Goal: Task Accomplishment & Management: Manage account settings

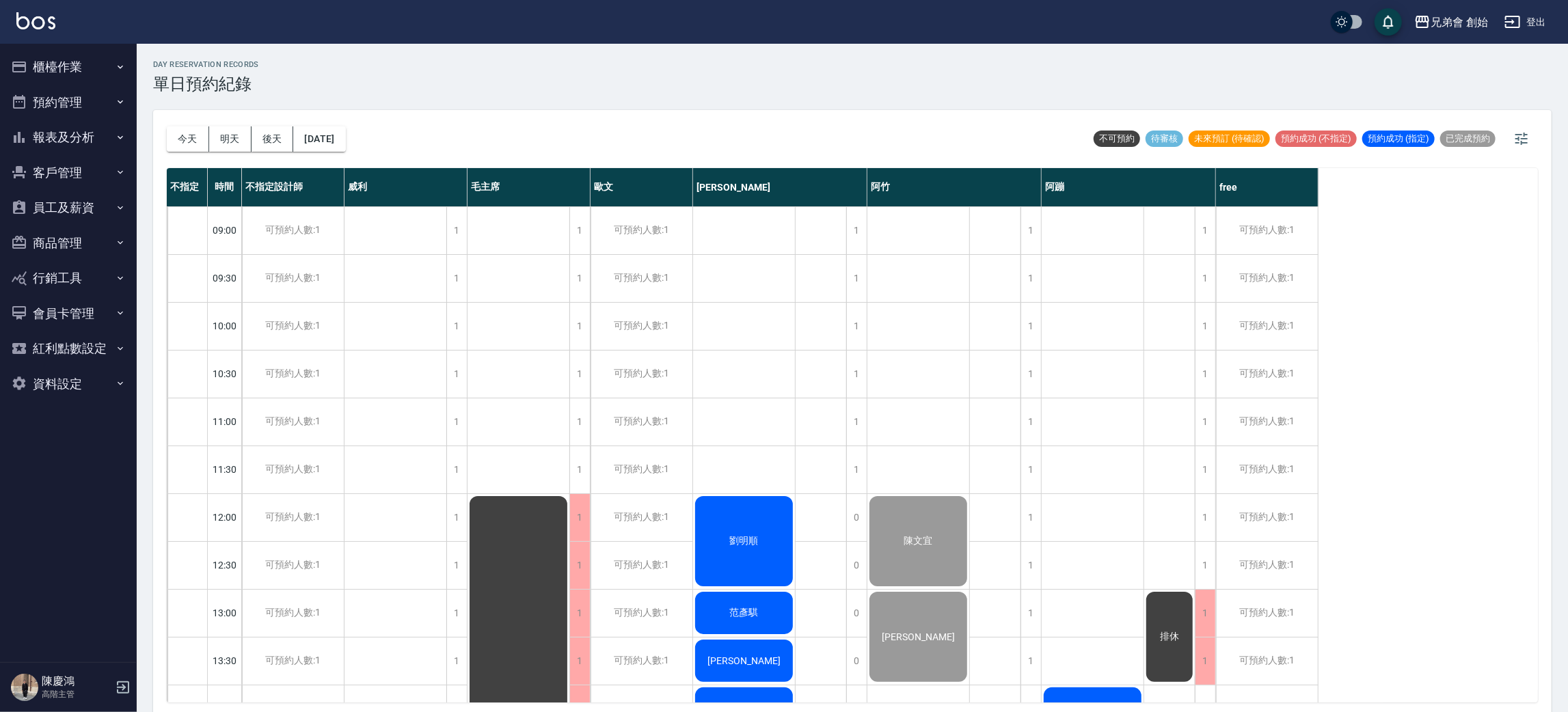
scroll to position [292, 0]
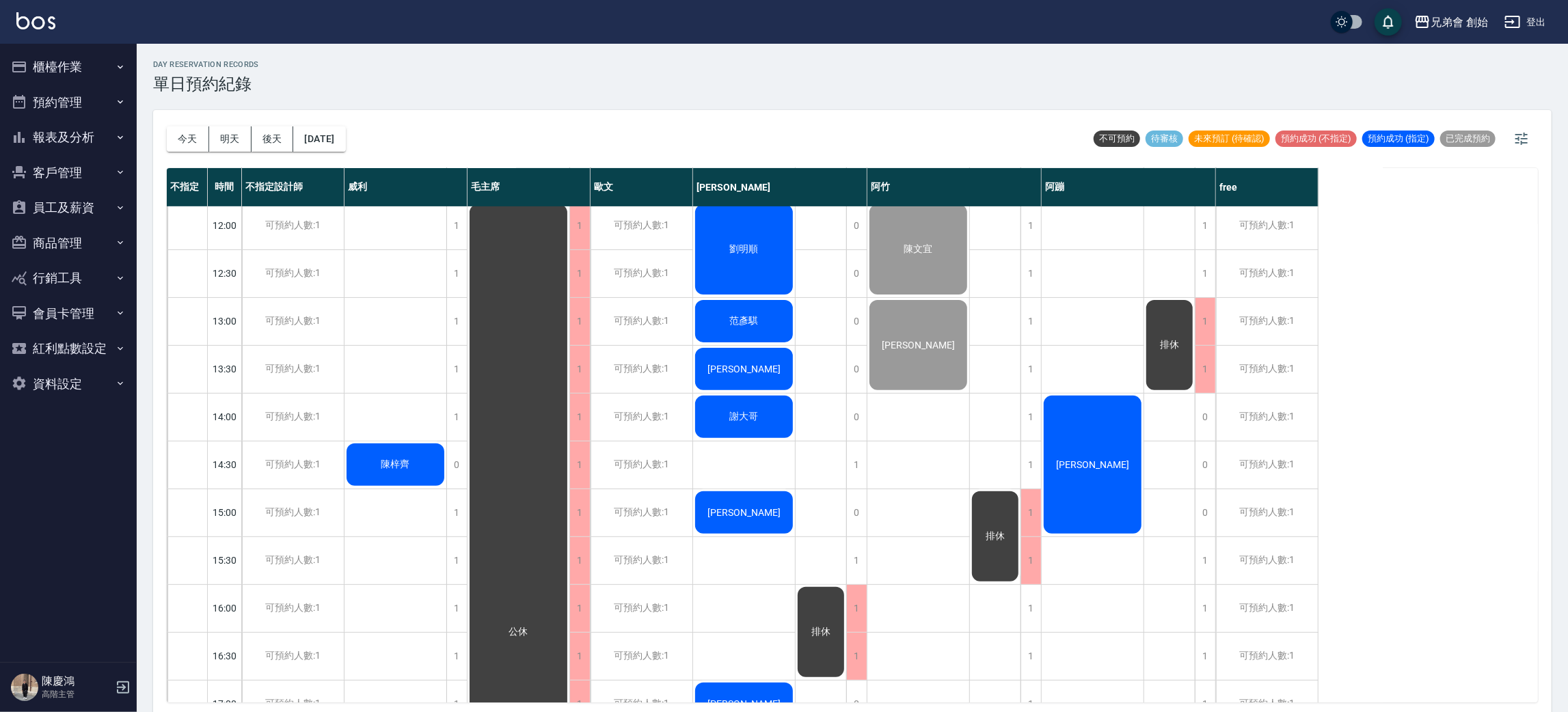
click at [181, 125] on div "[DATE] [DATE] [DATE] [DATE]" at bounding box center [256, 140] width 179 height 58
click at [182, 127] on div "[DATE] [DATE] [DATE] [DATE]" at bounding box center [256, 140] width 179 height 58
click at [182, 128] on button "今天" at bounding box center [188, 140] width 43 height 26
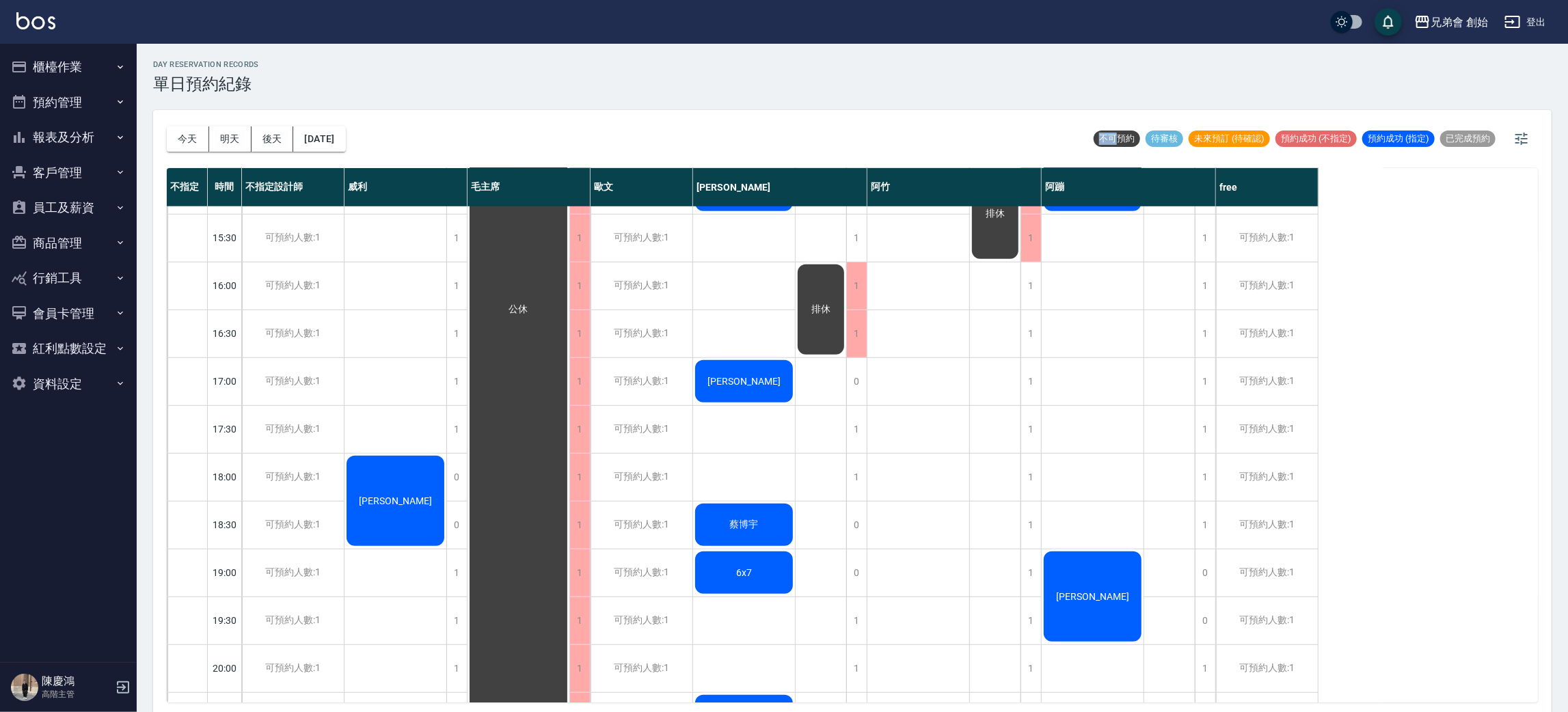
scroll to position [907, 0]
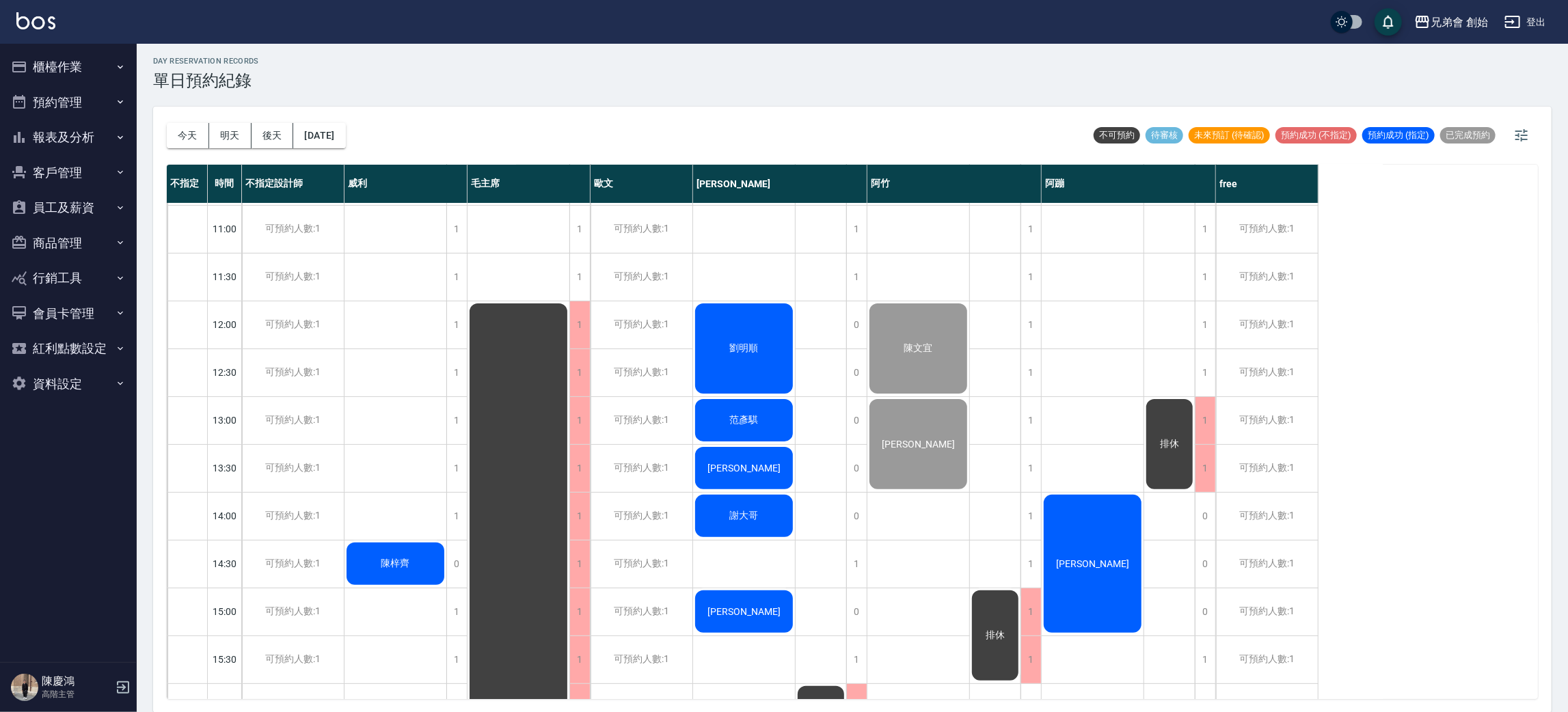
scroll to position [600, 0]
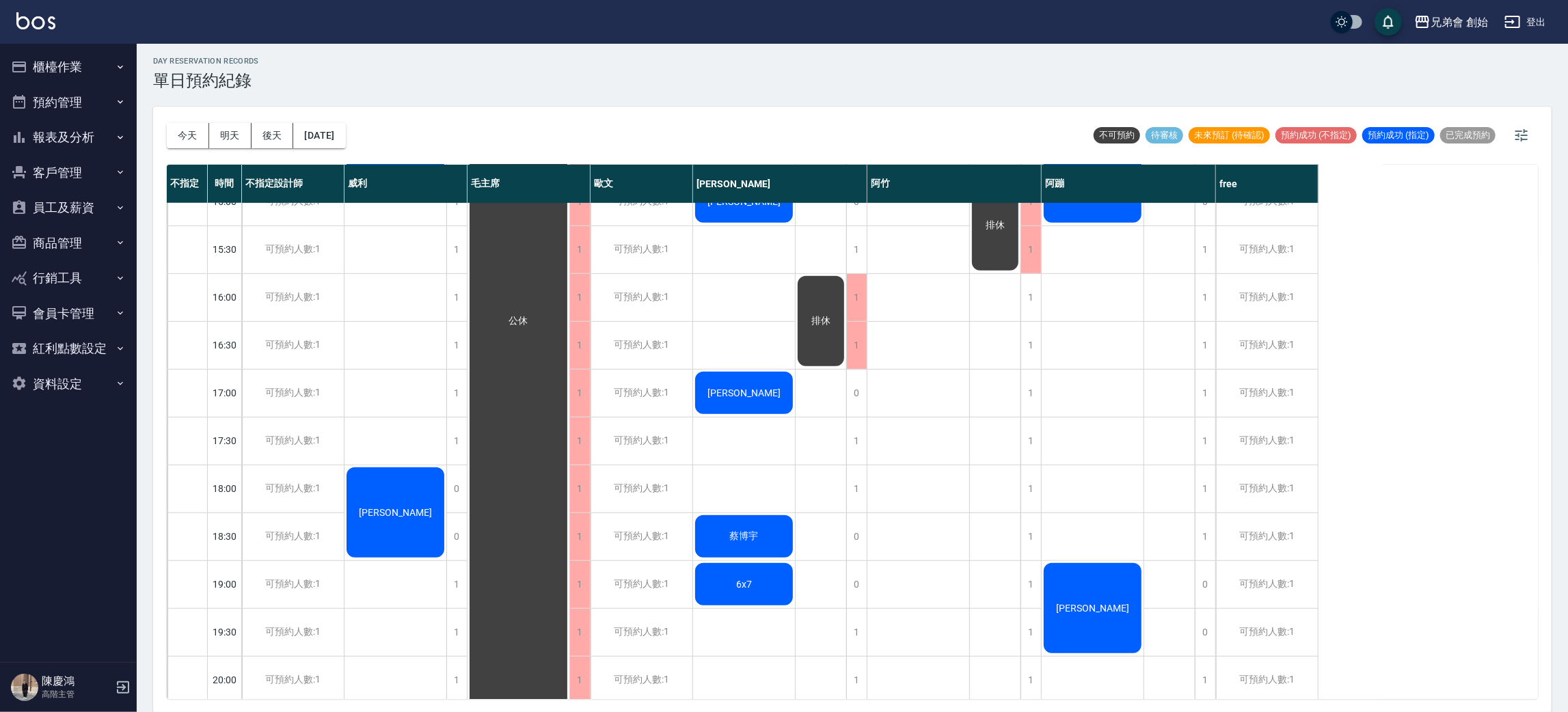
click at [187, 149] on div "[DATE] [DATE] [DATE] [DATE]" at bounding box center [256, 136] width 179 height 58
click at [187, 145] on button "今天" at bounding box center [188, 136] width 43 height 26
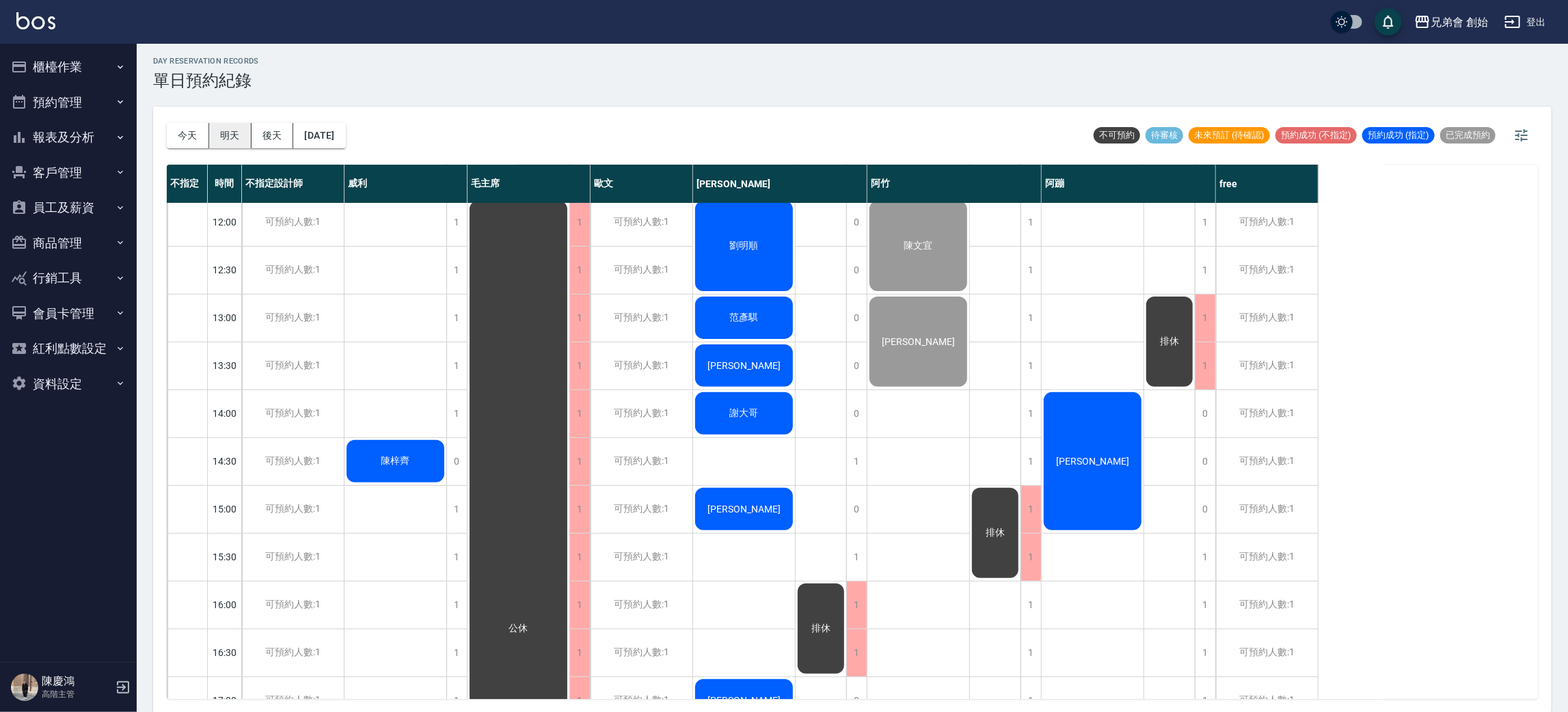
click at [228, 135] on button "明天" at bounding box center [231, 136] width 43 height 26
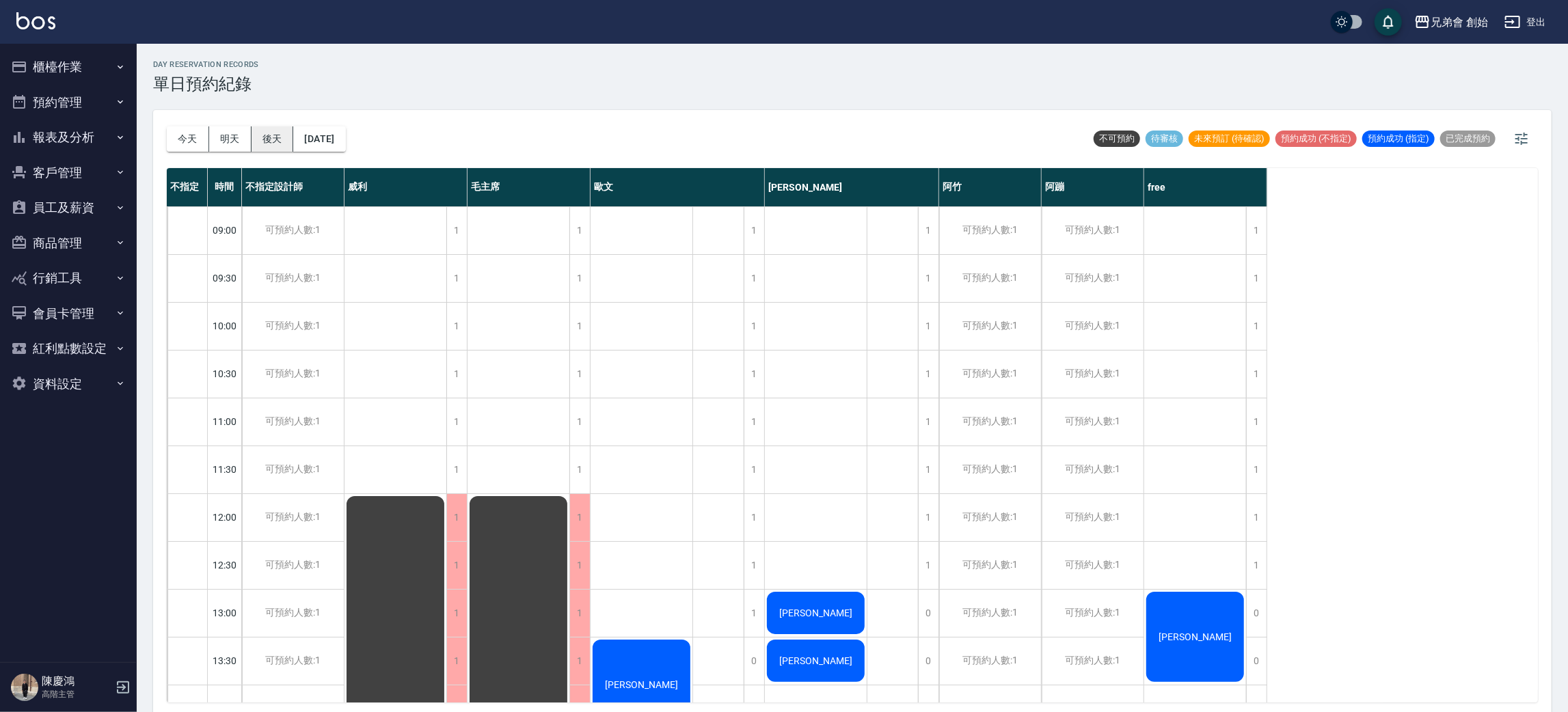
click at [283, 134] on button "後天" at bounding box center [273, 140] width 43 height 26
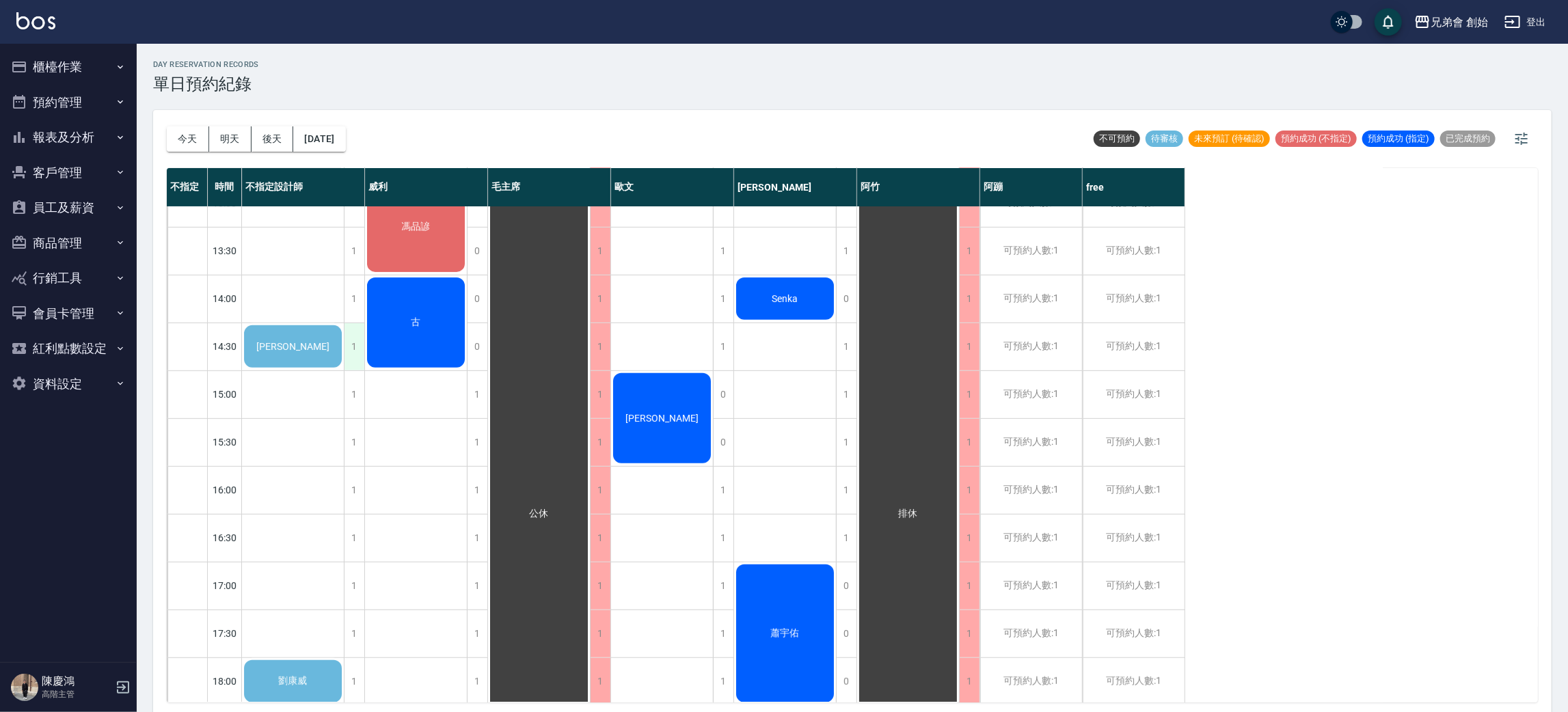
scroll to position [512, 0]
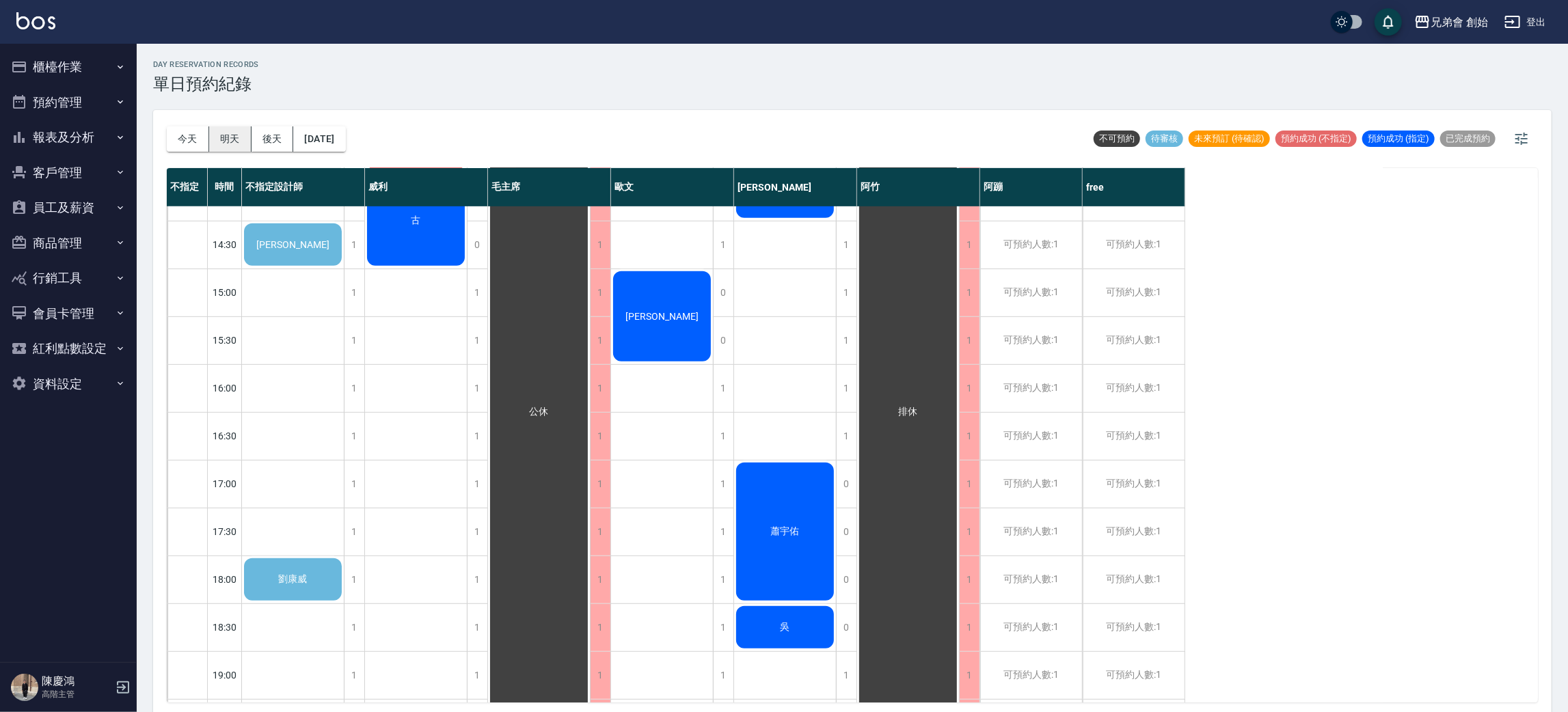
click at [239, 132] on button "明天" at bounding box center [231, 140] width 43 height 26
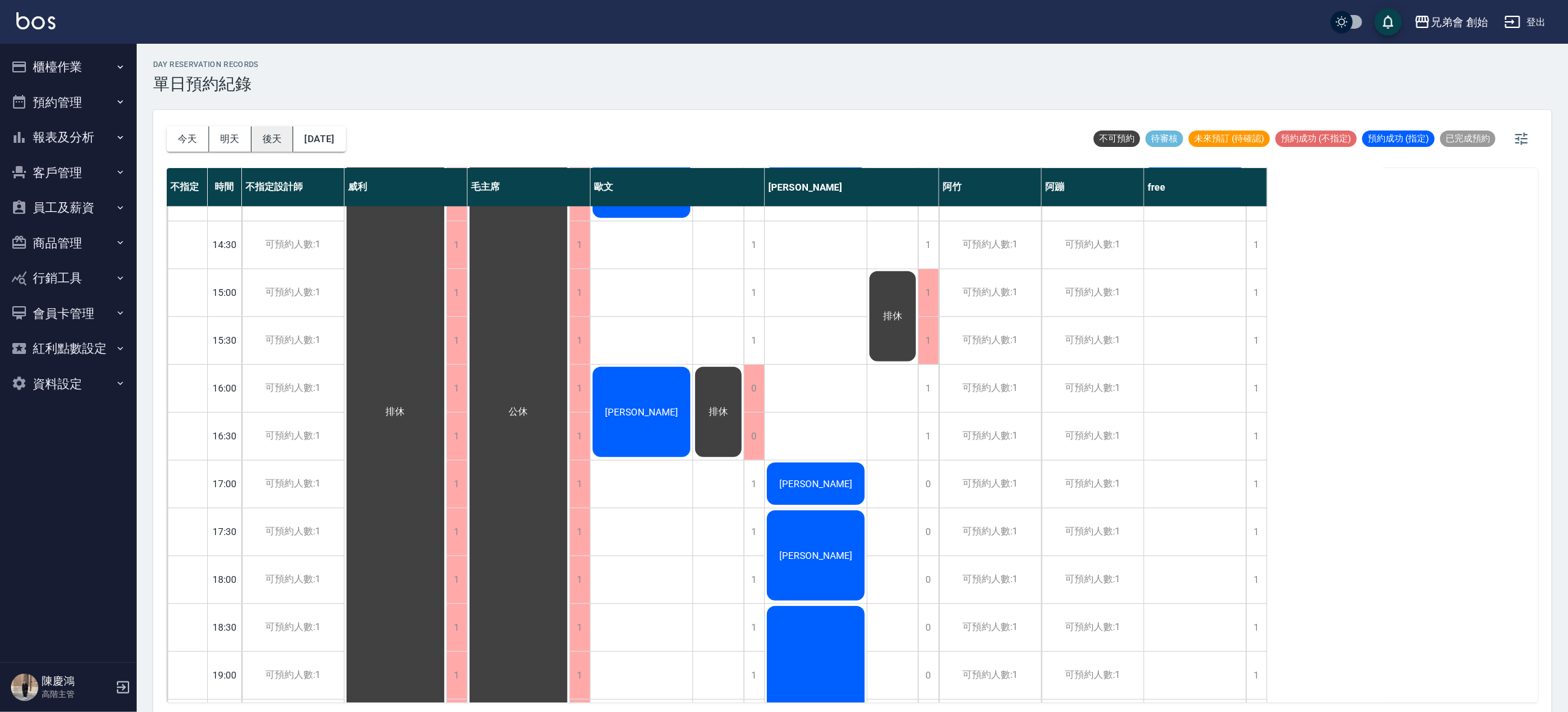
click at [280, 135] on button "後天" at bounding box center [273, 140] width 43 height 26
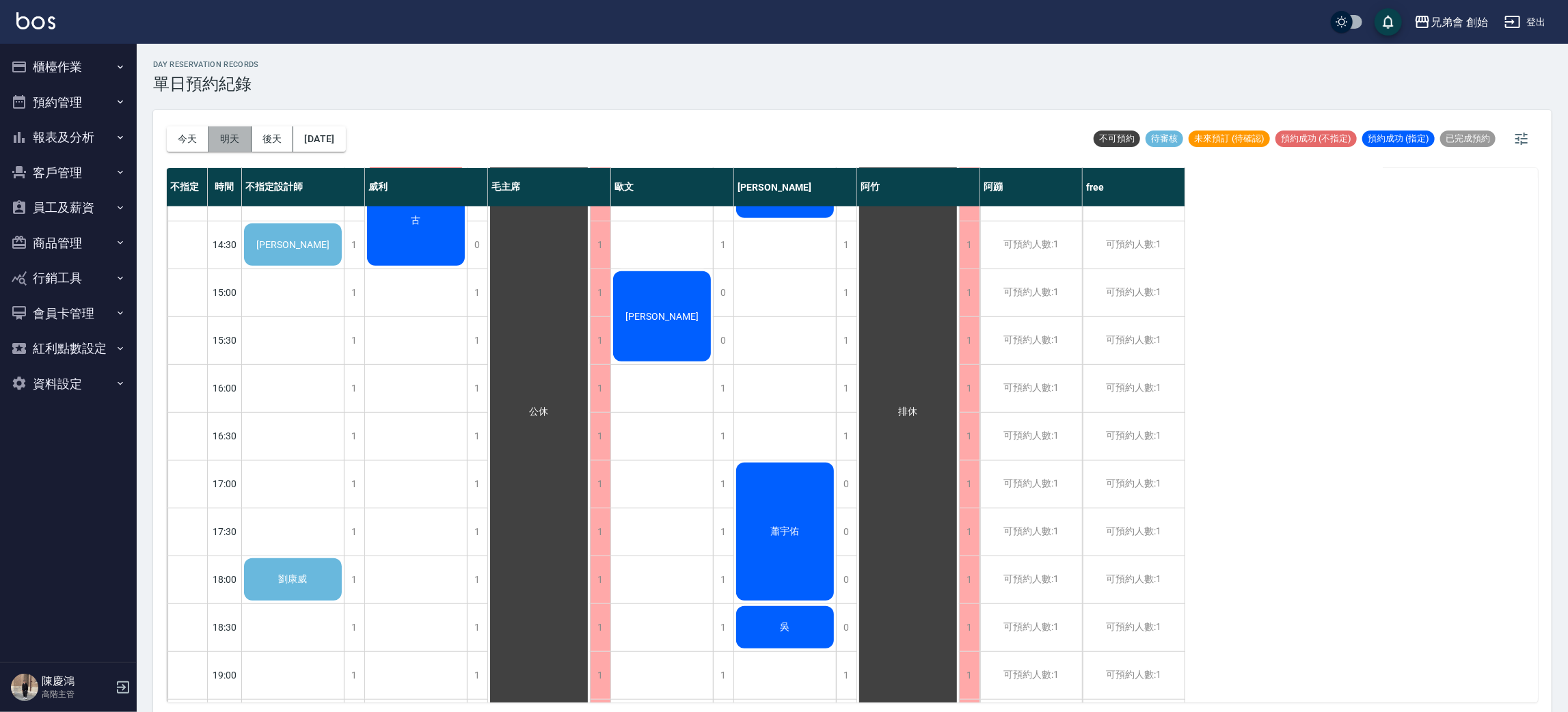
click at [249, 137] on button "明天" at bounding box center [231, 140] width 43 height 26
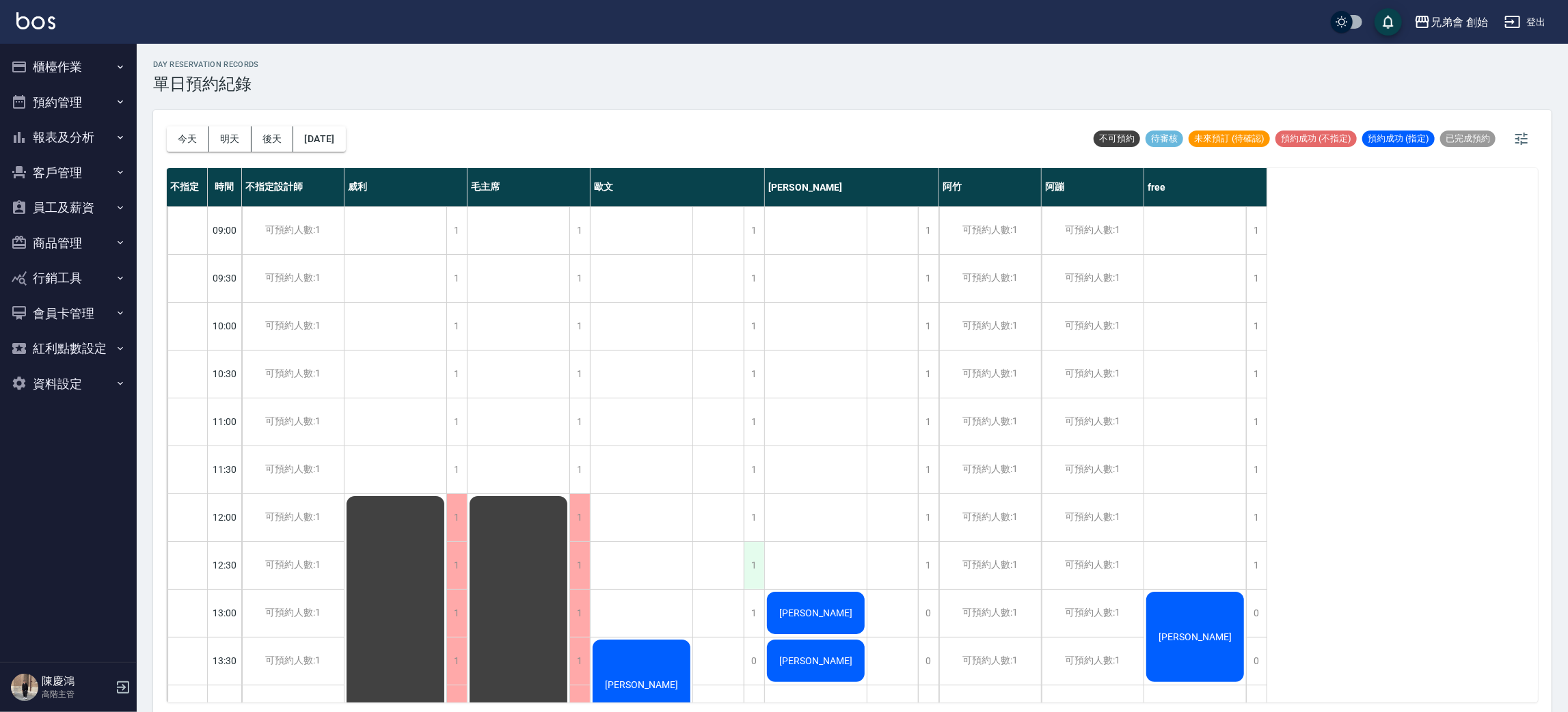
scroll to position [307, 0]
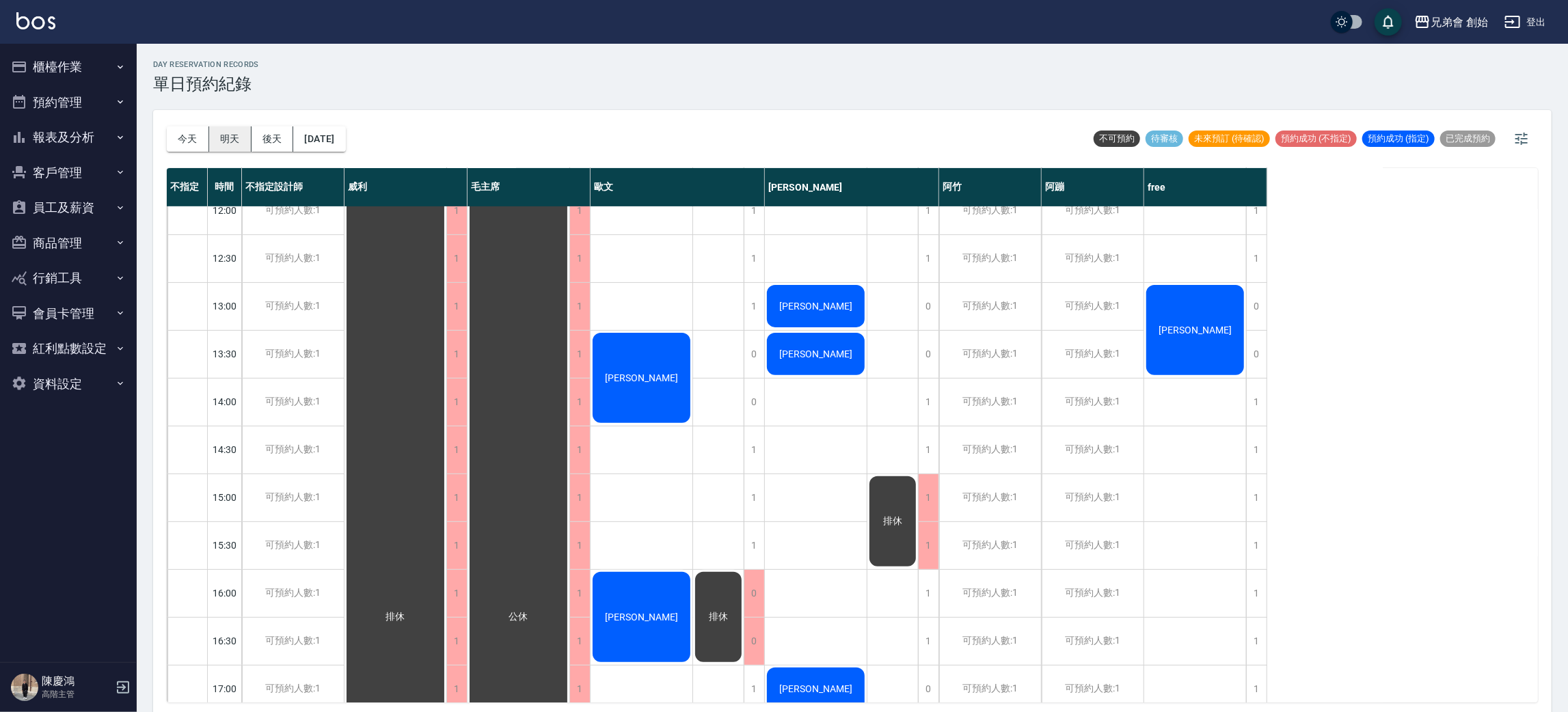
click at [216, 132] on button "明天" at bounding box center [231, 140] width 43 height 26
click at [189, 141] on button "今天" at bounding box center [188, 140] width 43 height 26
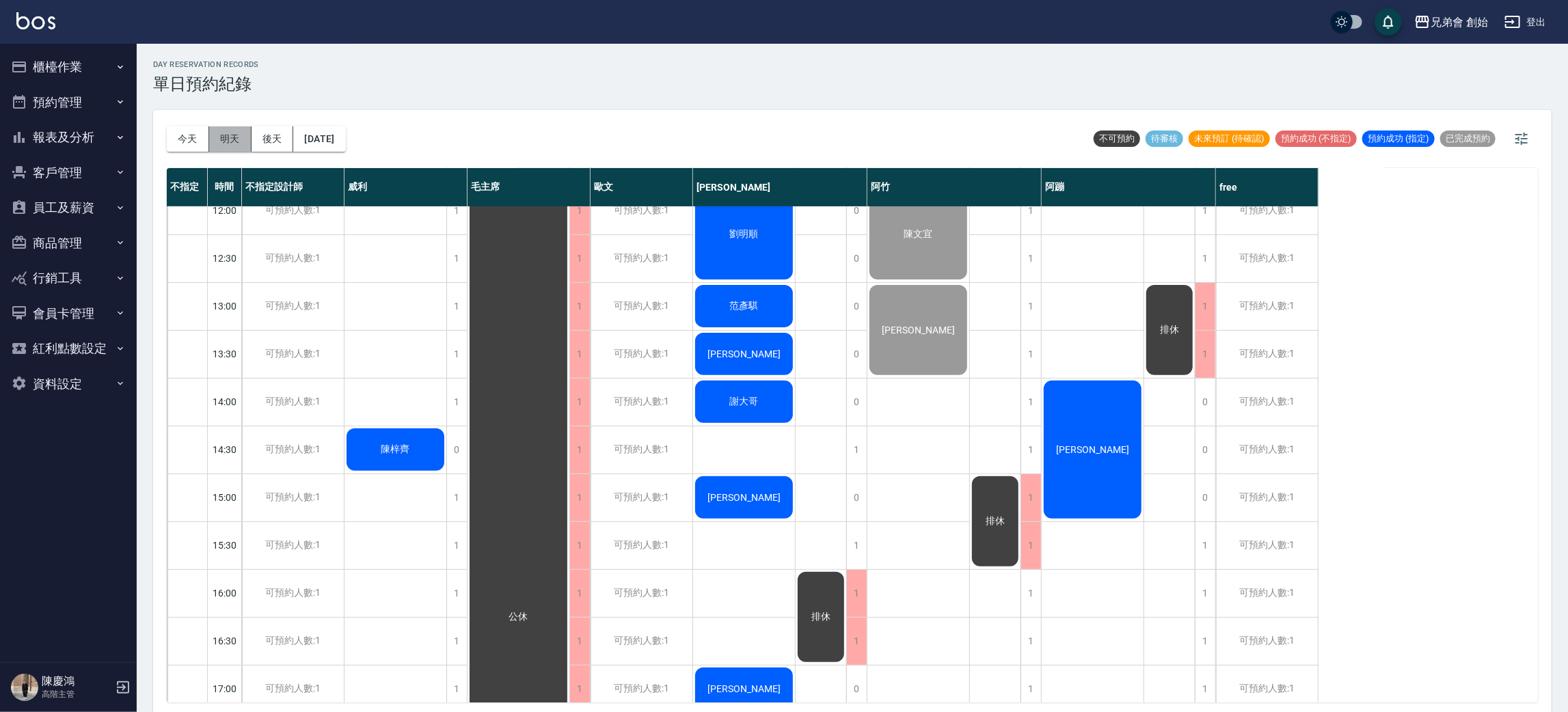
click at [220, 137] on button "明天" at bounding box center [231, 140] width 43 height 26
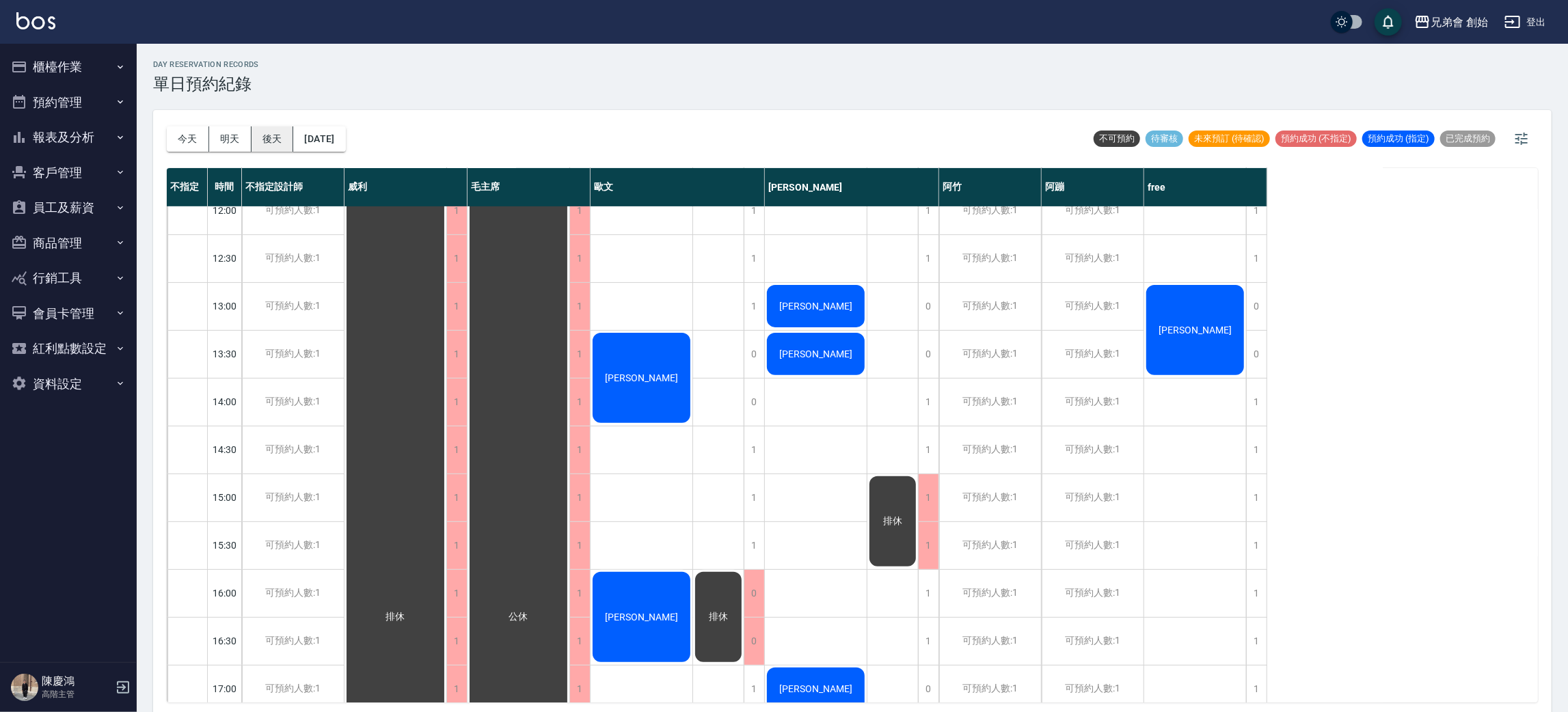
click at [281, 142] on button "後天" at bounding box center [273, 140] width 43 height 26
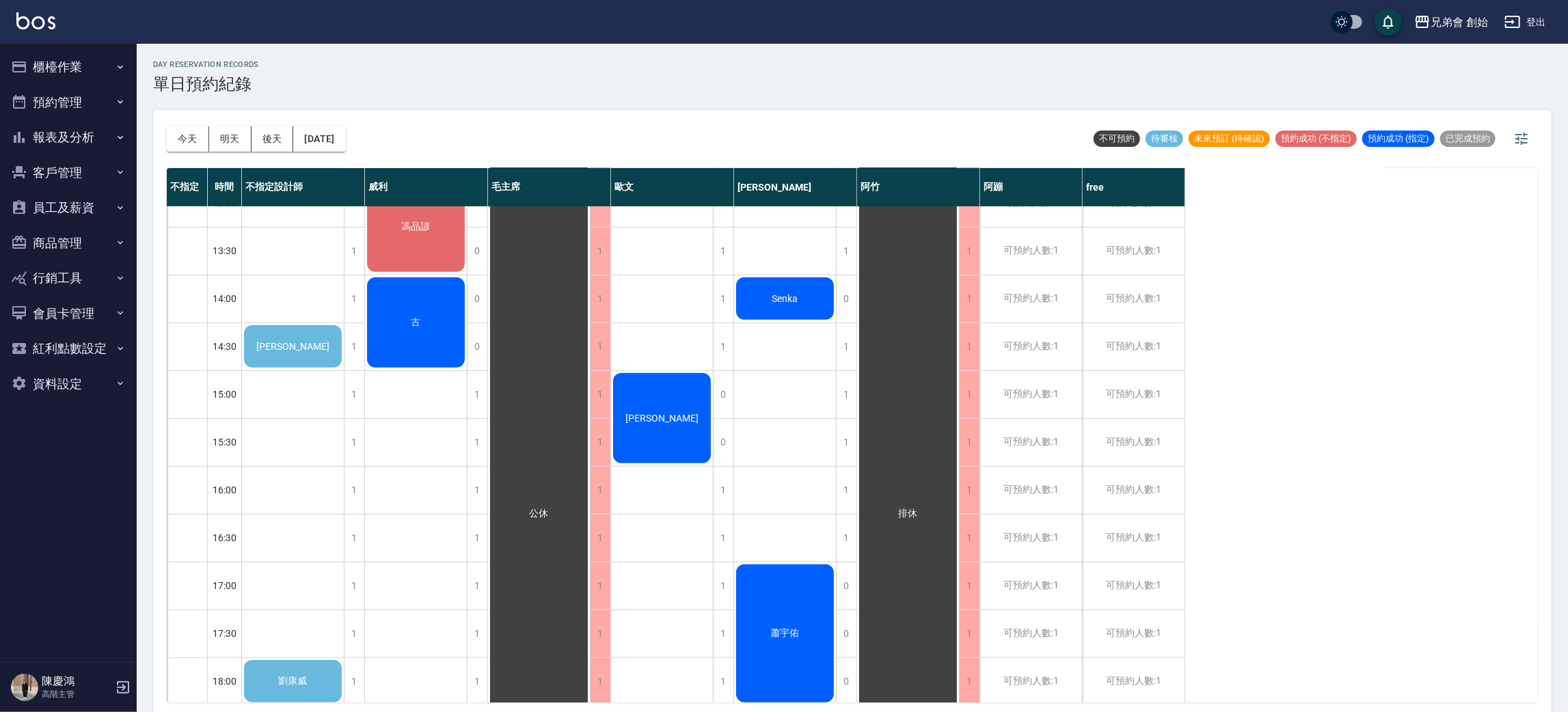
scroll to position [614, 0]
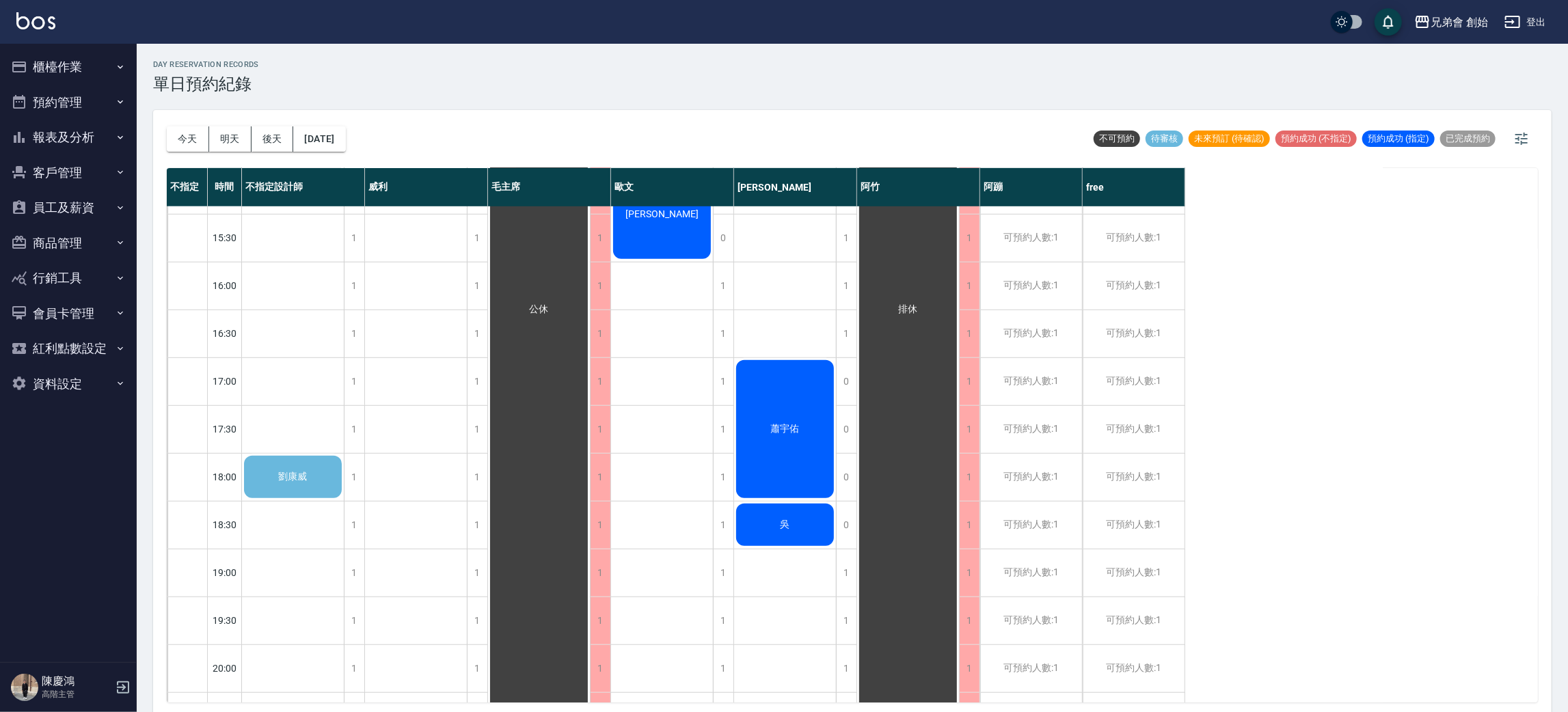
click at [307, 478] on span "劉康威" at bounding box center [293, 476] width 34 height 12
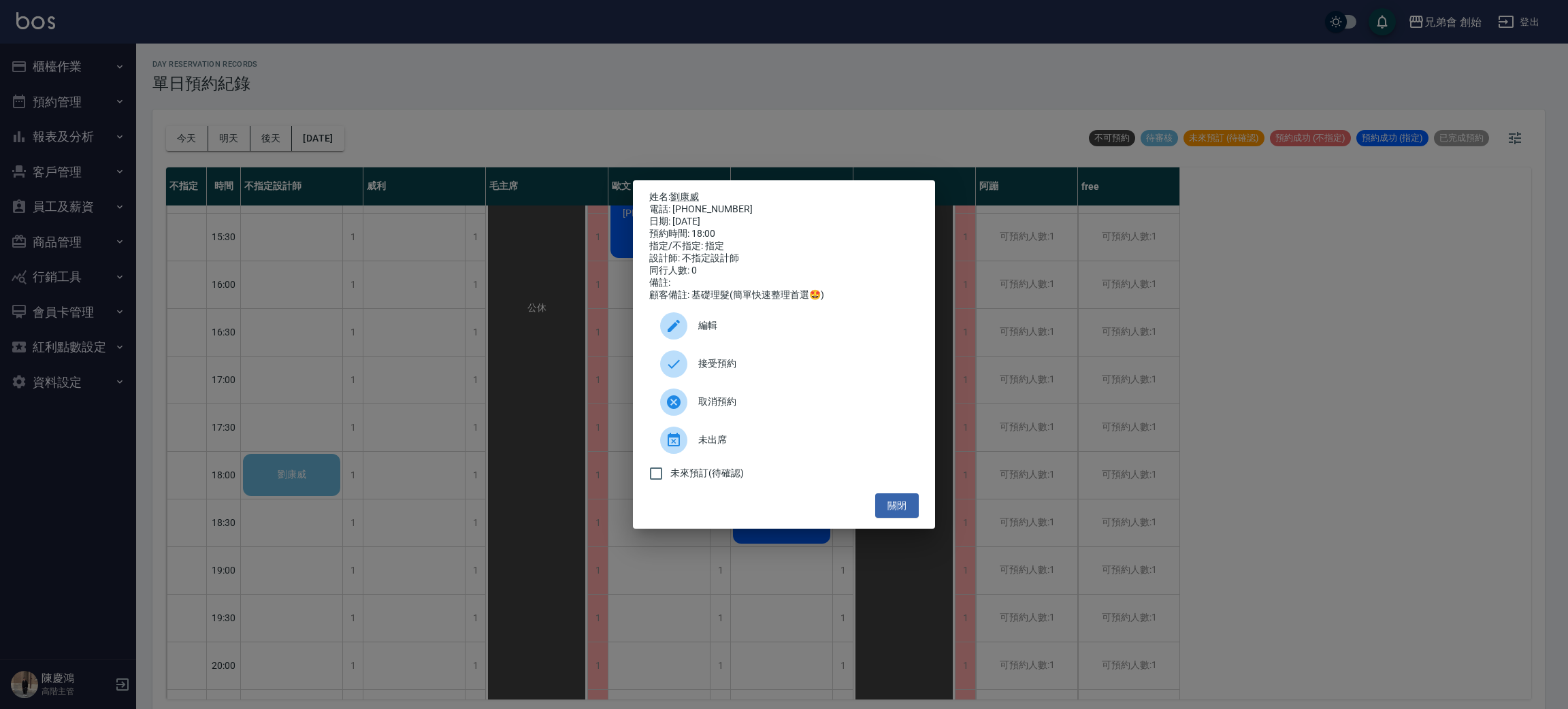
click at [454, 402] on div "姓名: 劉康威 電話: 0933587637 日期: 2025/09/25 預約時間: 18:00 指定/不指定: 指定 設計師: 不指定設計師 同行人數: …" at bounding box center [784, 354] width 1568 height 709
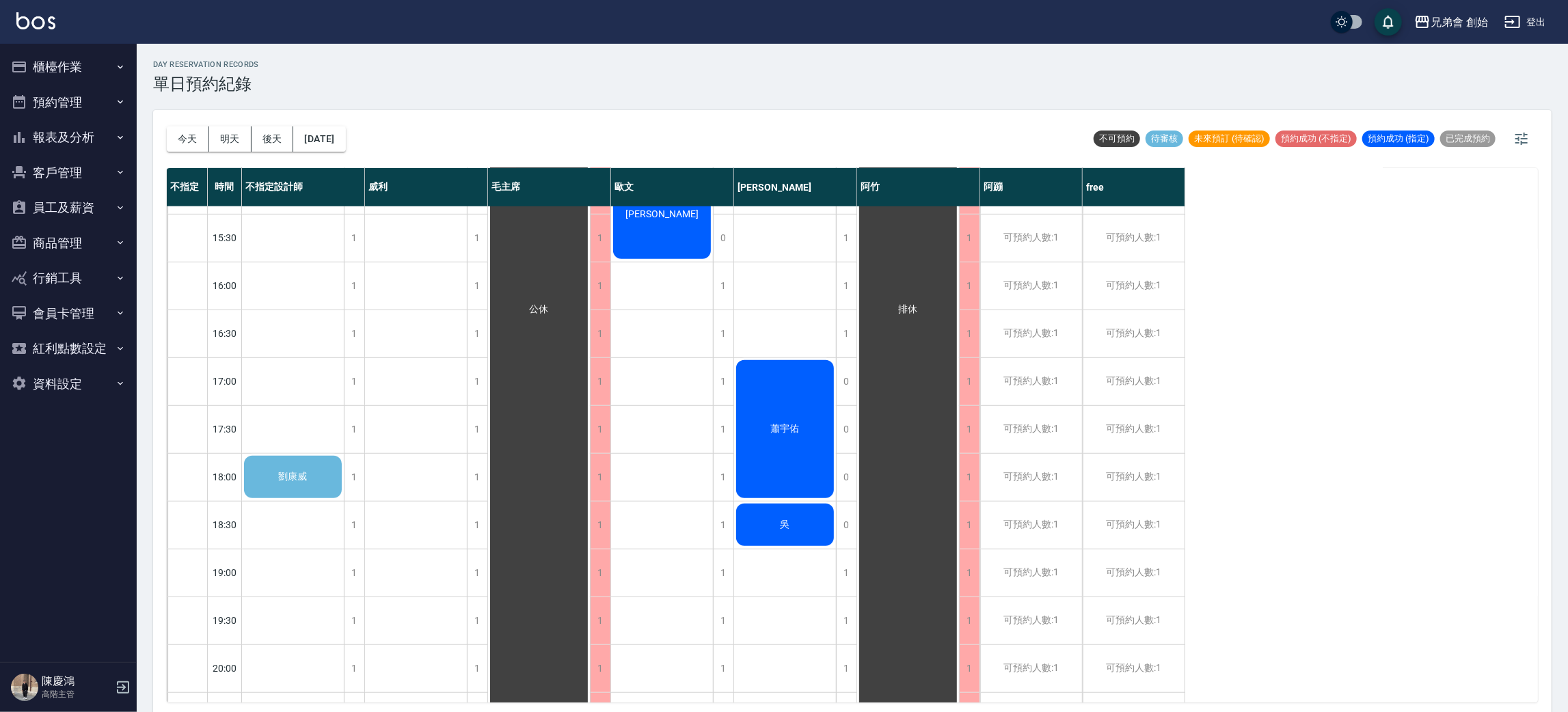
scroll to position [512, 0]
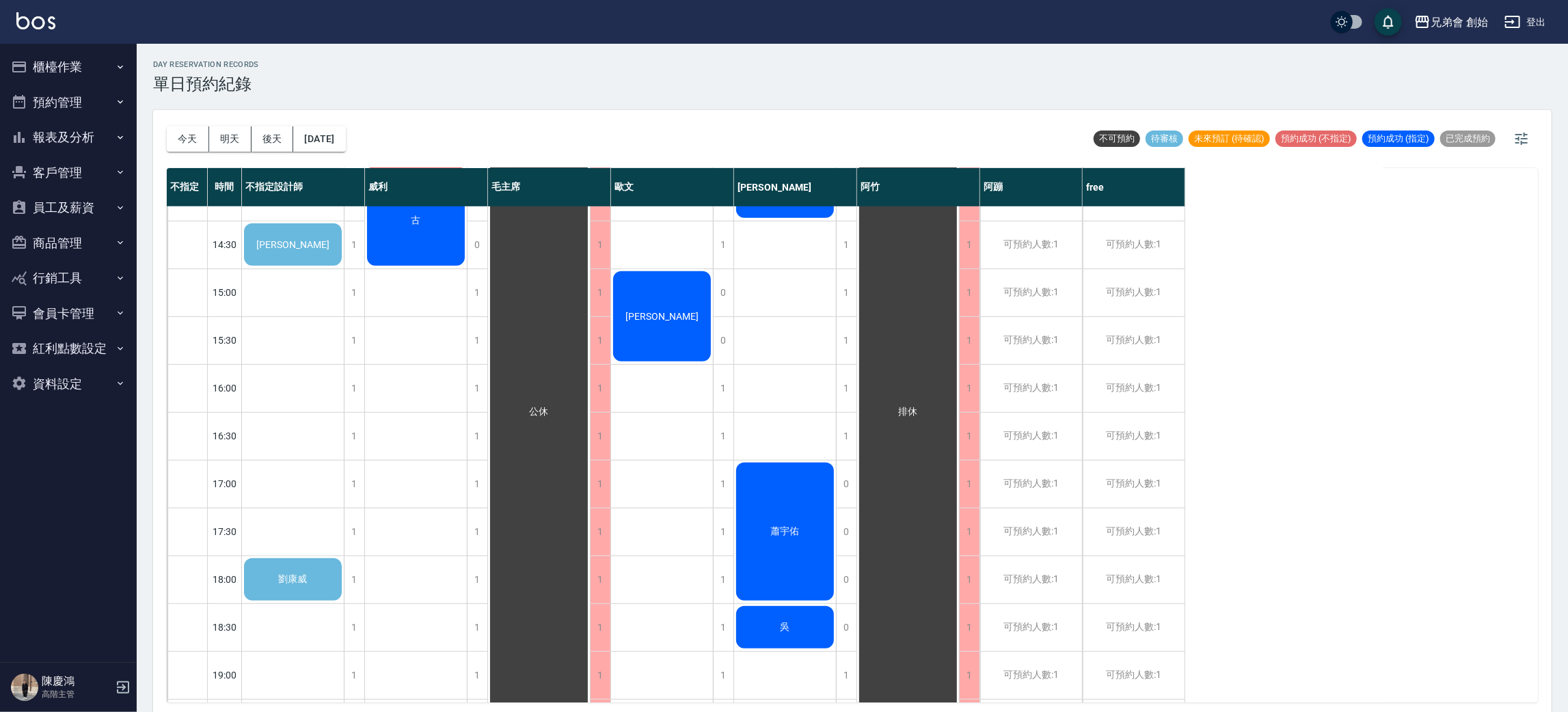
click at [284, 256] on div "林光榮" at bounding box center [293, 244] width 102 height 46
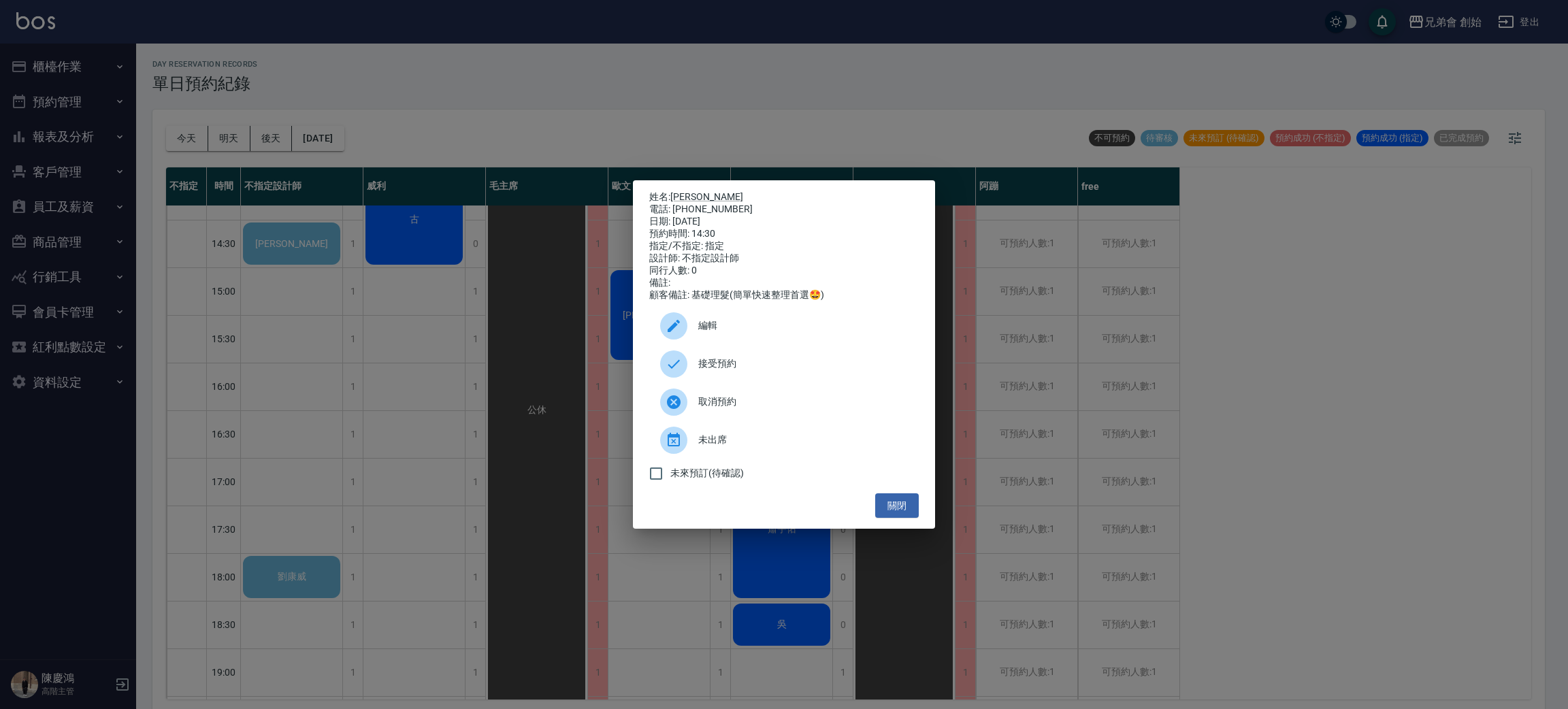
click at [410, 380] on div "姓名: 林光榮 電話: 0970308258 日期: 2025/09/25 預約時間: 14:30 指定/不指定: 指定 設計師: 不指定設計師 同行人數: …" at bounding box center [784, 354] width 1568 height 709
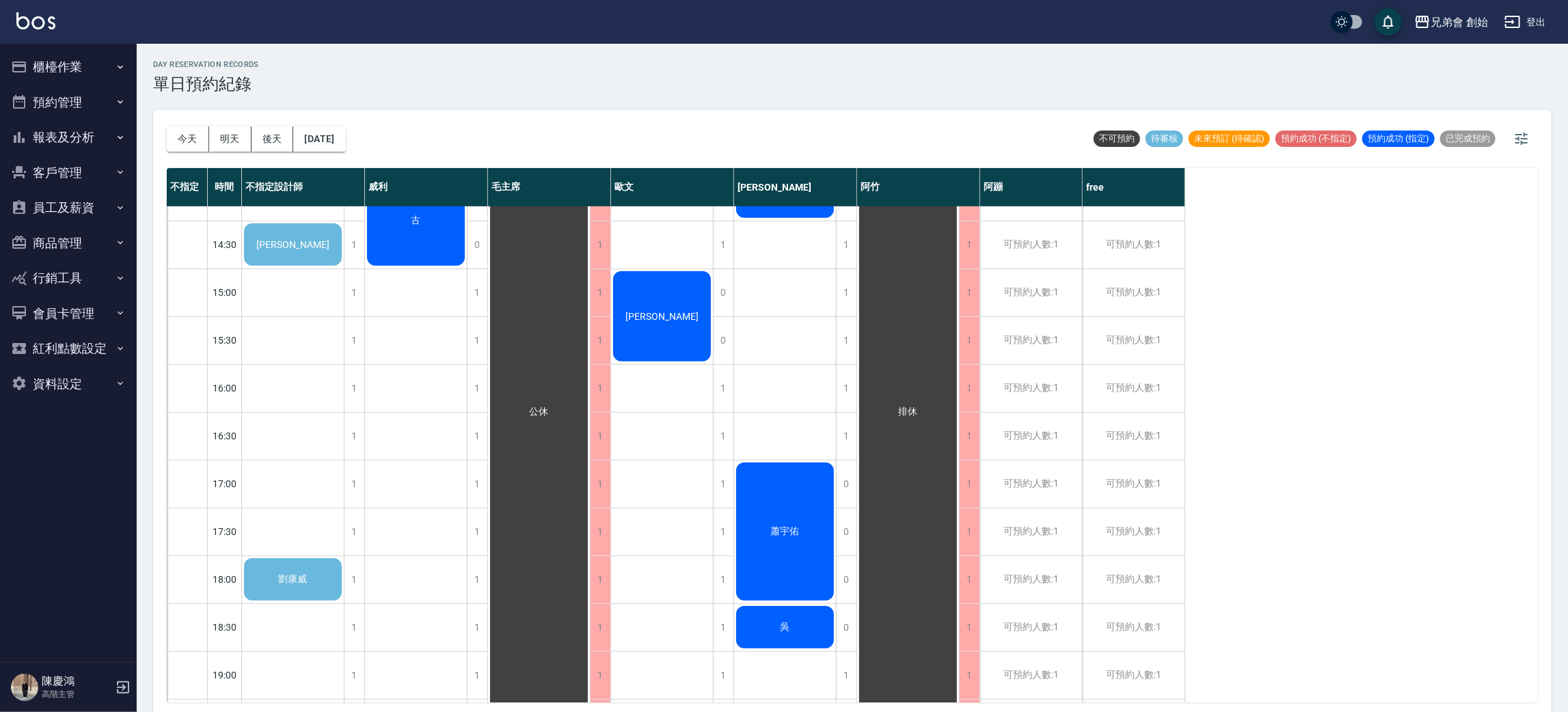
scroll to position [307, 0]
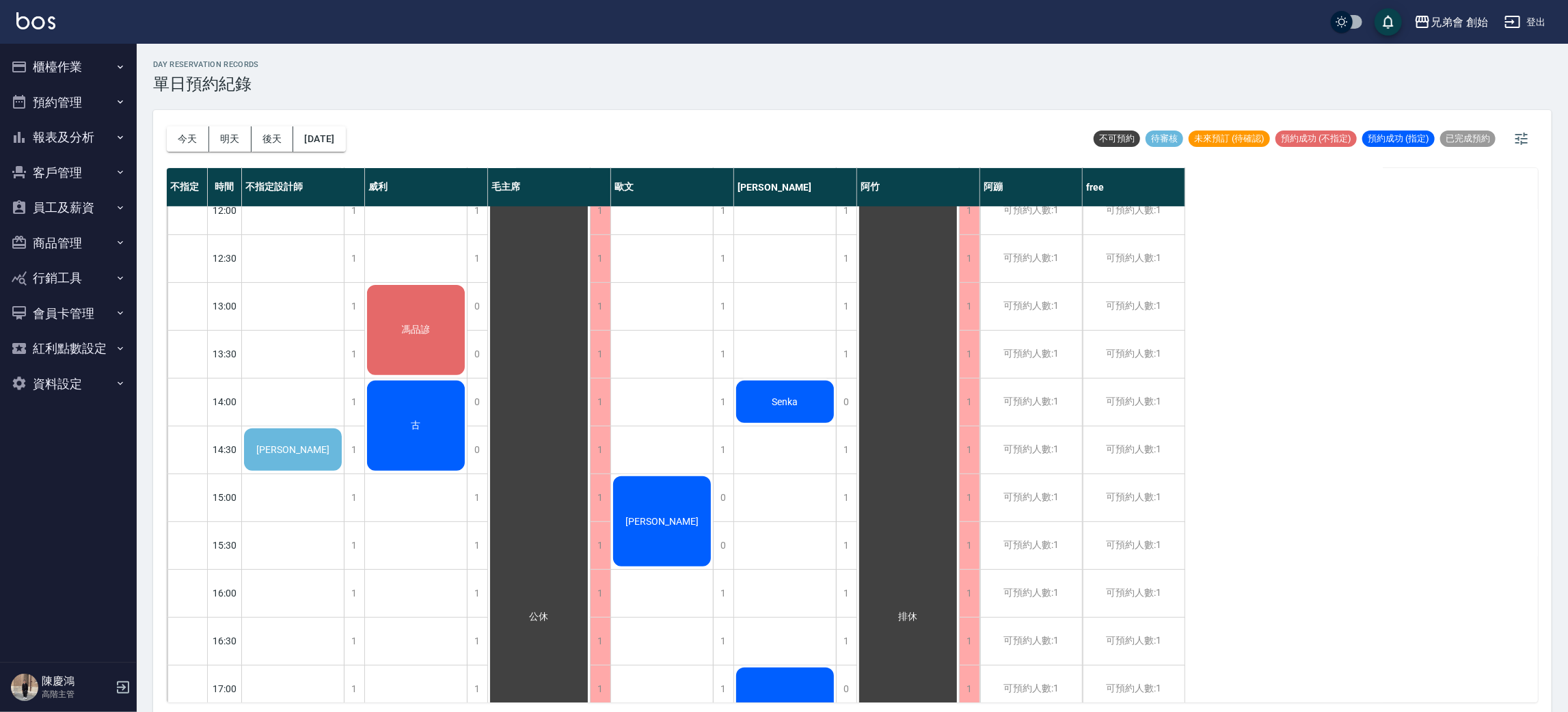
click at [302, 454] on div "林光榮" at bounding box center [293, 449] width 102 height 46
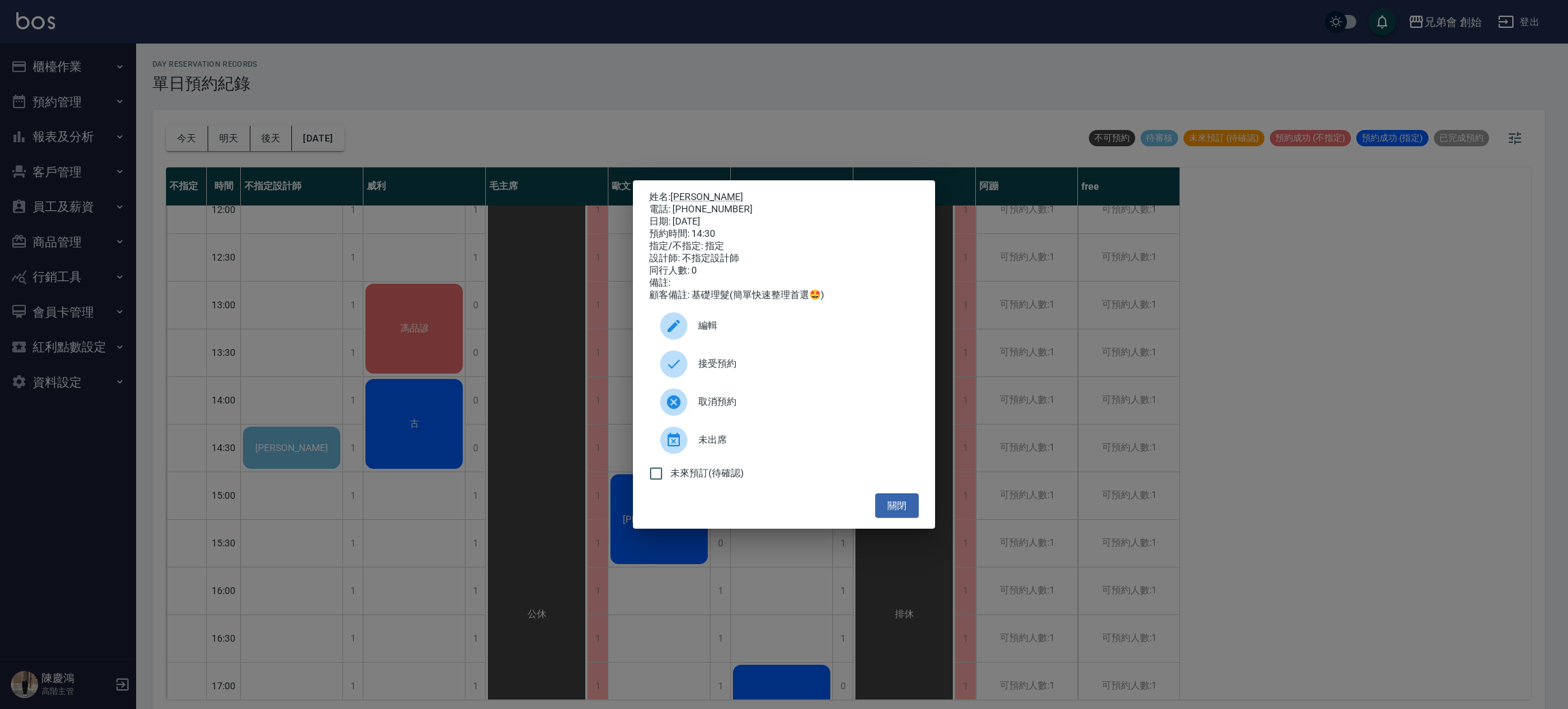
click at [814, 382] on div "接受預約" at bounding box center [784, 364] width 269 height 38
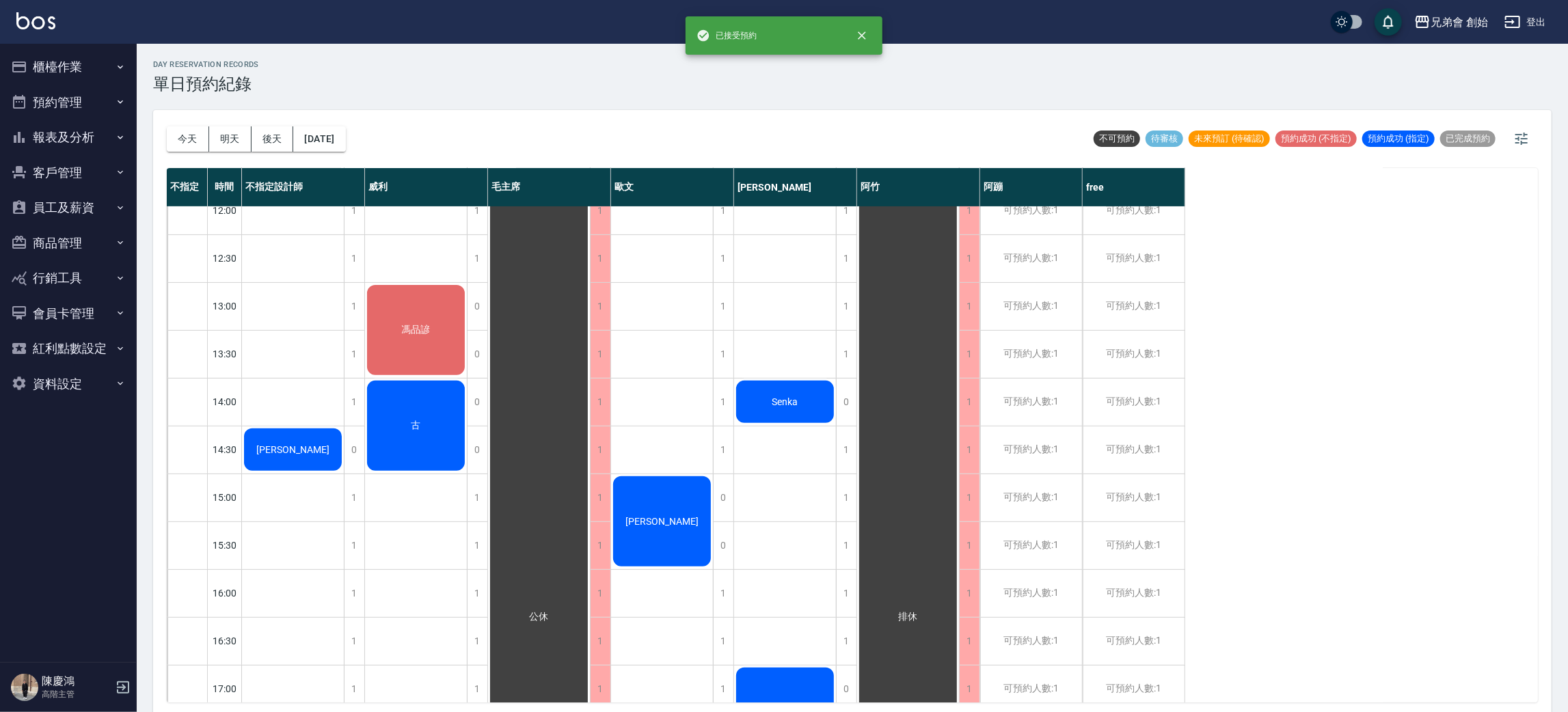
click at [285, 439] on div "林光榮" at bounding box center [293, 449] width 102 height 46
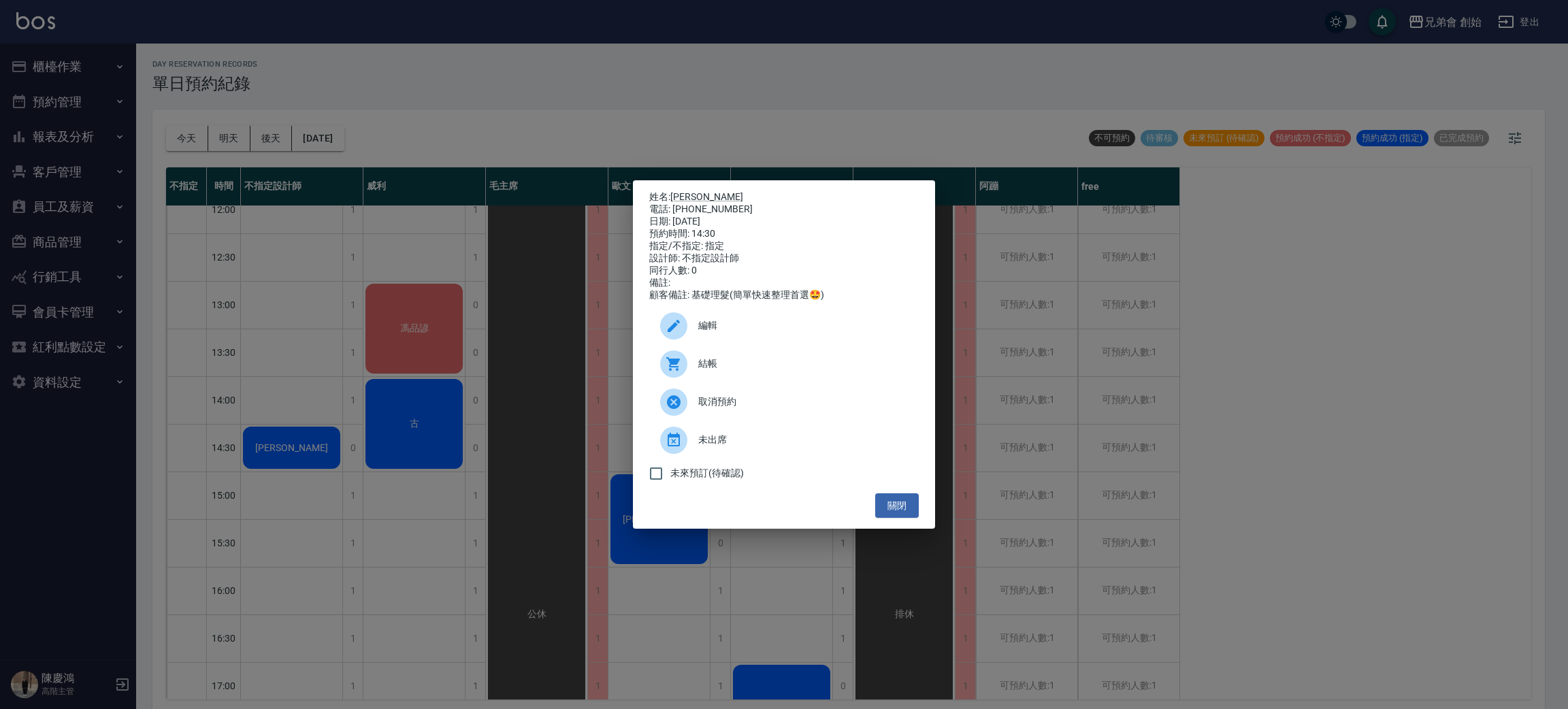
click at [778, 345] on div "編輯" at bounding box center [784, 326] width 269 height 38
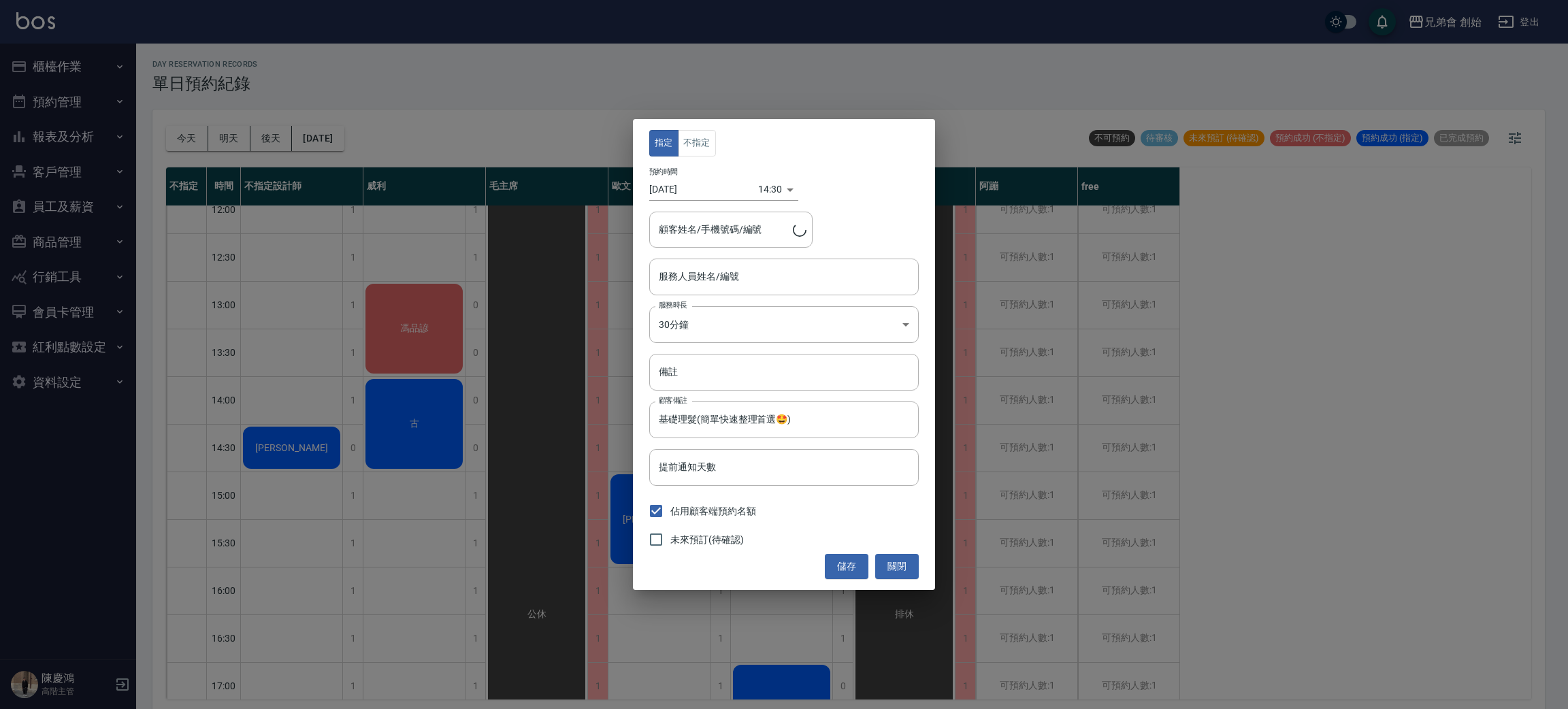
type input "林光榮/0970308258"
click at [782, 329] on body "兄弟會 創始 登出 櫃檯作業 打帳單 帳單列表 掛單列表 座位開單 營業儀表板 現金收支登錄 高階收支登錄 材料自購登錄 每日結帳 排班表 現場電腦打卡 掃碼…" at bounding box center [784, 357] width 1568 height 713
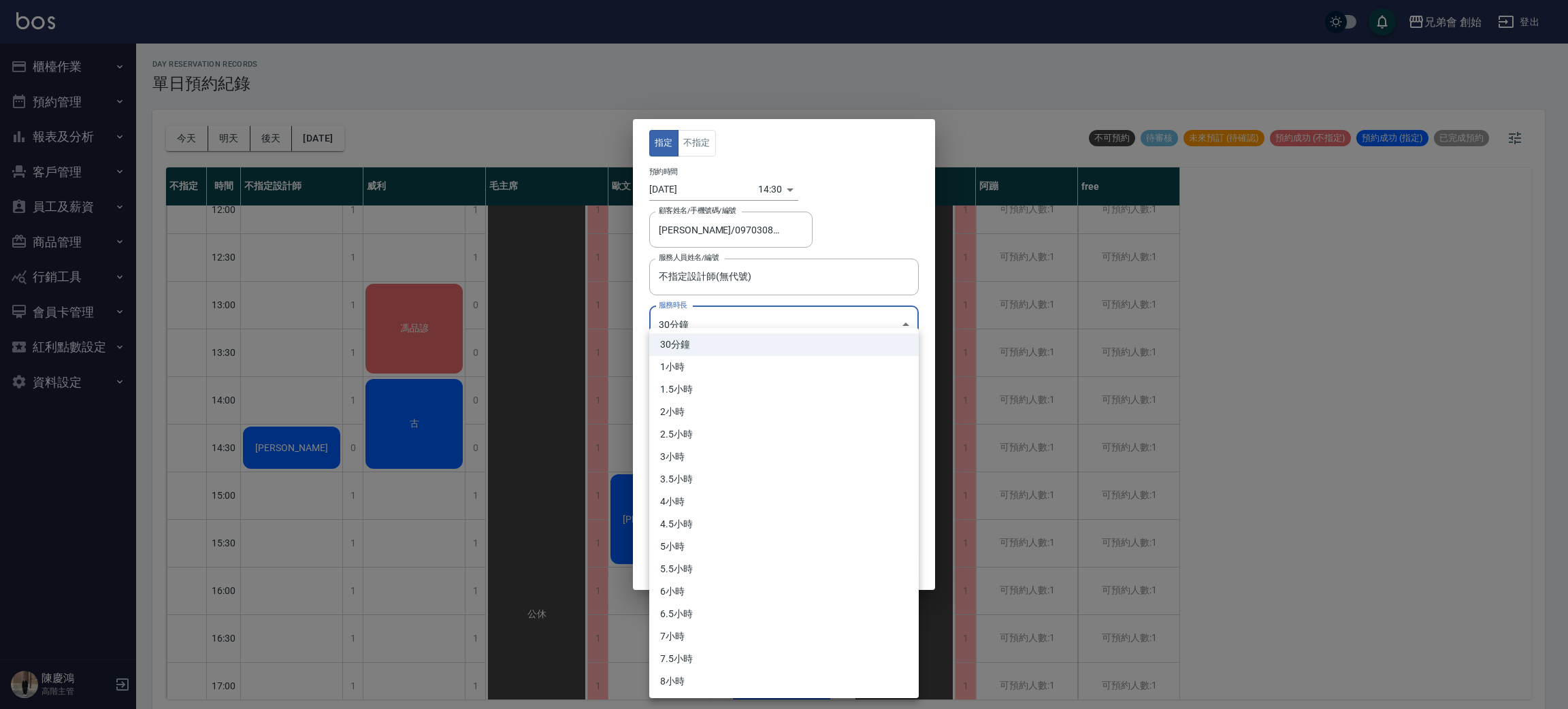
click at [825, 174] on div at bounding box center [784, 354] width 1568 height 709
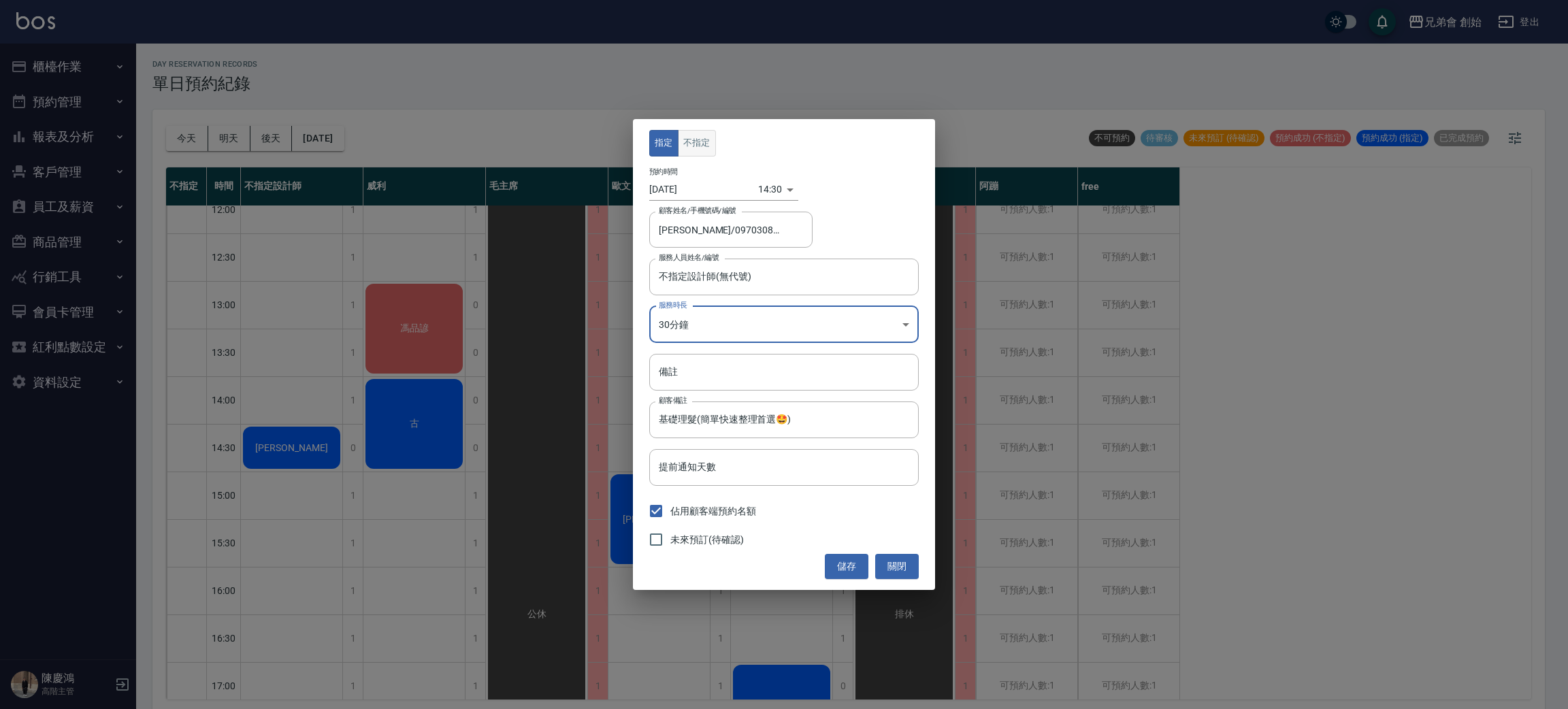
click at [693, 141] on button "不指定" at bounding box center [697, 143] width 38 height 26
click at [822, 280] on input "不指定設計師(無代號)" at bounding box center [773, 277] width 237 height 24
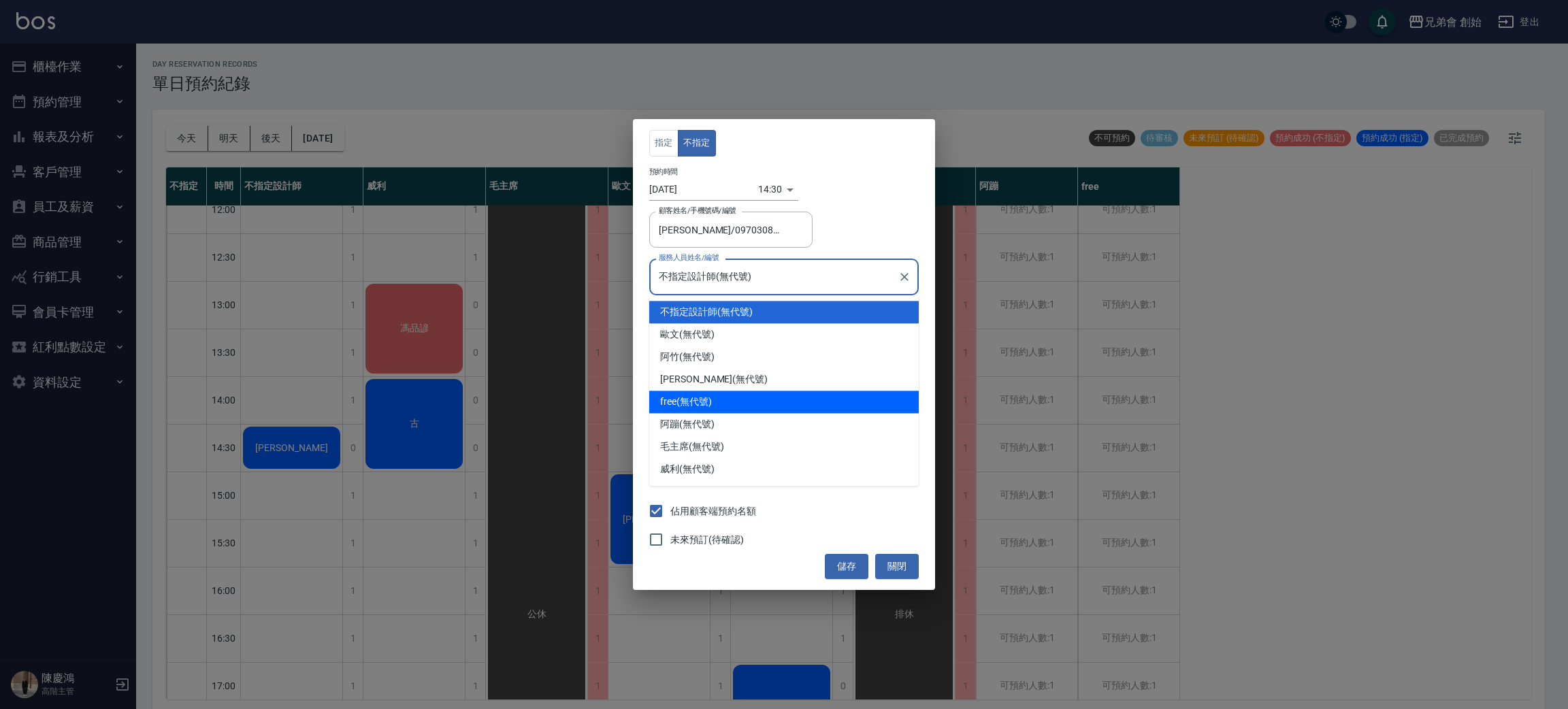
click at [730, 399] on div "free (無代號)" at bounding box center [784, 402] width 269 height 23
type input "free(無代號)"
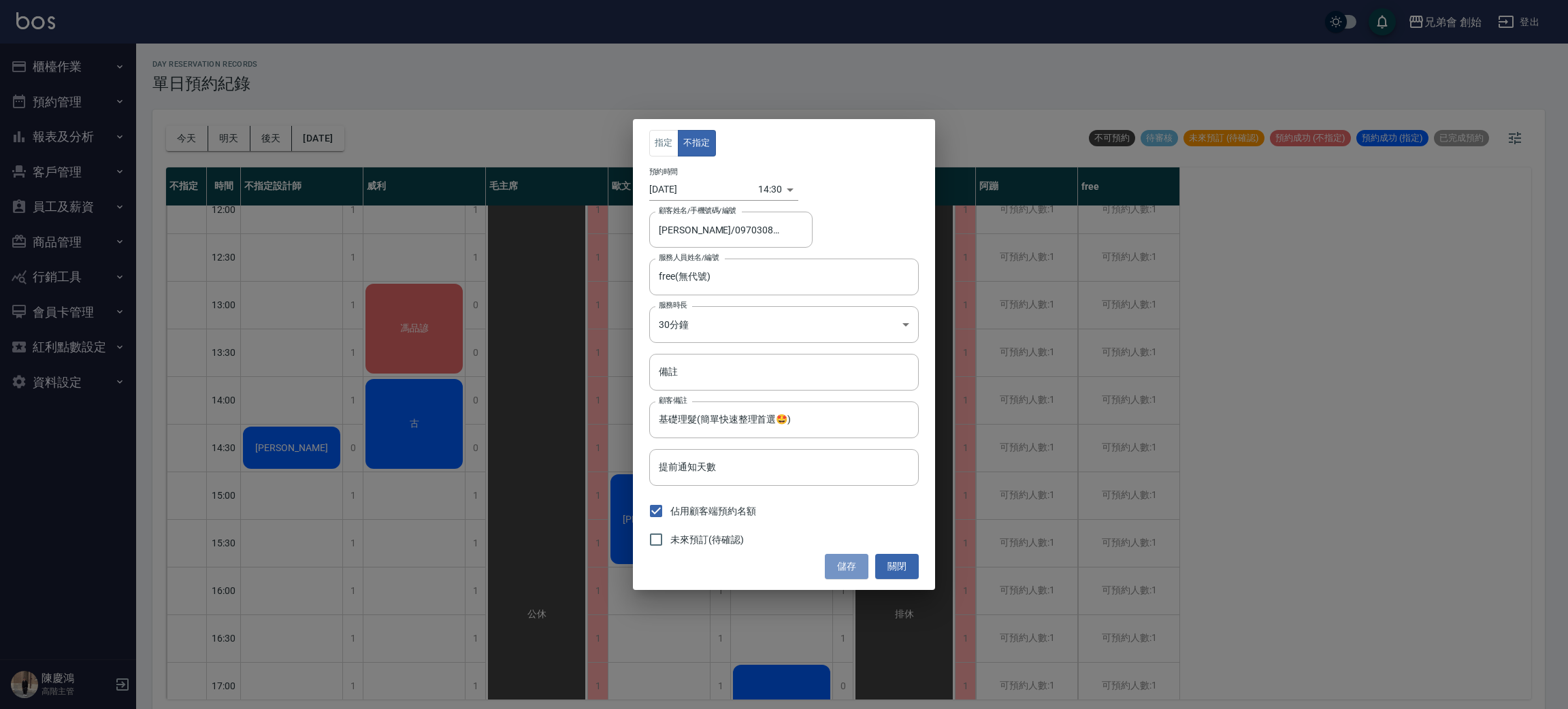
drag, startPoint x: 851, startPoint y: 569, endPoint x: 760, endPoint y: 523, distance: 102.0
click at [851, 557] on button "儲存" at bounding box center [846, 566] width 43 height 26
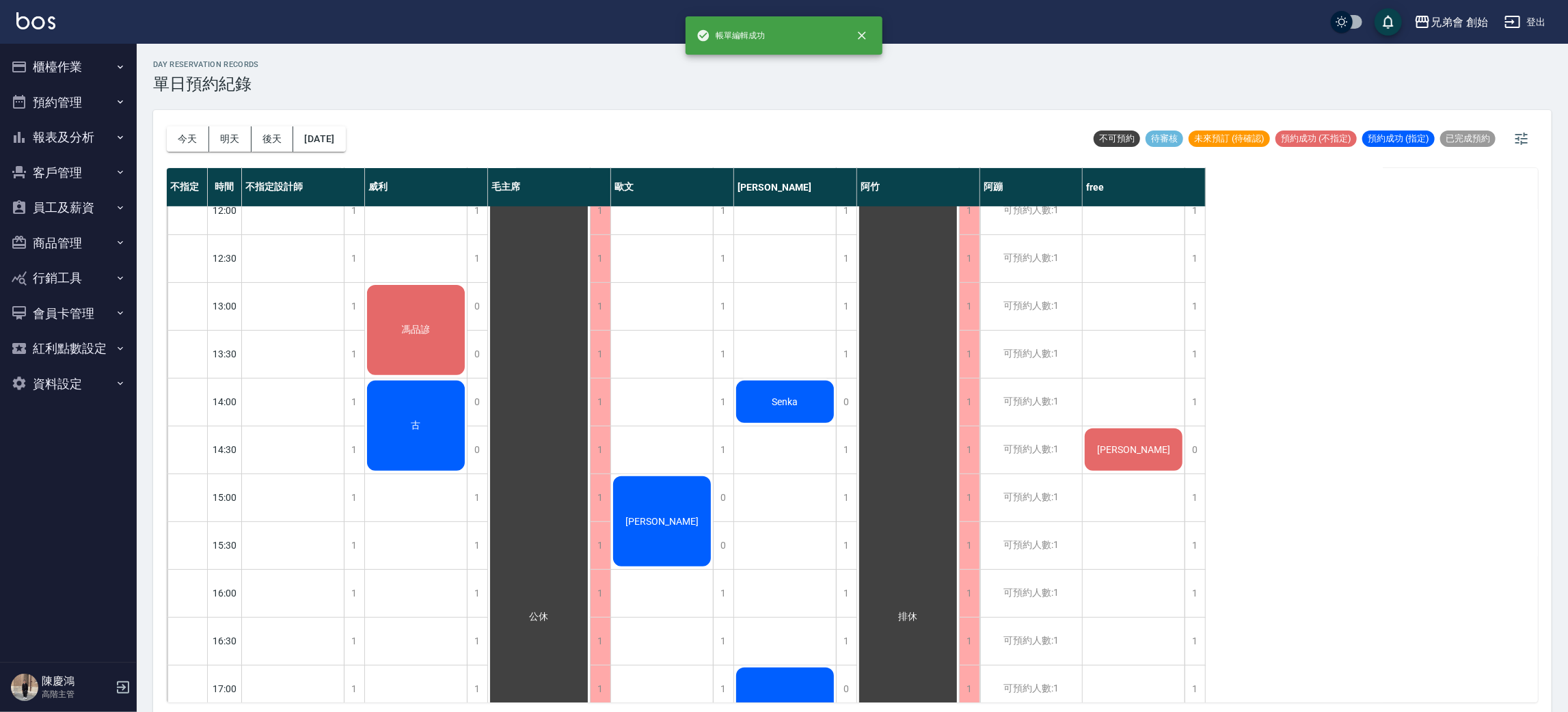
scroll to position [718, 0]
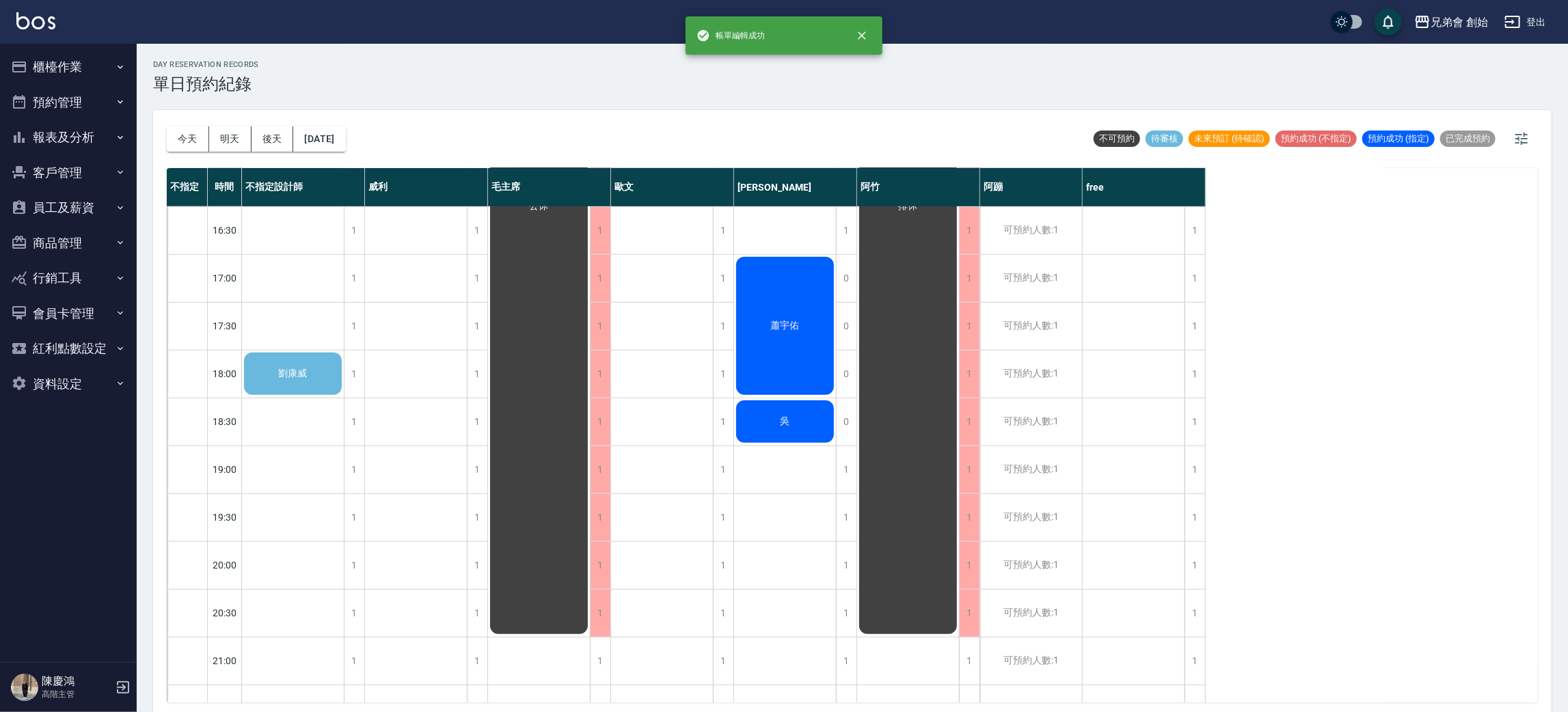
click at [298, 392] on div "劉康威" at bounding box center [293, 373] width 102 height 46
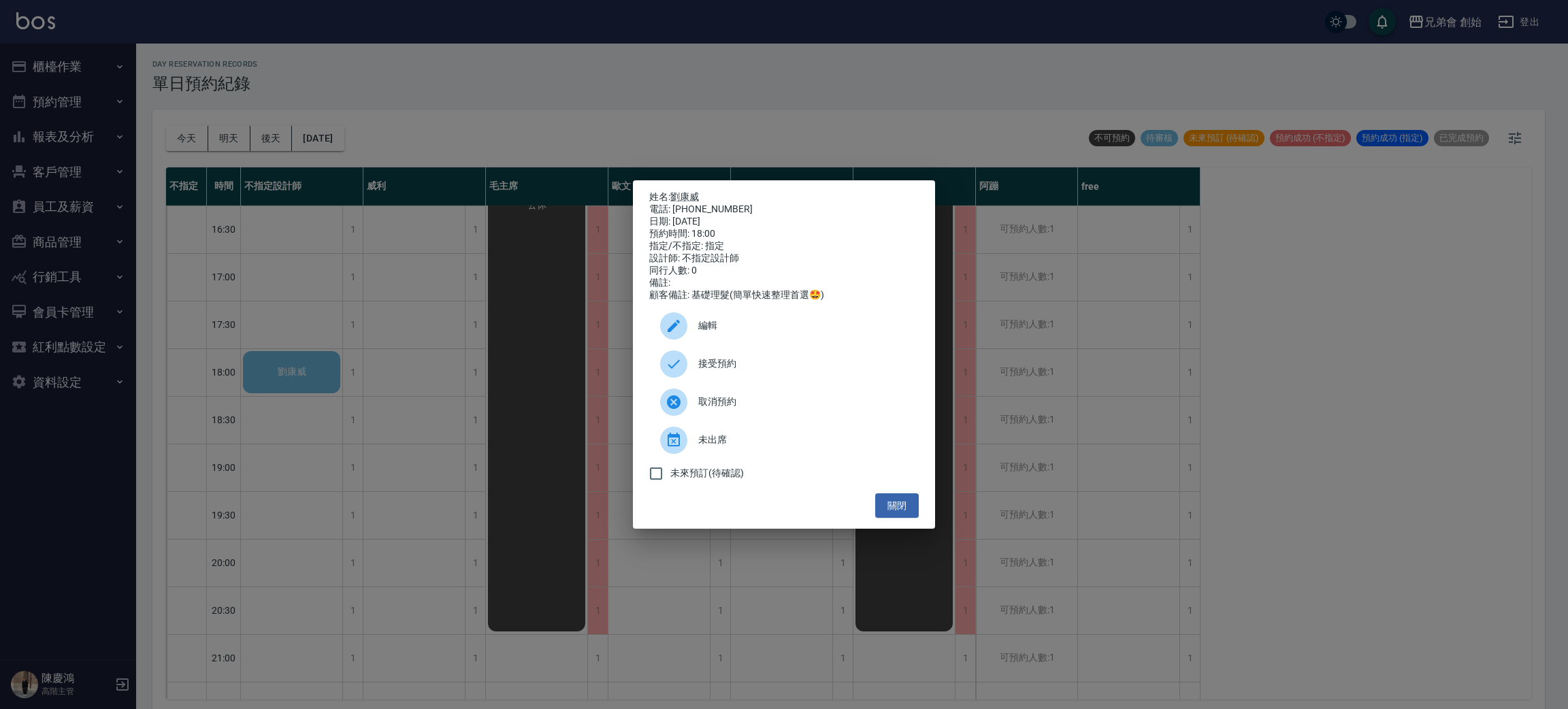
click at [749, 371] on span "接受預約" at bounding box center [803, 364] width 210 height 14
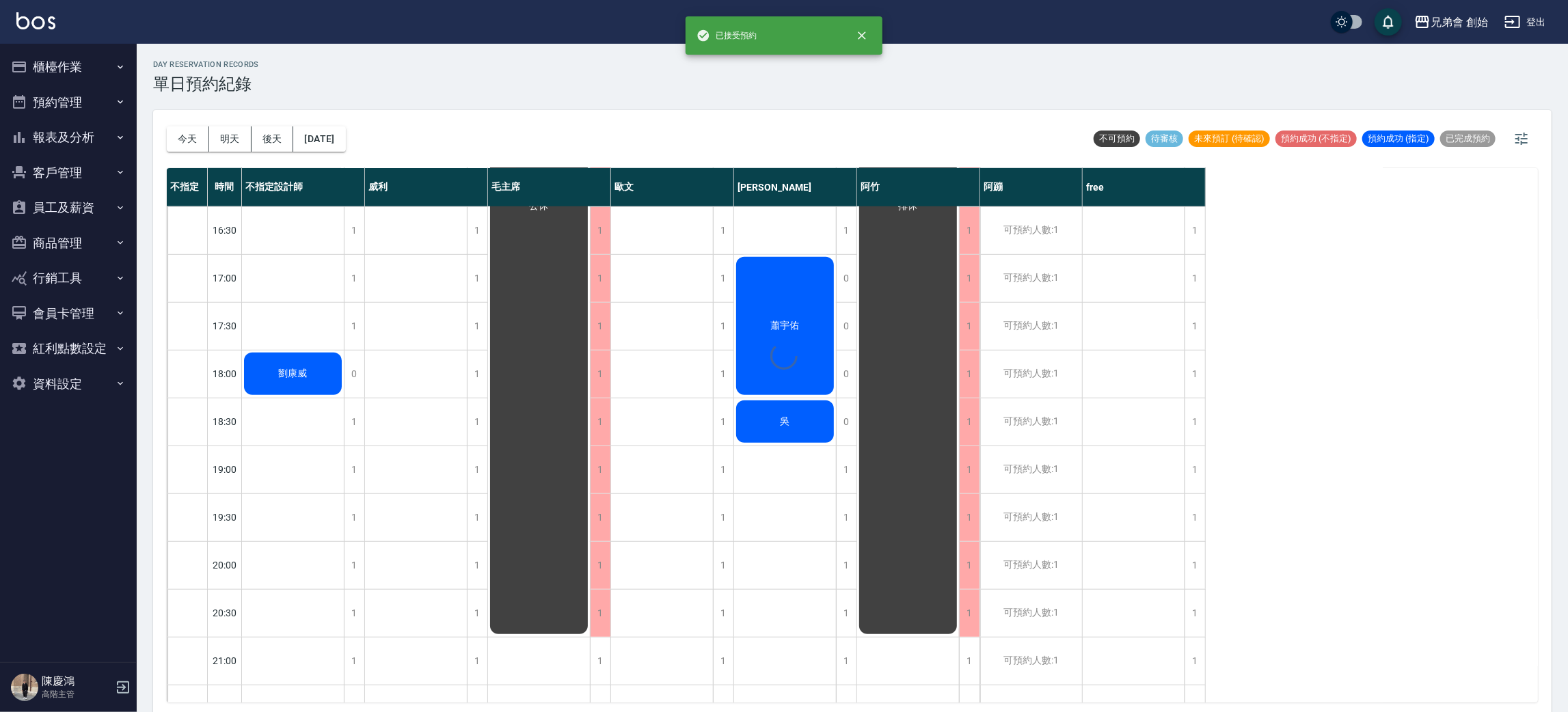
click at [310, 379] on div "day Reservation records 單日預約紀錄 今天 明天 後天 2025/09/25 不可預約 待審核 未來預訂 (待確認) 預約成功 (不指…" at bounding box center [852, 379] width 1431 height 673
click at [310, 379] on div "劉康威" at bounding box center [293, 373] width 102 height 46
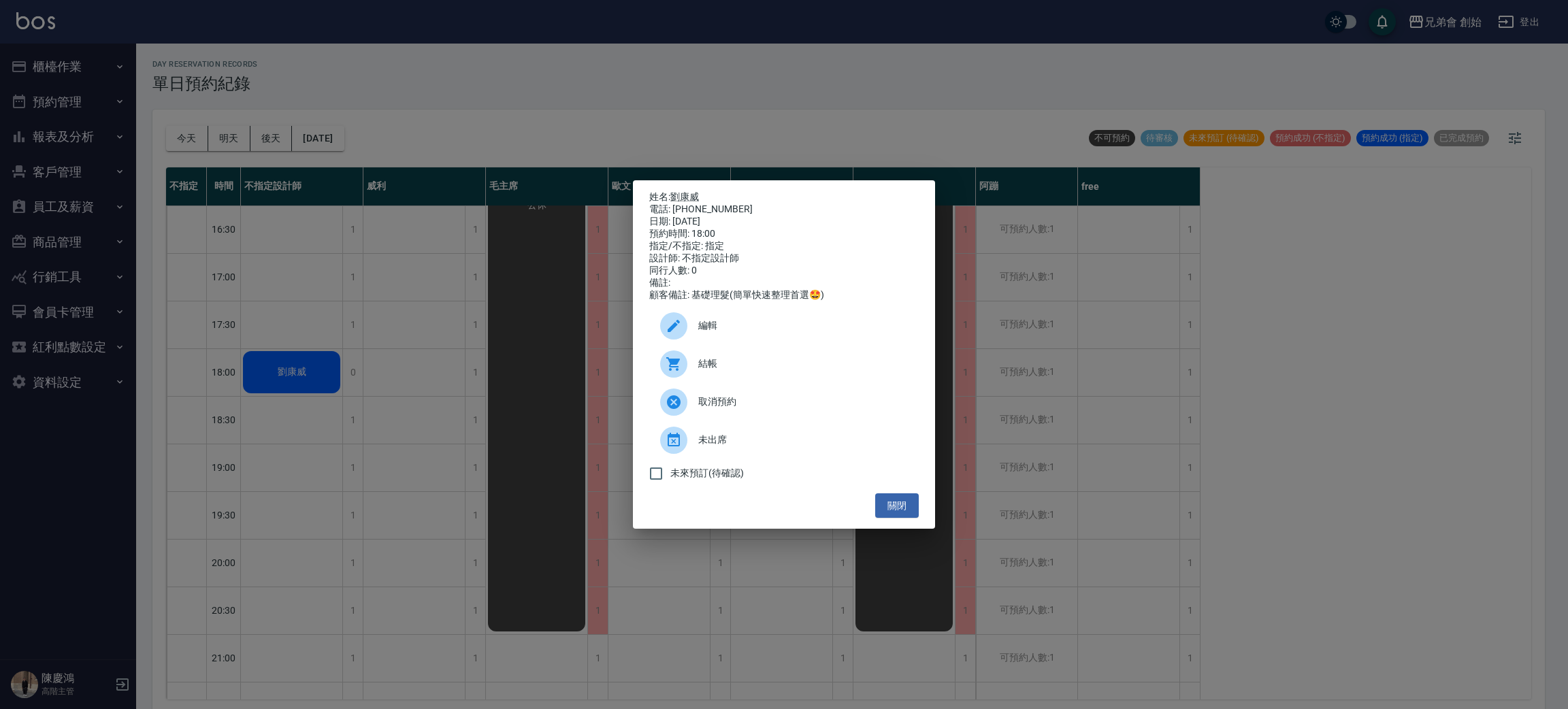
click at [754, 333] on span "編輯" at bounding box center [803, 325] width 210 height 14
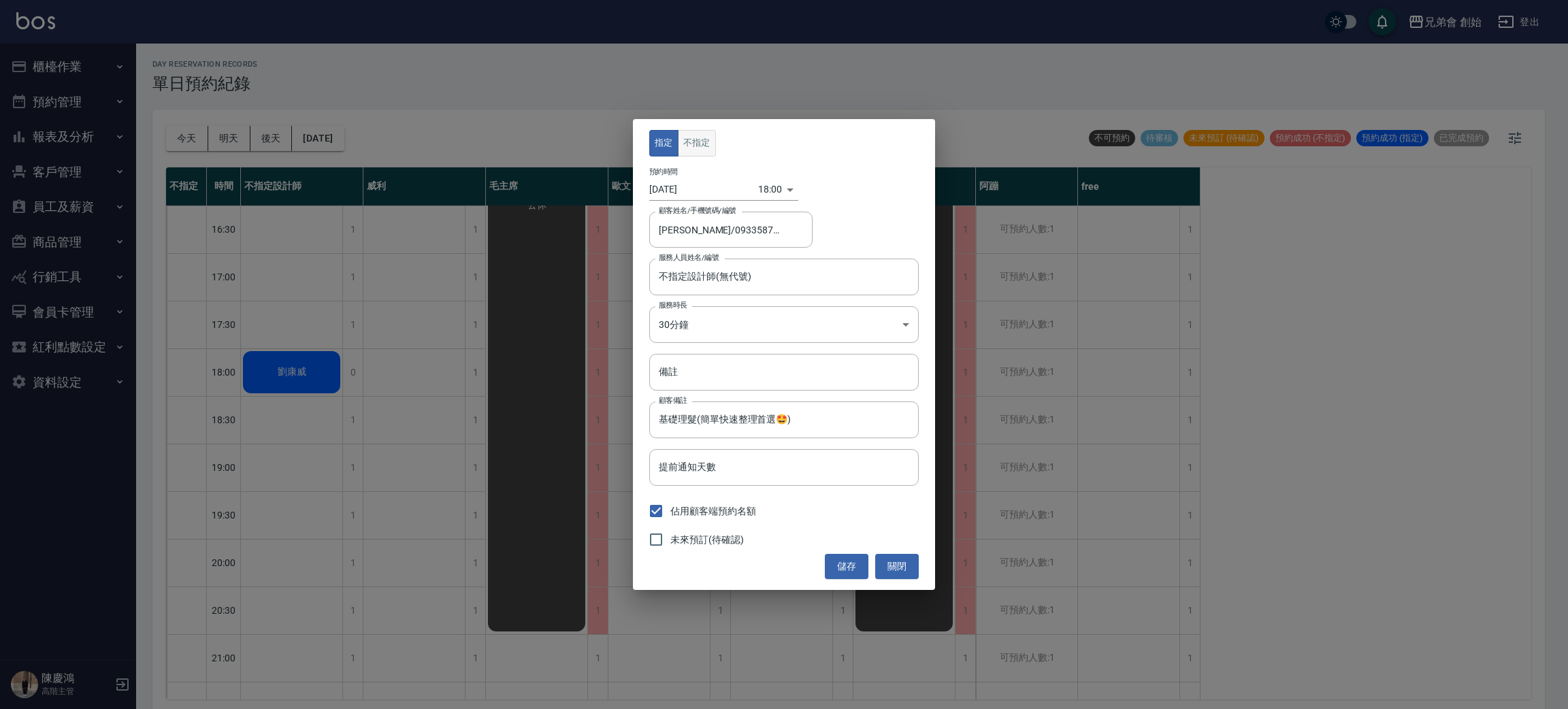
click at [701, 130] on button "不指定" at bounding box center [697, 143] width 38 height 26
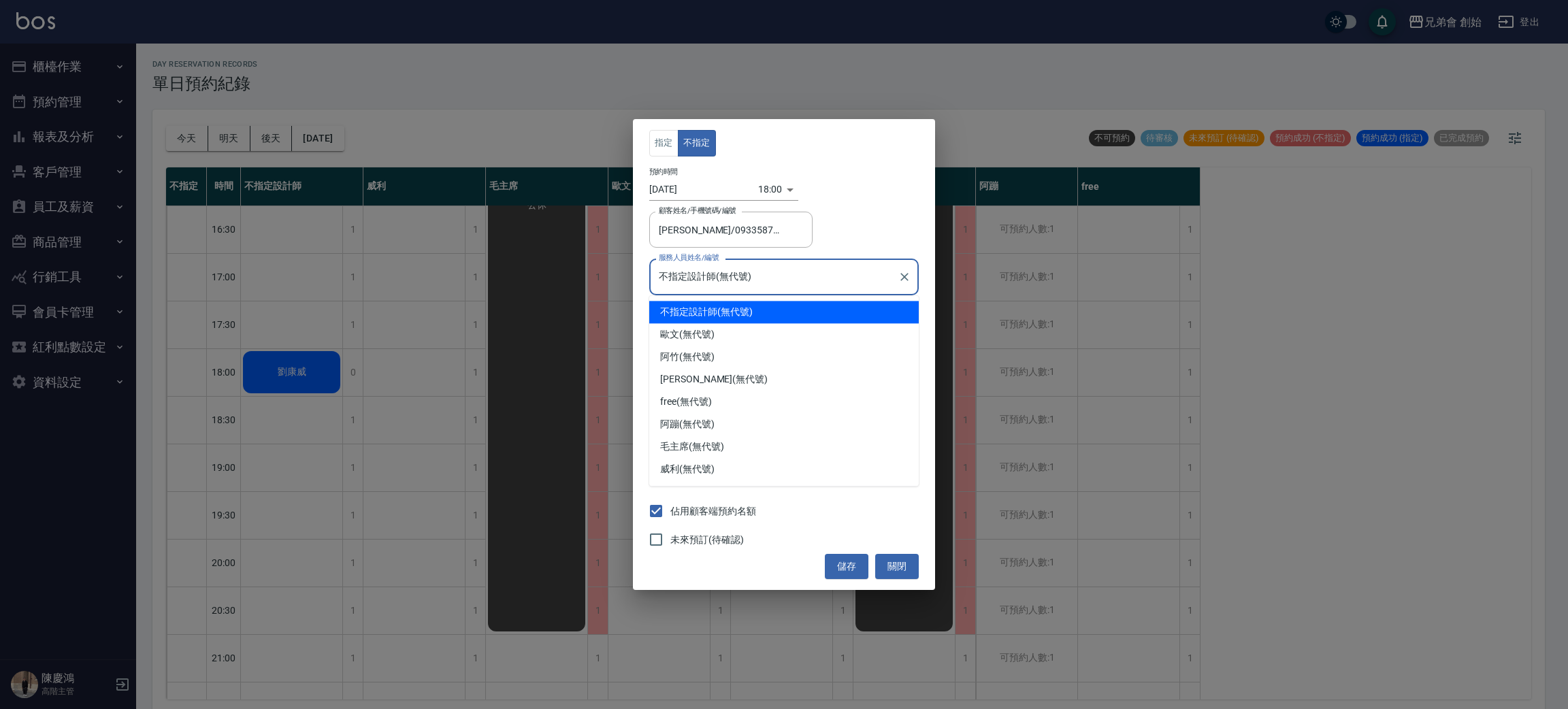
click at [740, 267] on input "不指定設計師(無代號)" at bounding box center [773, 277] width 237 height 24
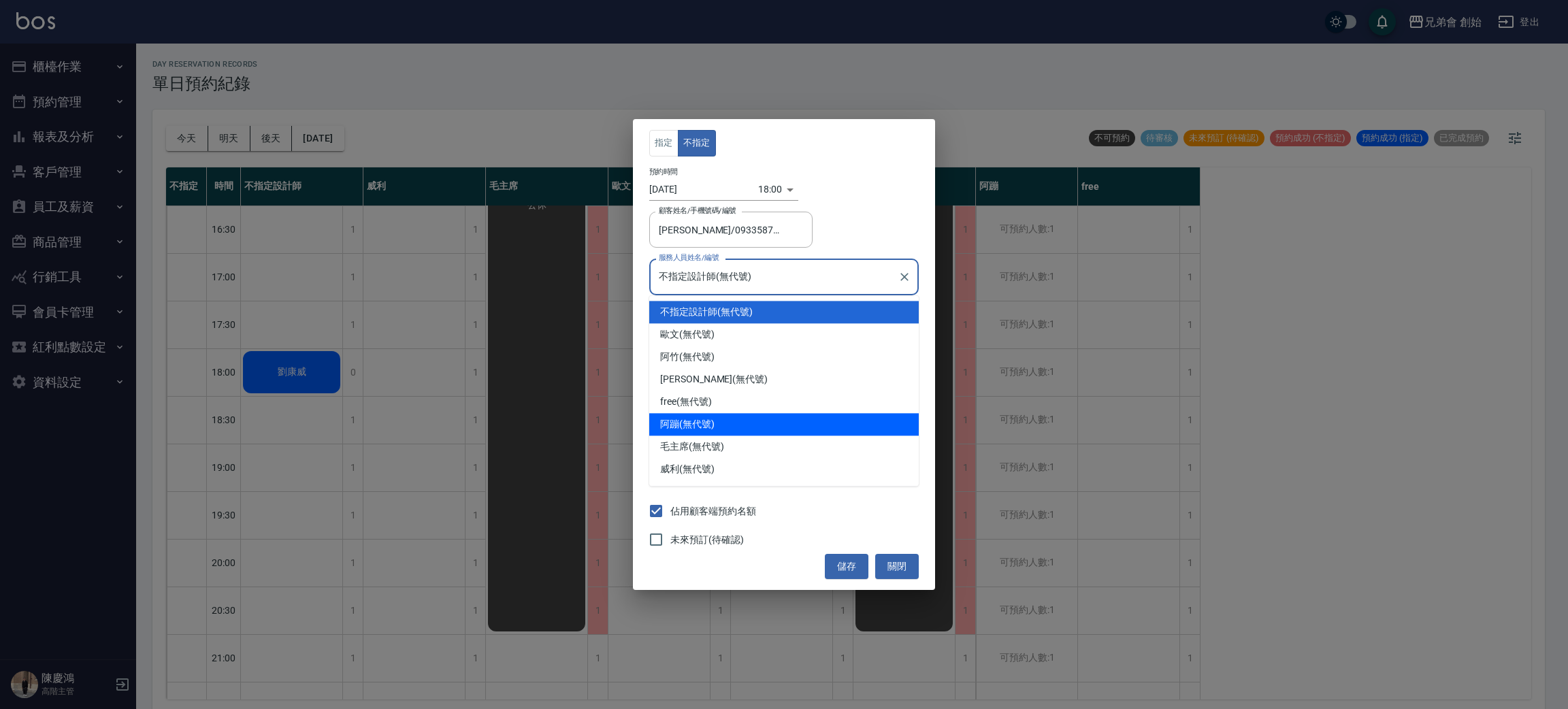
click at [717, 416] on div "阿蹦 (無代號)" at bounding box center [784, 425] width 269 height 23
type input "阿蹦(無代號)"
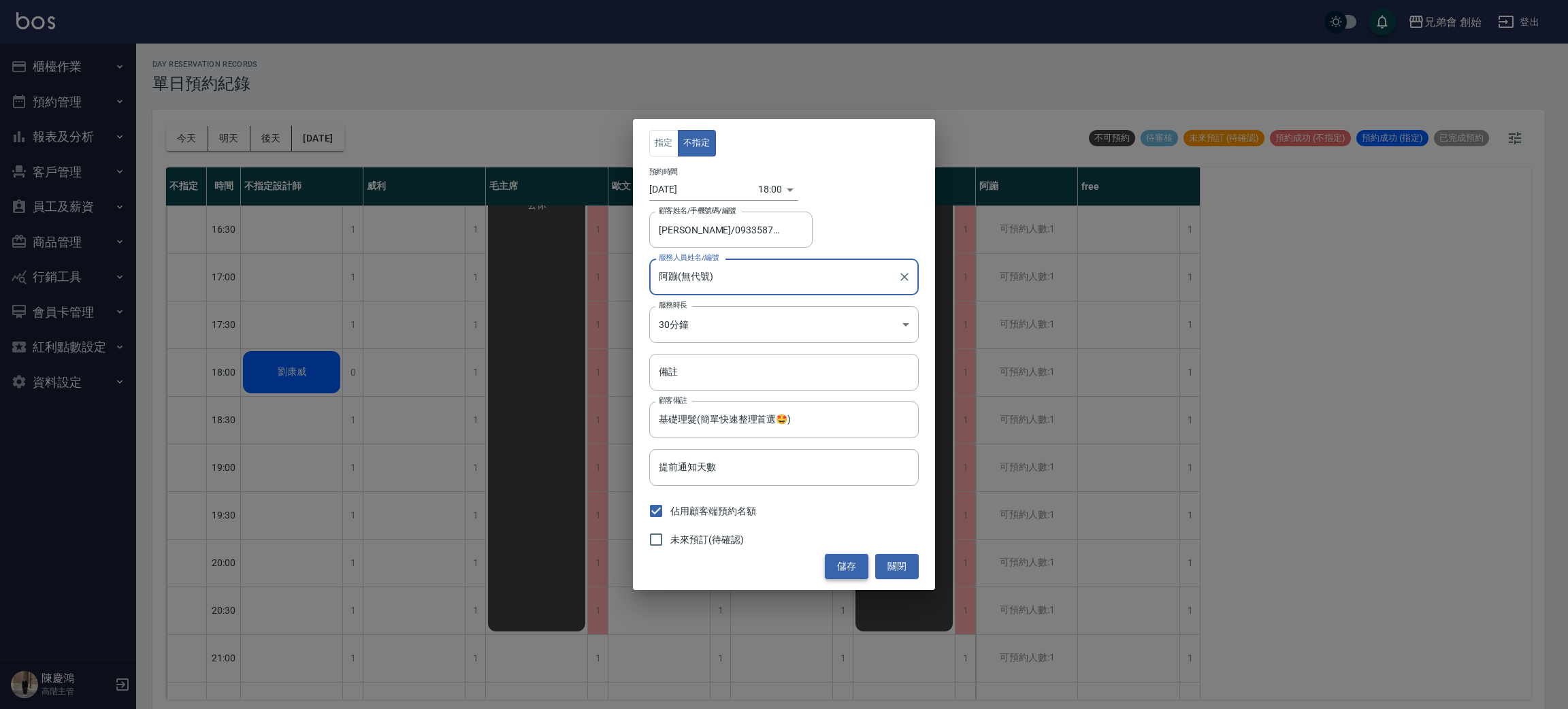
click at [856, 567] on button "儲存" at bounding box center [846, 566] width 43 height 26
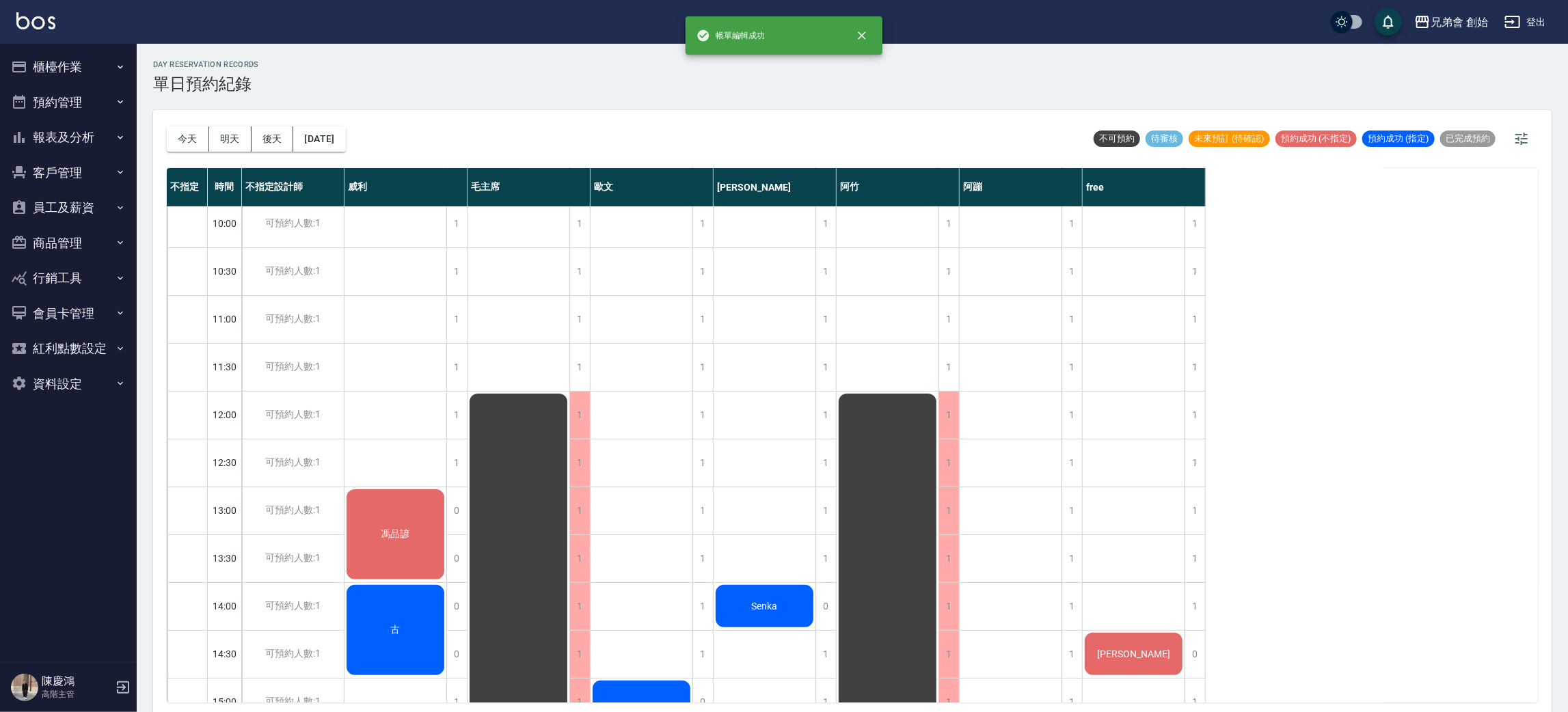
scroll to position [512, 0]
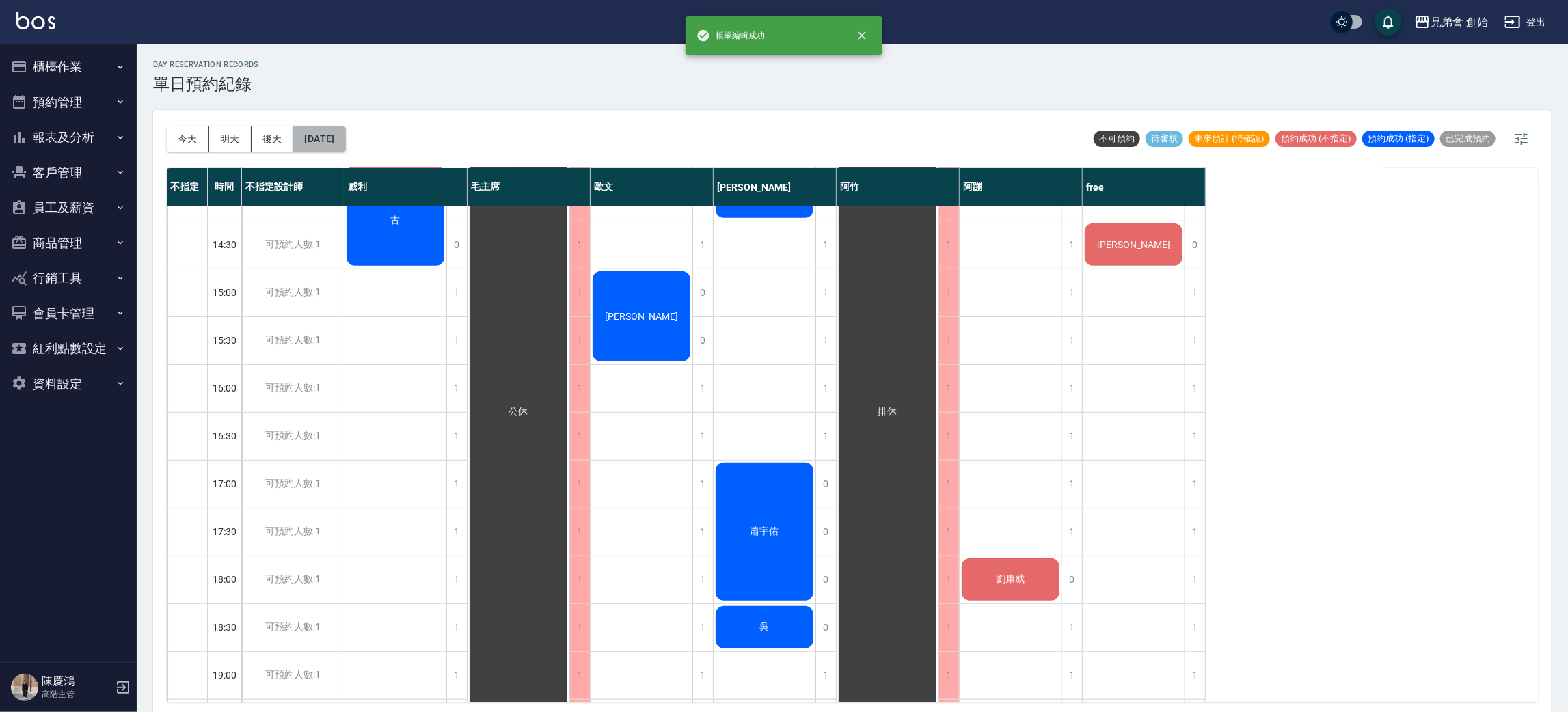
click at [345, 133] on button "2025/09/25" at bounding box center [319, 140] width 52 height 26
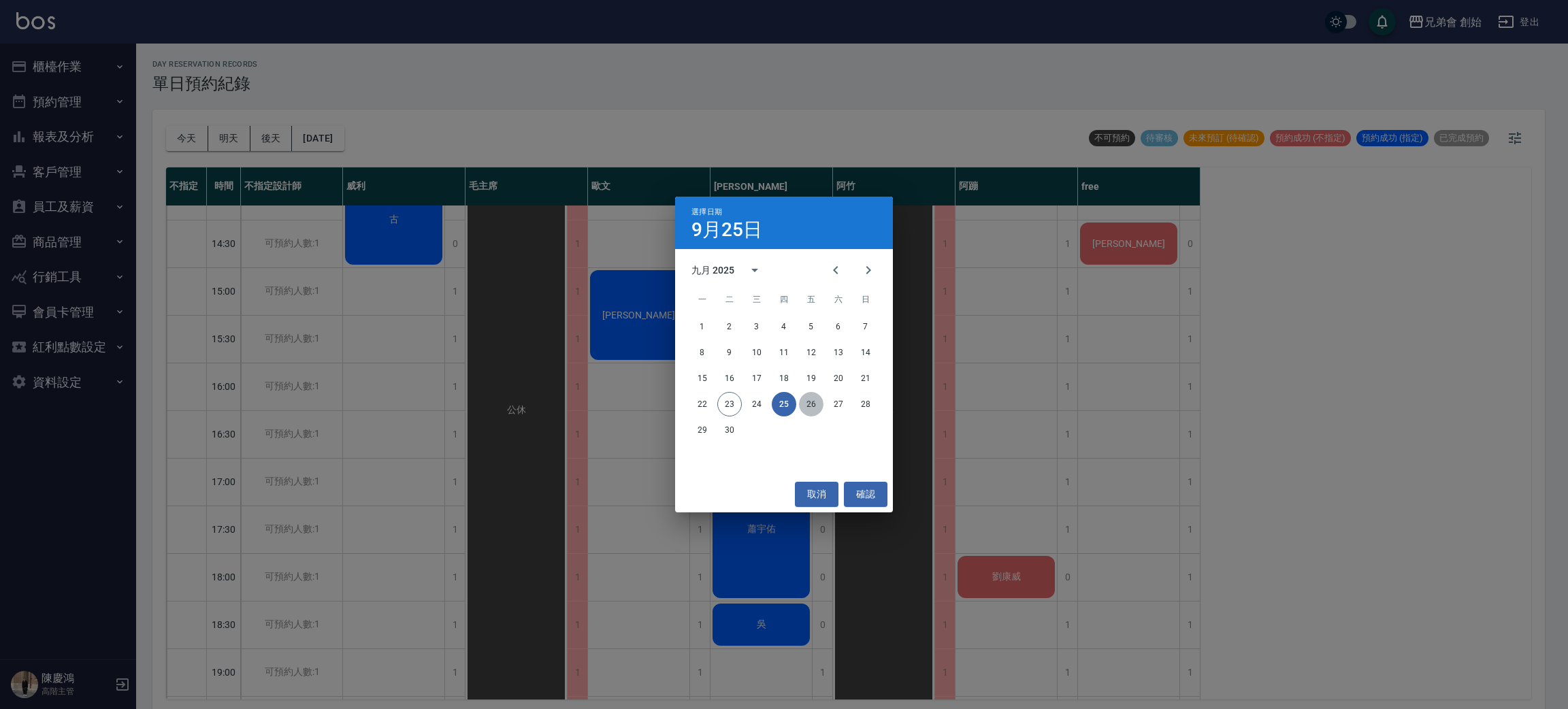
click at [807, 406] on button "26" at bounding box center [811, 404] width 25 height 25
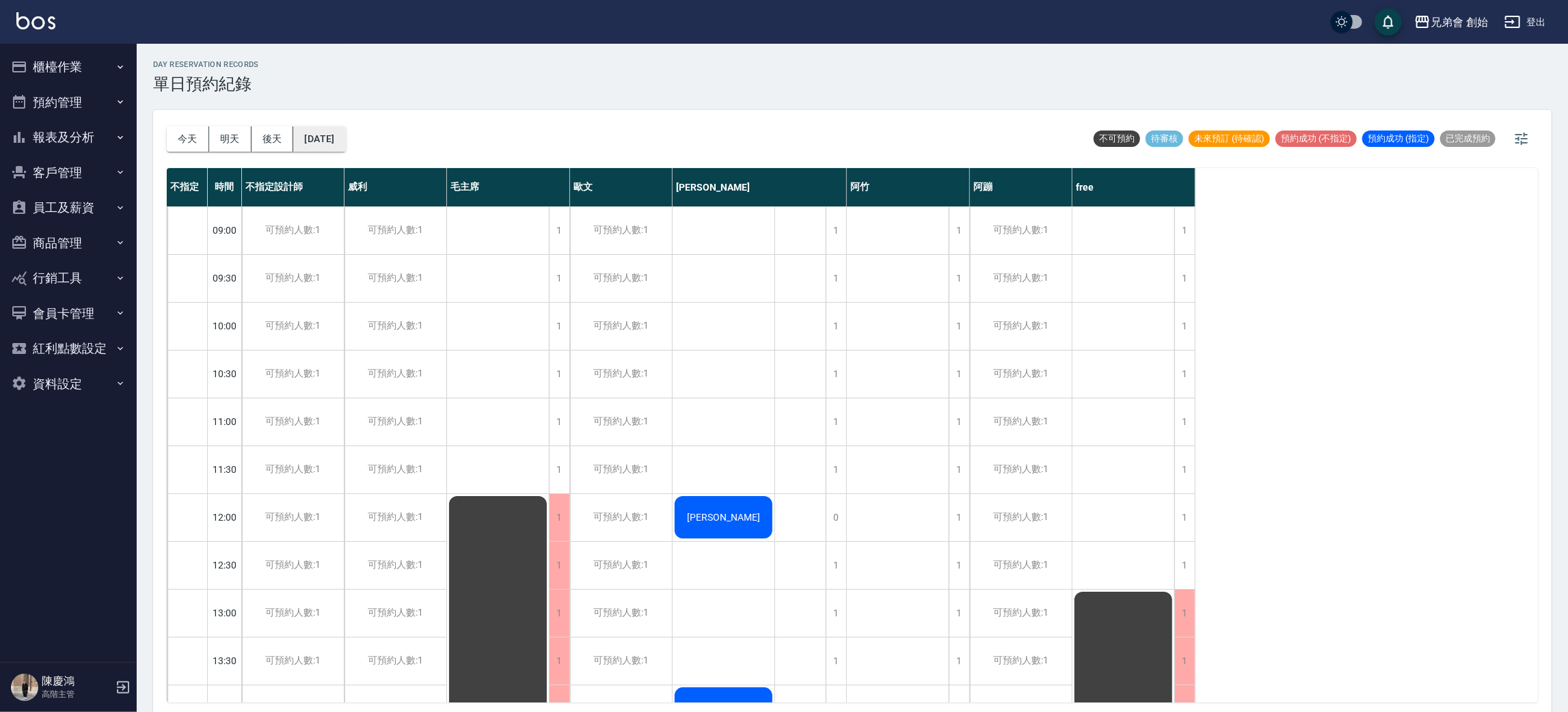
click at [330, 135] on button "2025/09/26" at bounding box center [319, 140] width 52 height 26
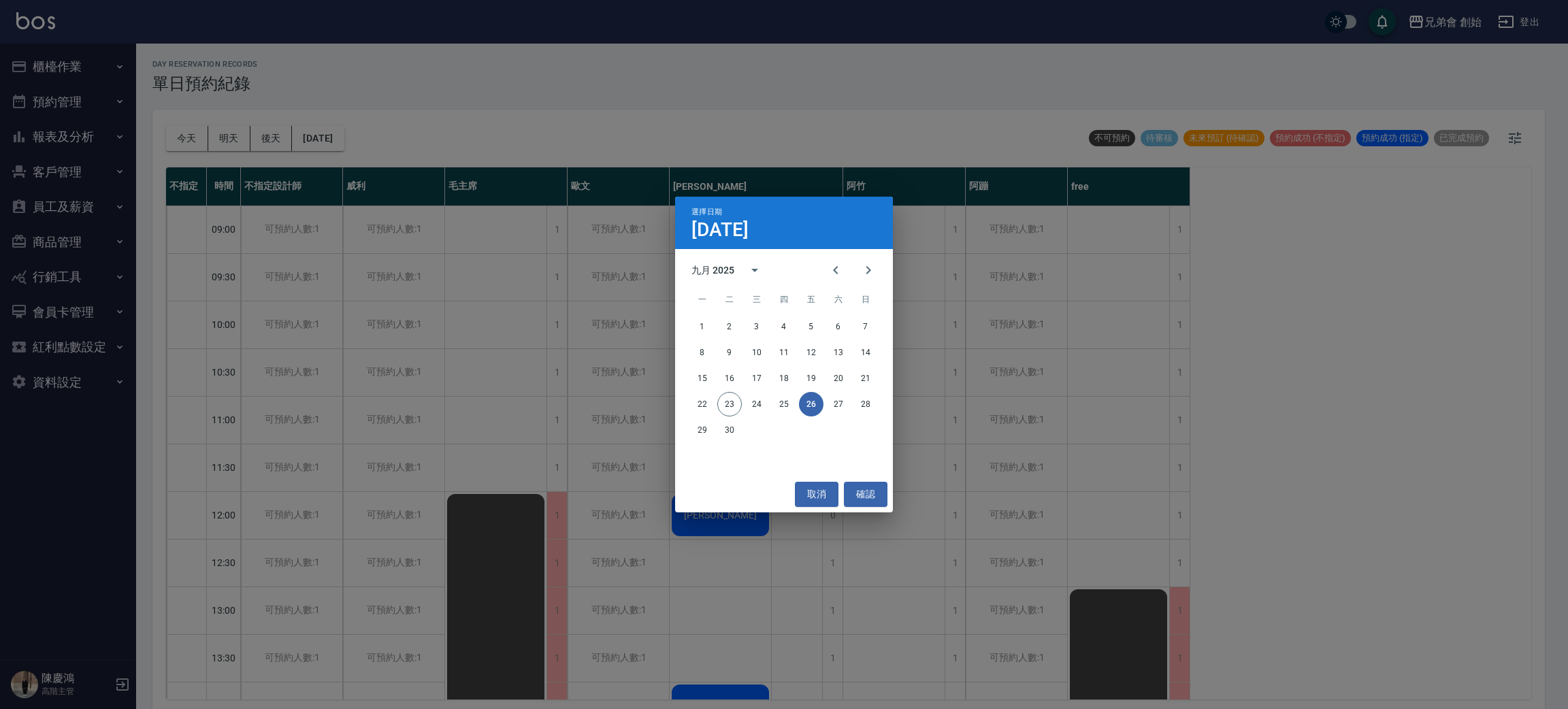
click at [820, 399] on button "26" at bounding box center [811, 404] width 25 height 25
click at [829, 403] on button "27" at bounding box center [838, 404] width 25 height 25
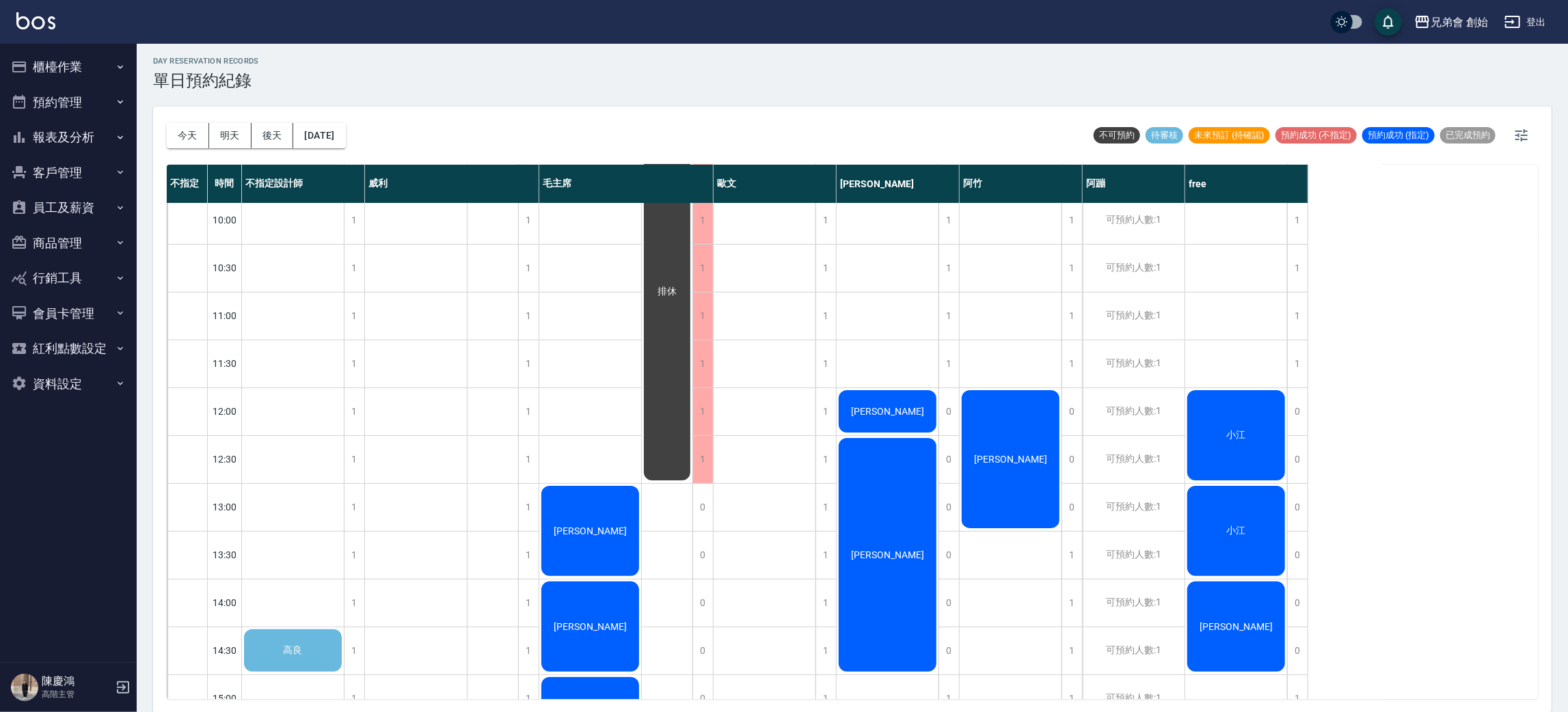
scroll to position [205, 0]
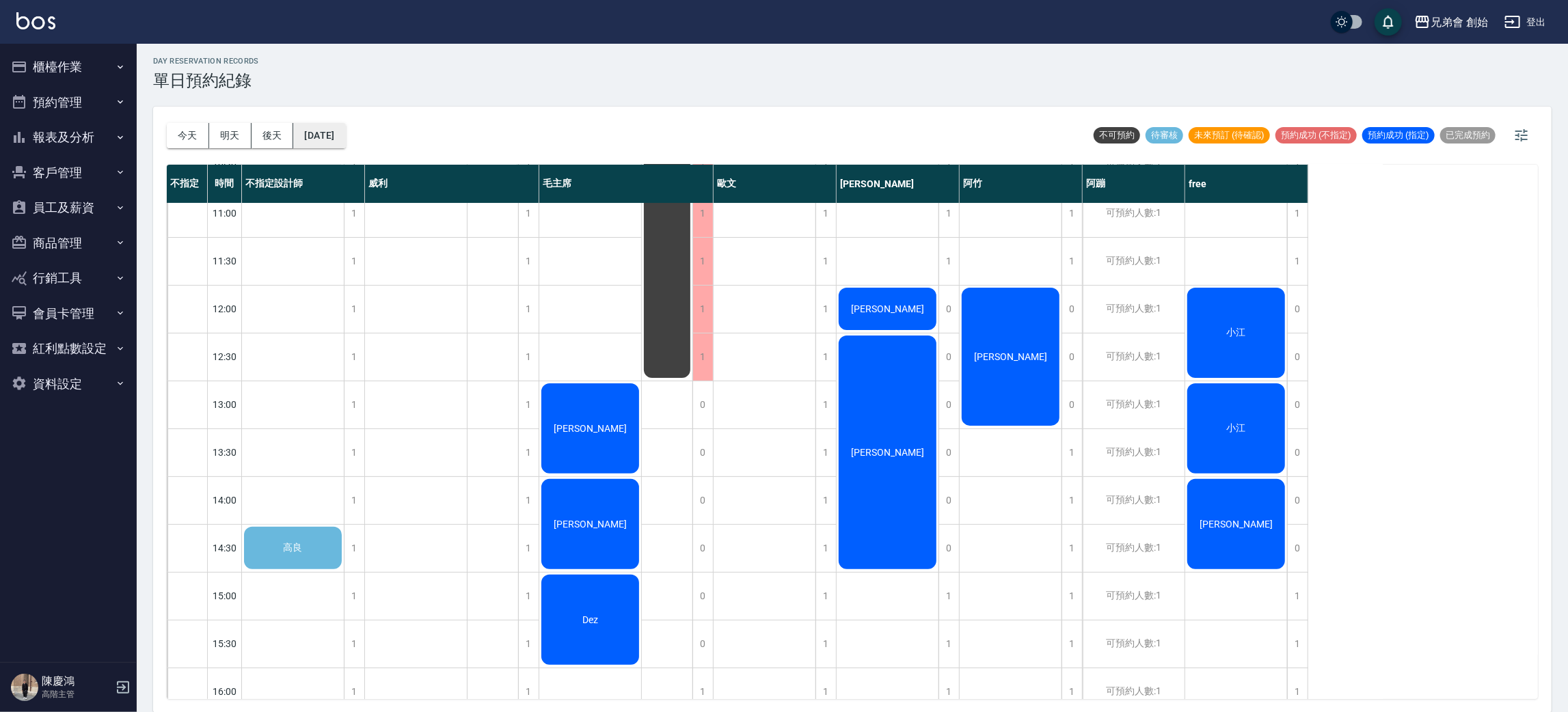
click at [345, 143] on button "2025/09/27" at bounding box center [319, 136] width 52 height 26
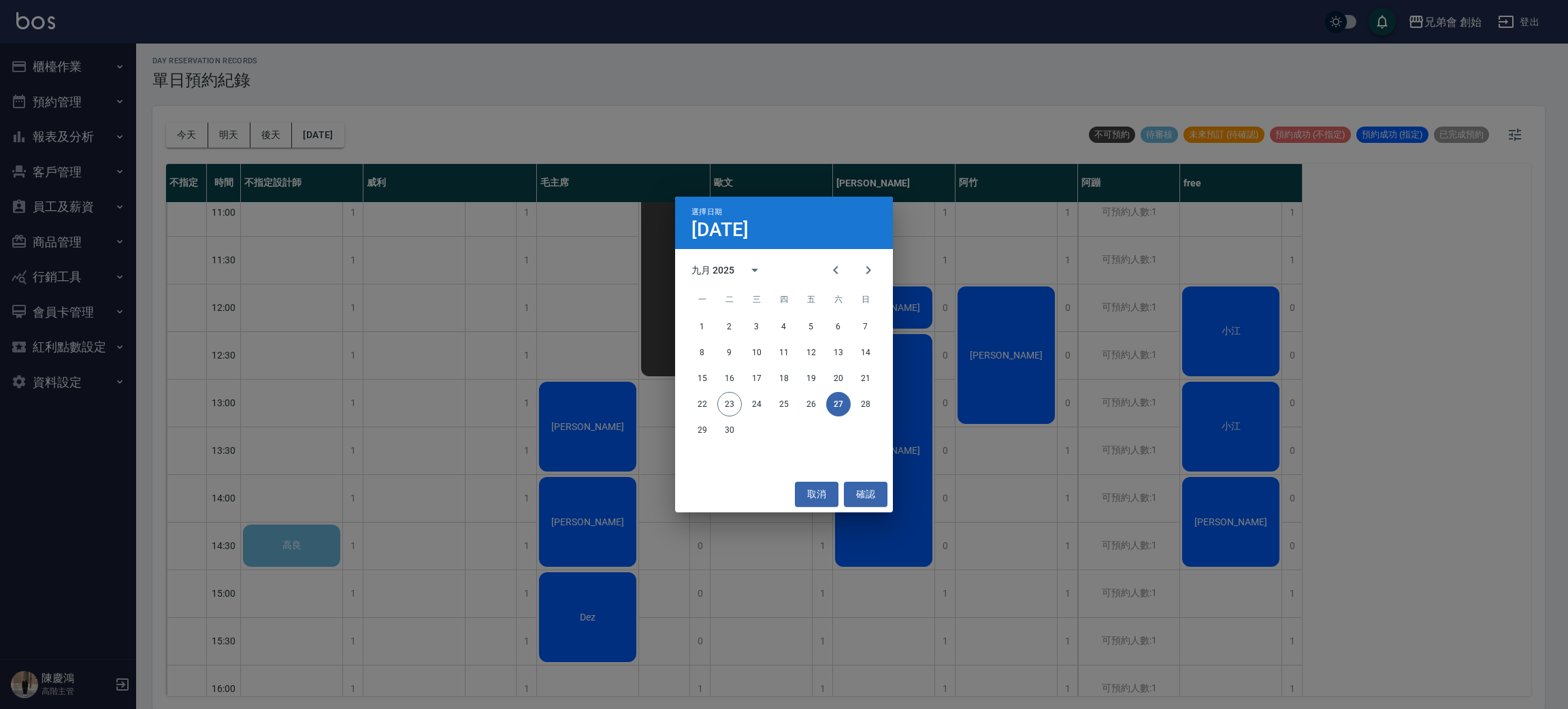
click at [393, 394] on div "選擇日期 9月27日 九月 2025 一 二 三 四 五 六 日 1 2 3 4 5 6 7 8 9 10 11 12 13 14 15 16 17 18 1…" at bounding box center [784, 354] width 1568 height 709
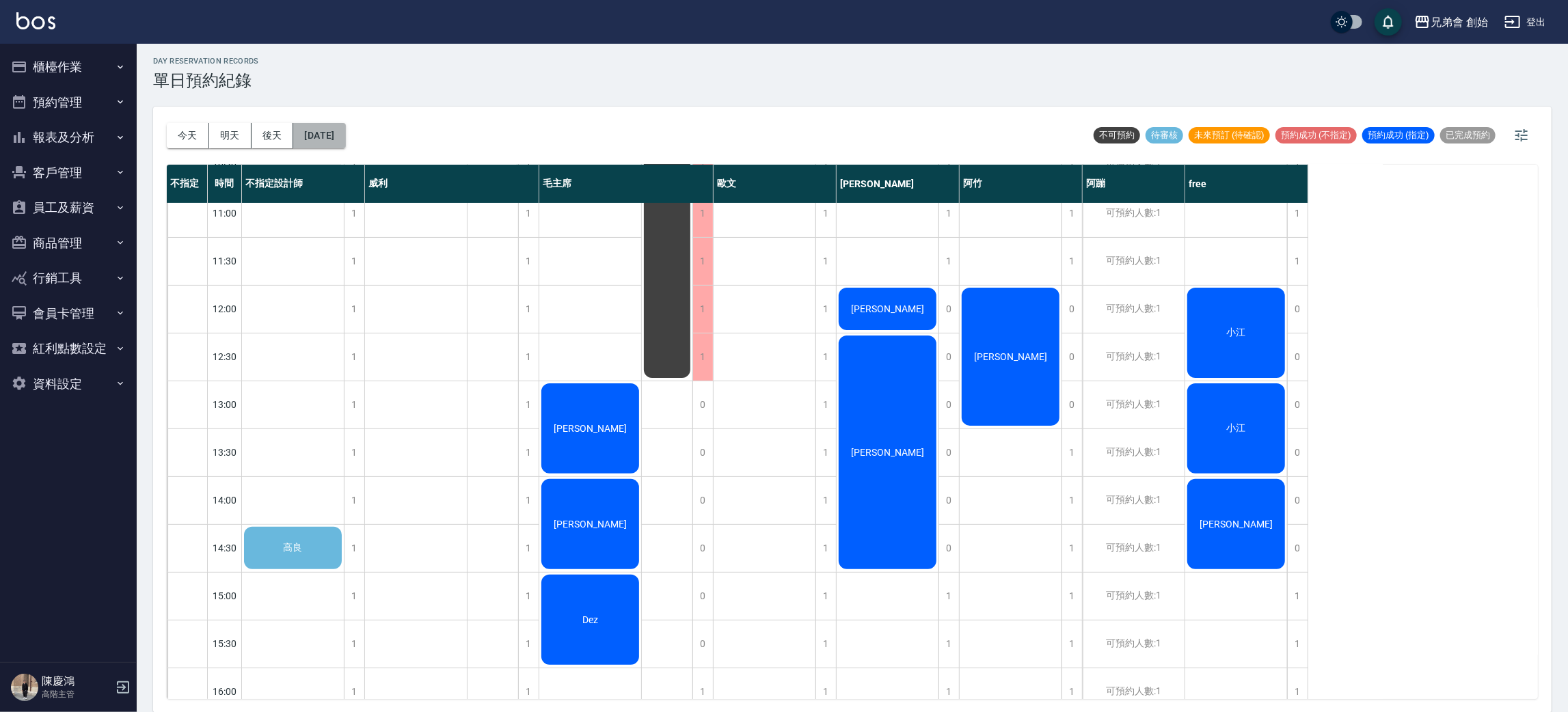
click at [322, 137] on button "2025/09/27" at bounding box center [319, 136] width 52 height 26
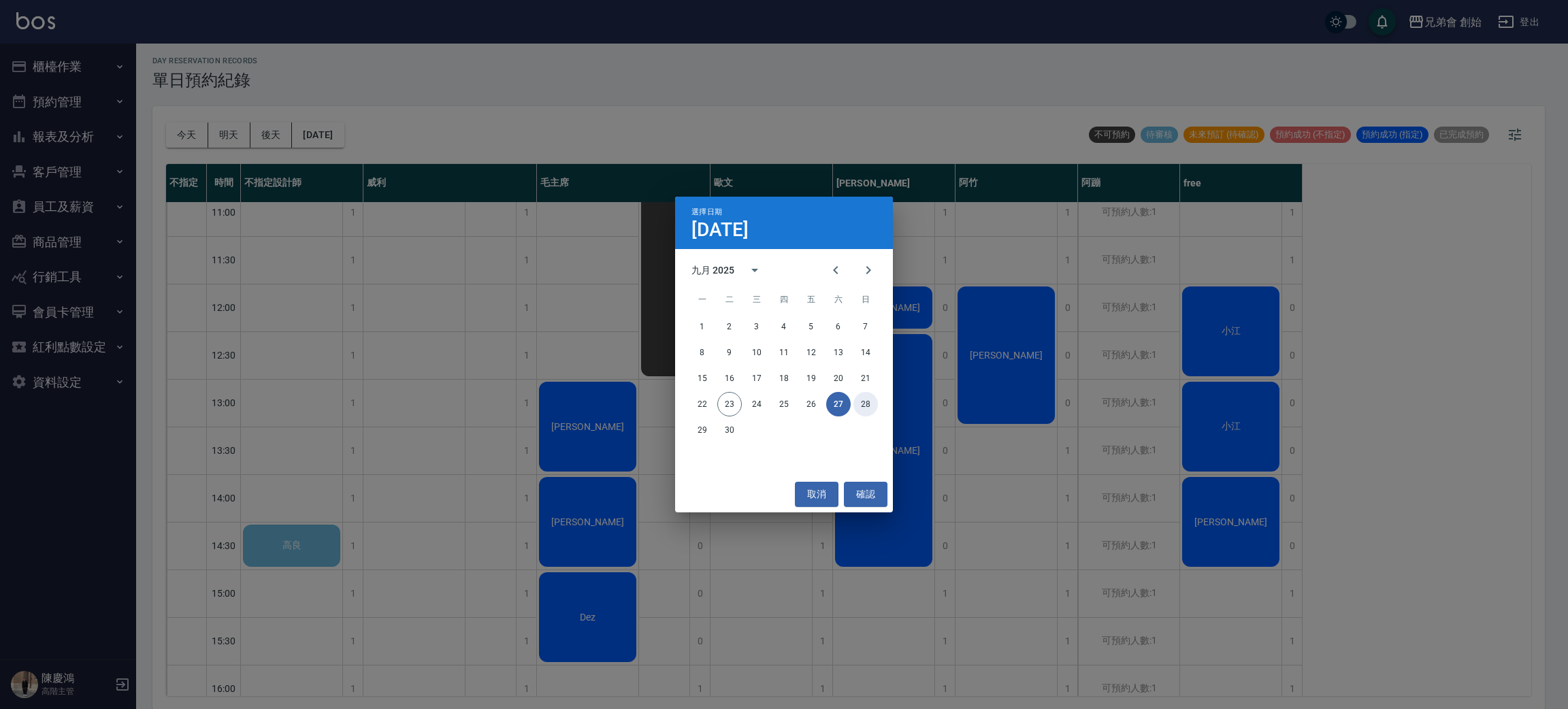
click at [858, 407] on button "28" at bounding box center [866, 404] width 25 height 25
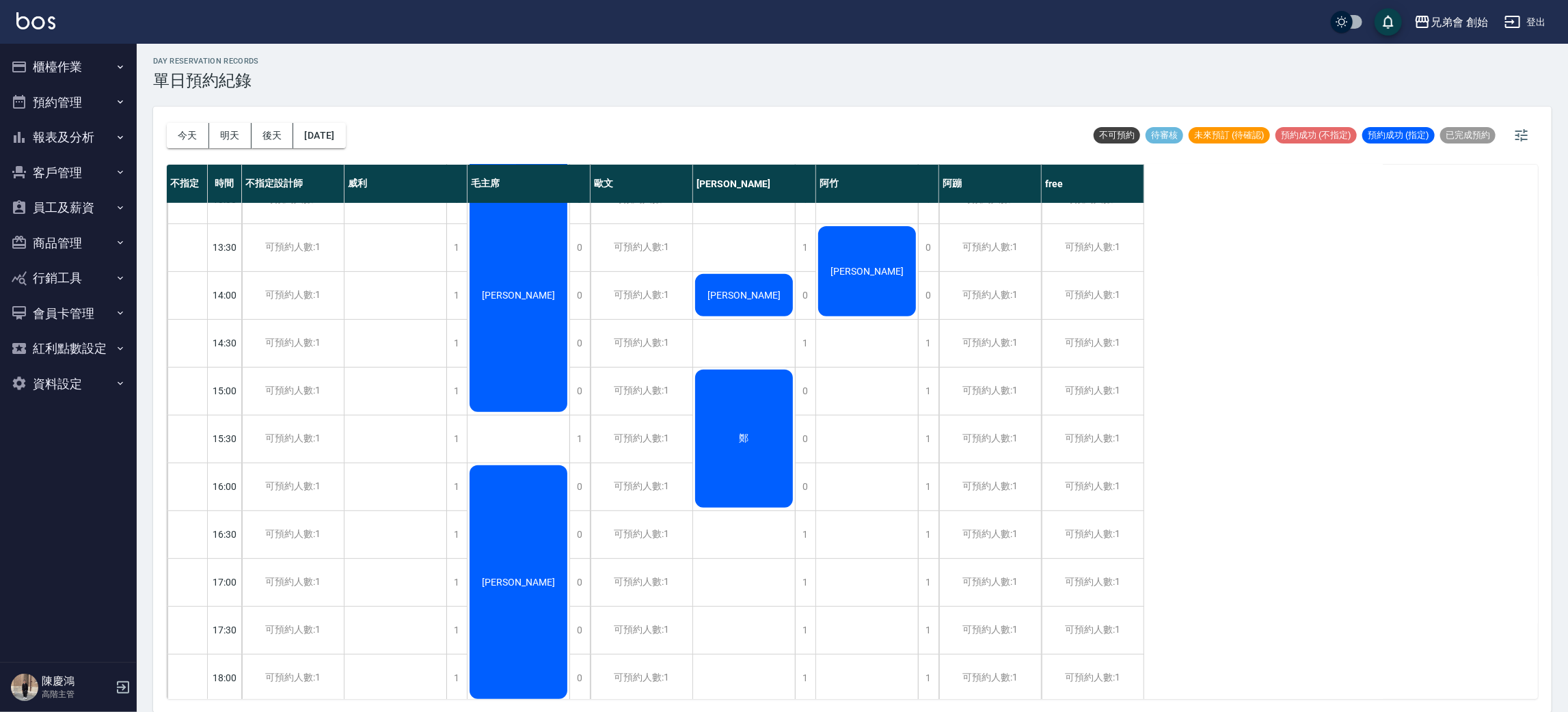
scroll to position [718, 0]
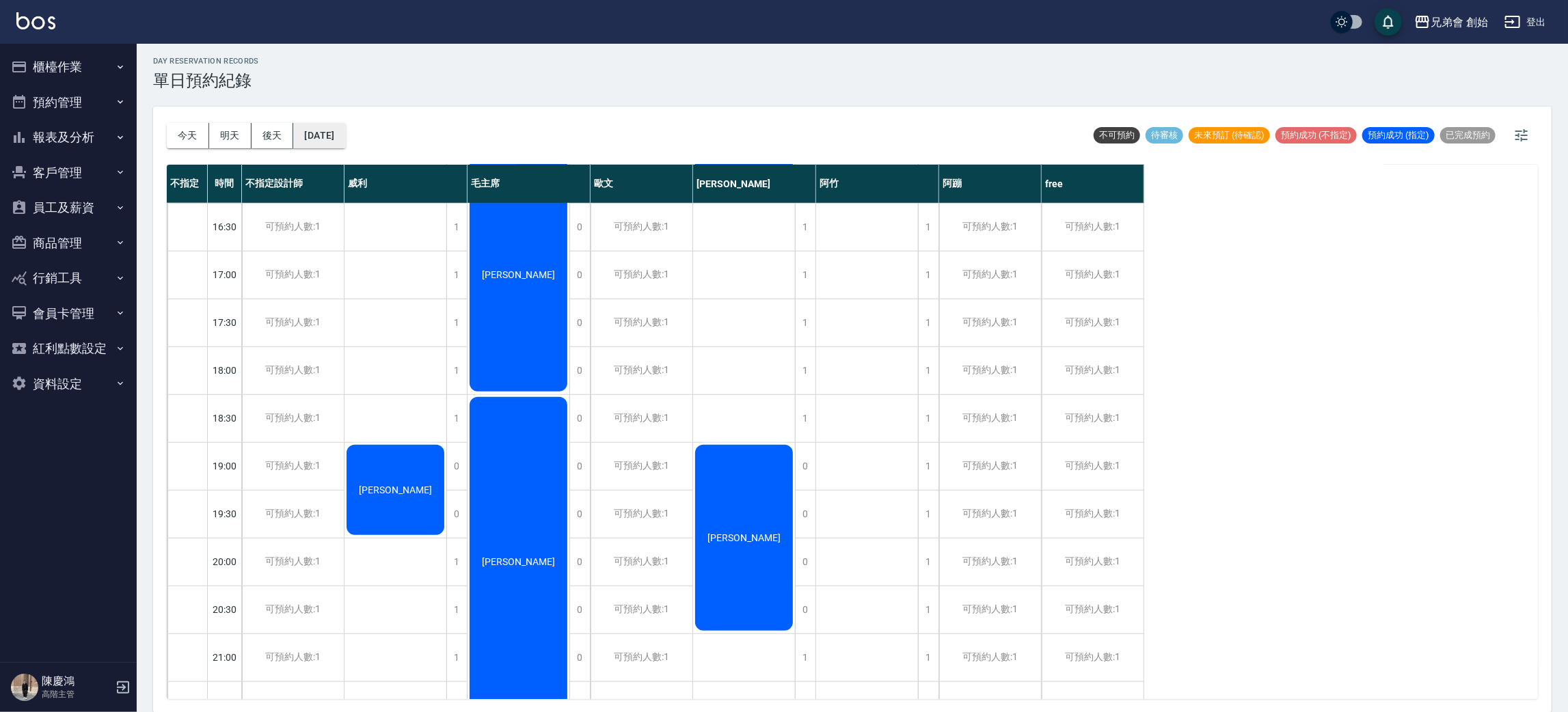
click at [333, 145] on button "2025/09/28" at bounding box center [319, 136] width 52 height 26
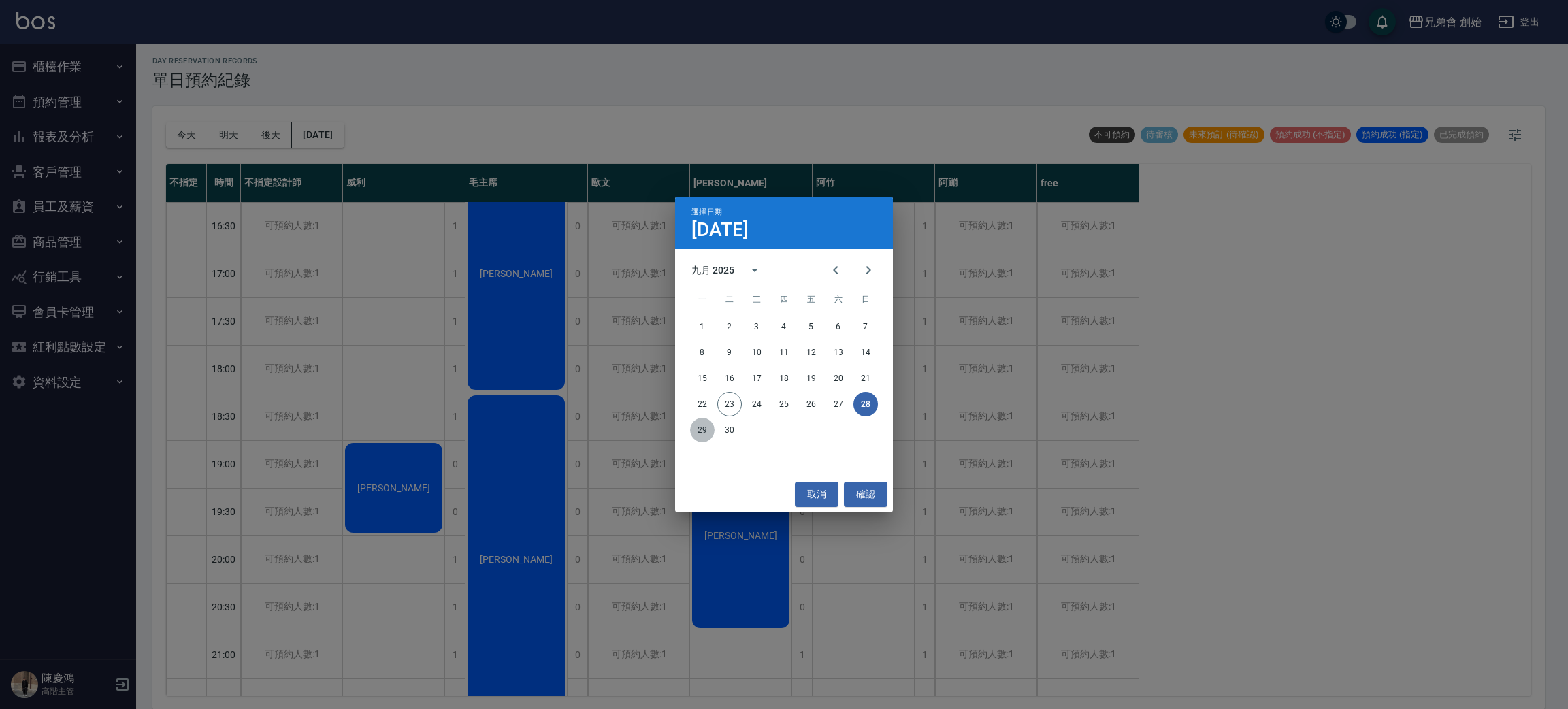
click at [691, 426] on button "29" at bounding box center [702, 430] width 25 height 25
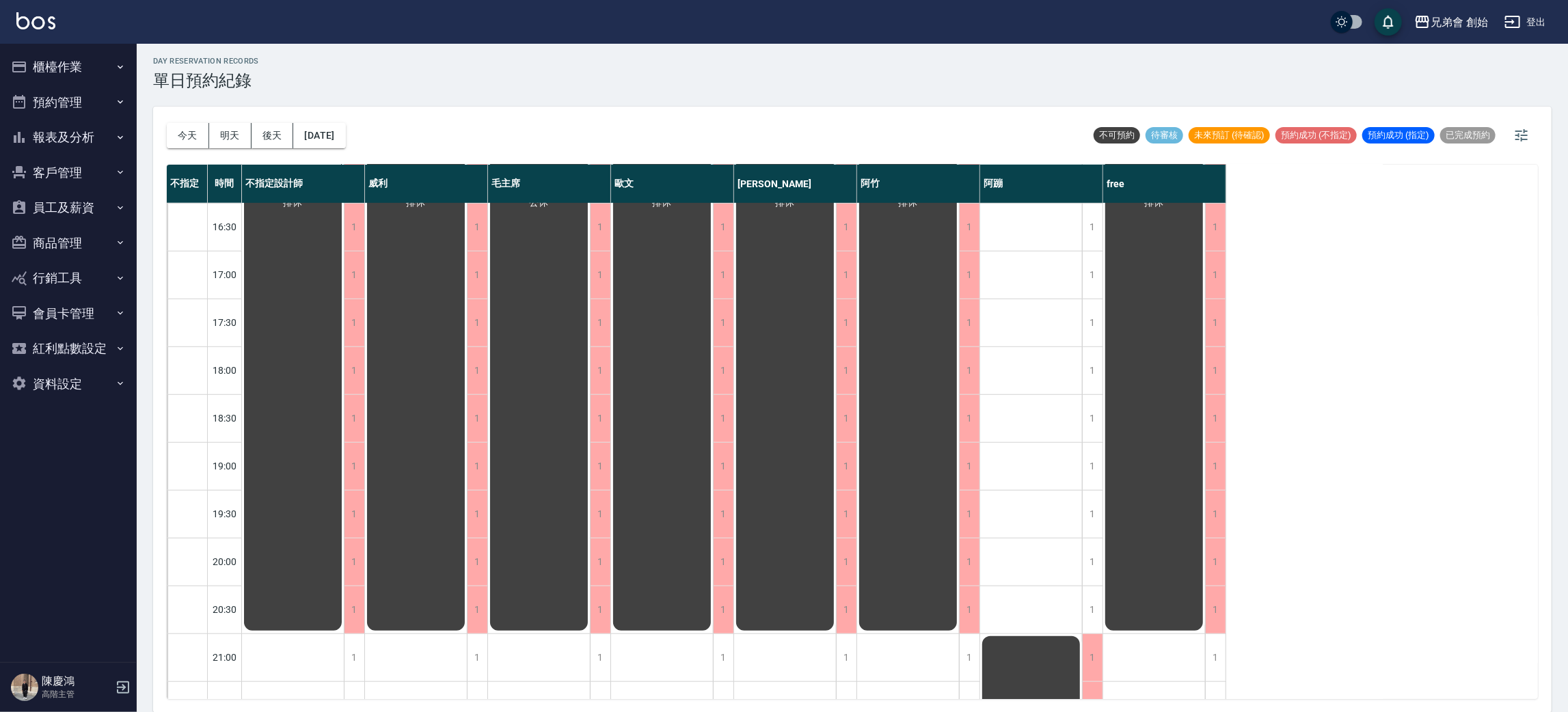
scroll to position [907, 0]
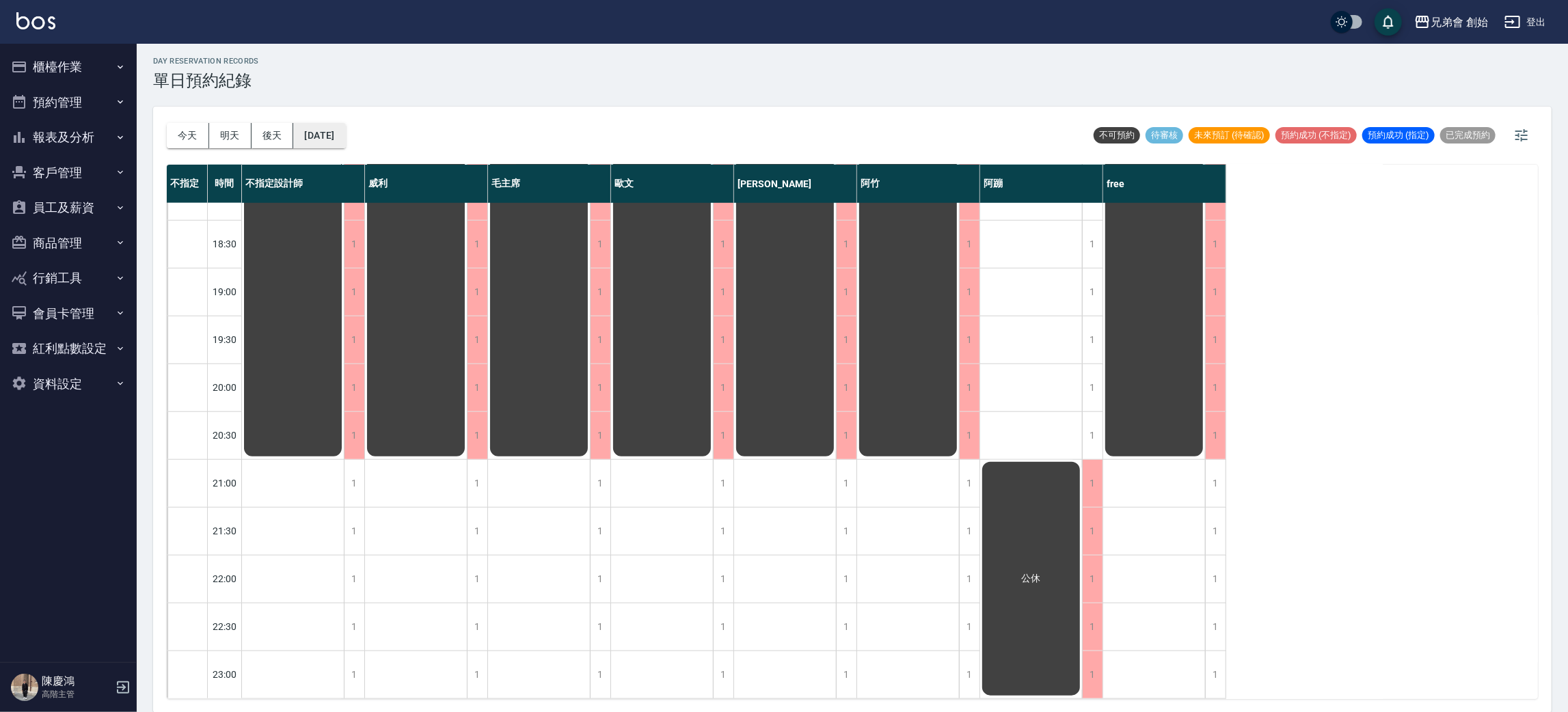
click at [345, 139] on button "2025/09/29" at bounding box center [319, 136] width 52 height 26
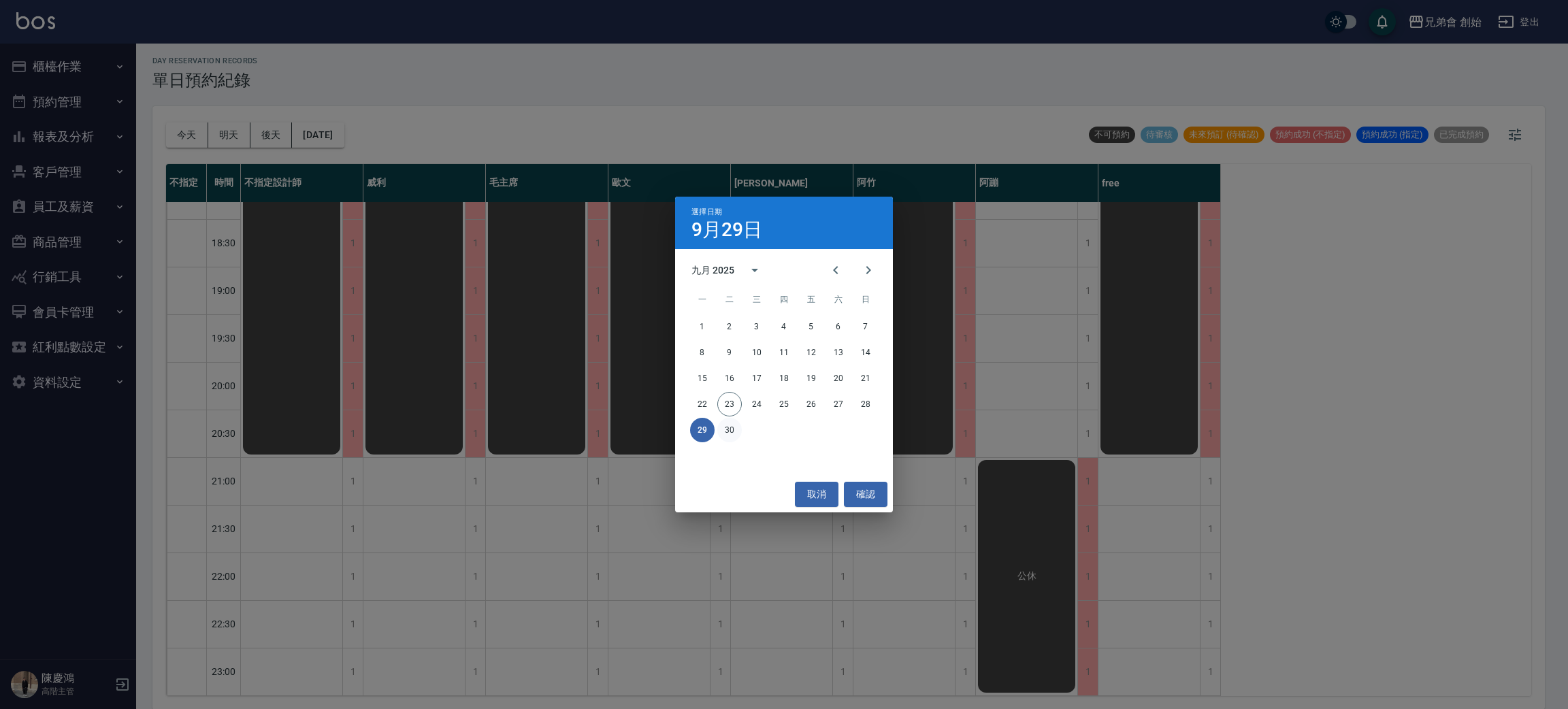
click at [733, 420] on button "30" at bounding box center [729, 430] width 25 height 25
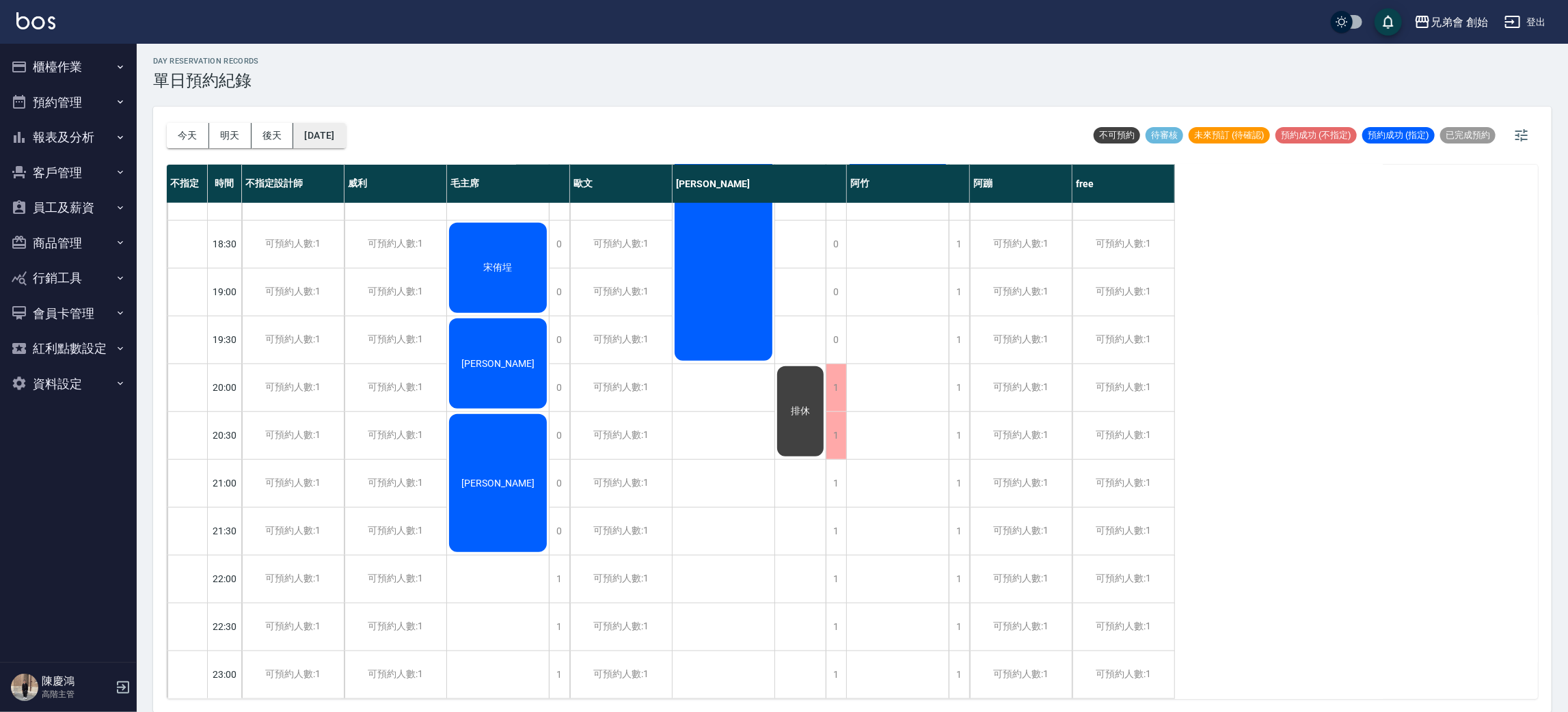
click at [372, 141] on div "今天 明天 後天 2025/09/30 不可預約 待審核 未來預訂 (待確認) 預約成功 (不指定) 預約成功 (指定) 已完成預約" at bounding box center [852, 136] width 1371 height 58
click at [345, 132] on button "2025/09/30" at bounding box center [319, 136] width 52 height 26
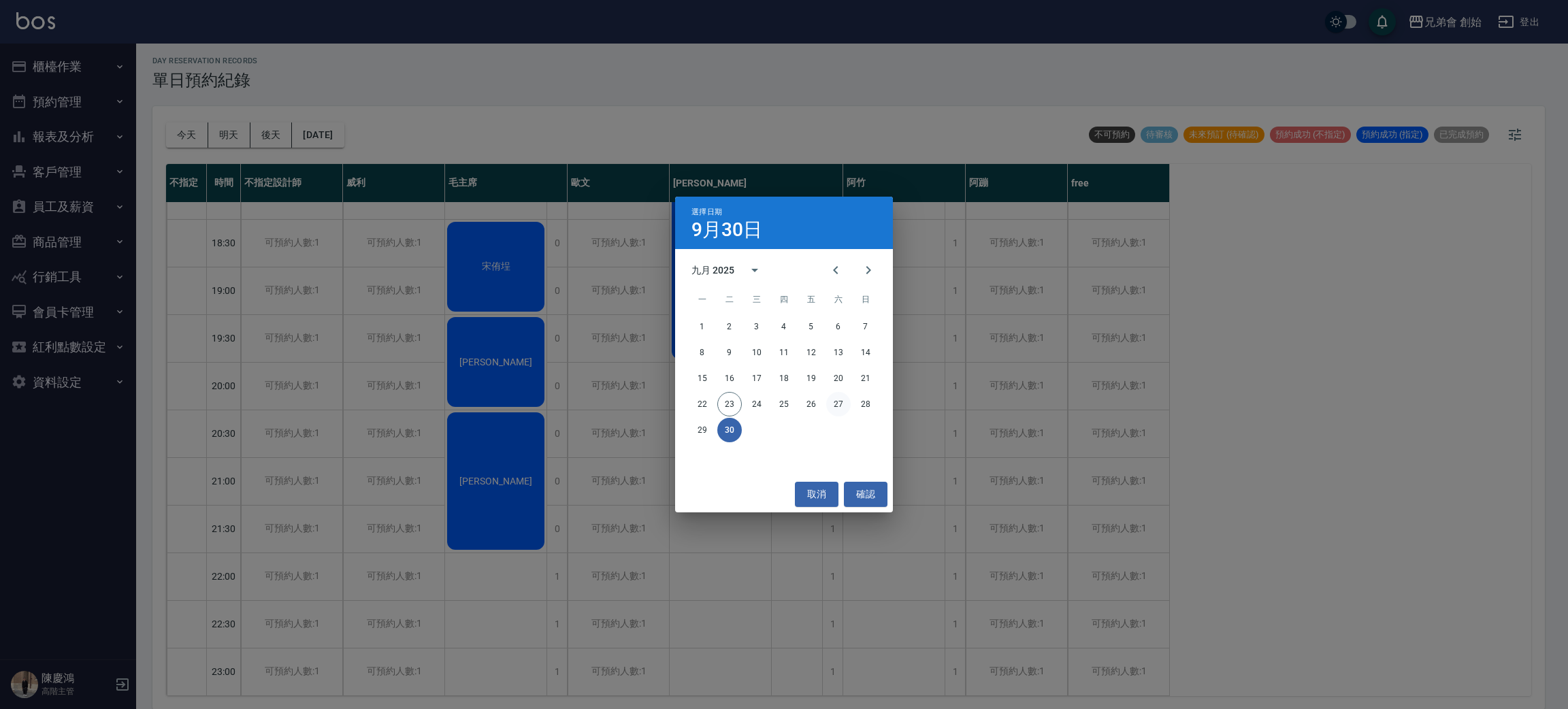
click at [842, 406] on button "27" at bounding box center [838, 404] width 25 height 25
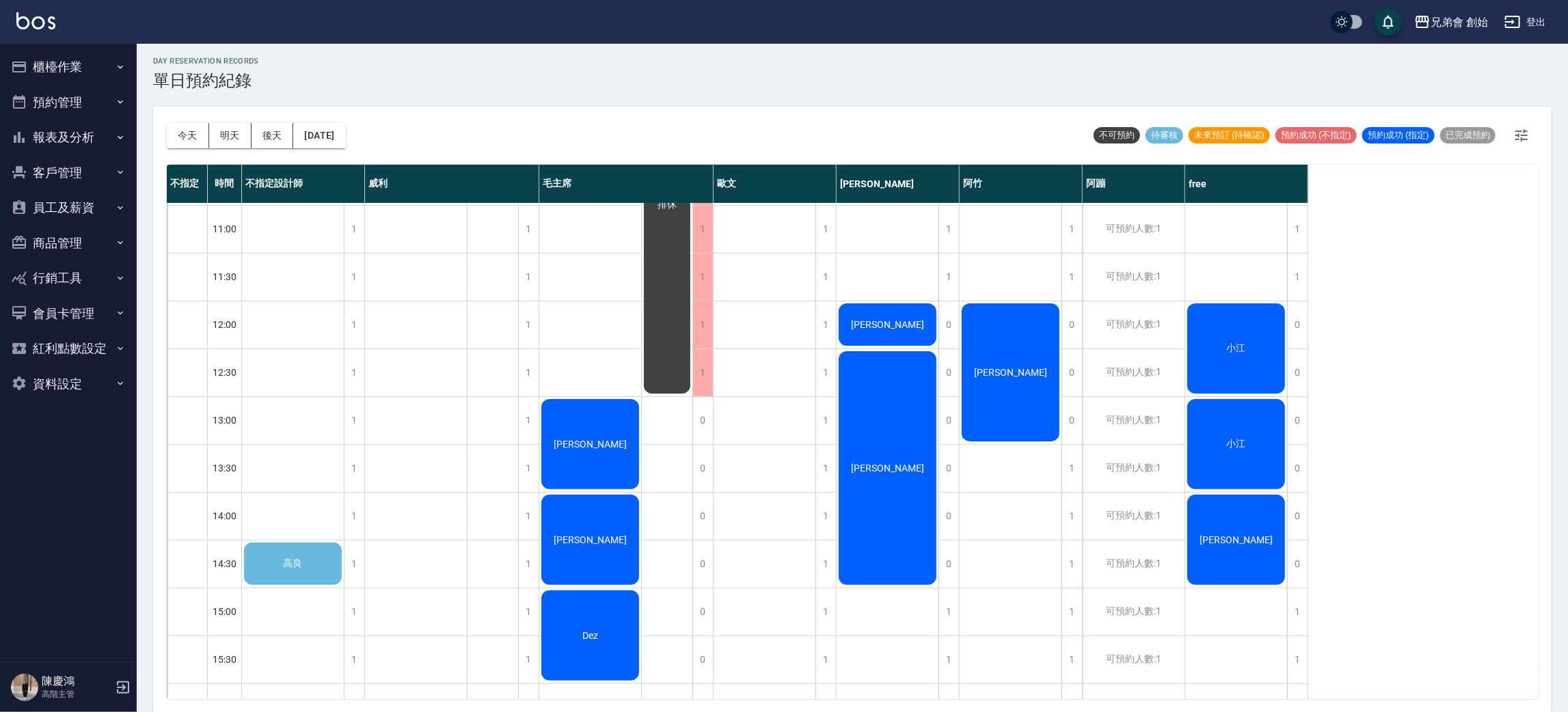
scroll to position [497, 0]
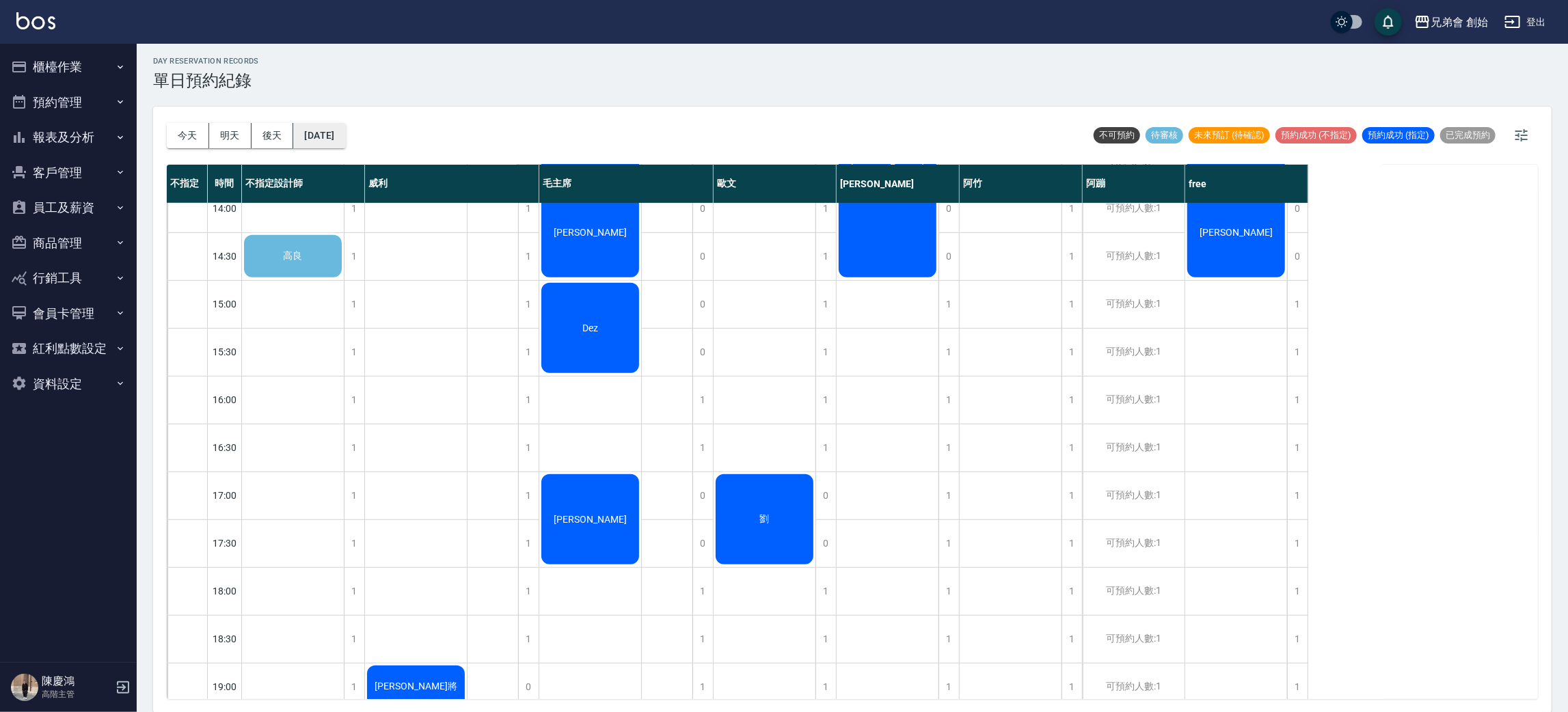
click at [316, 132] on button "2025/09/27" at bounding box center [319, 136] width 52 height 26
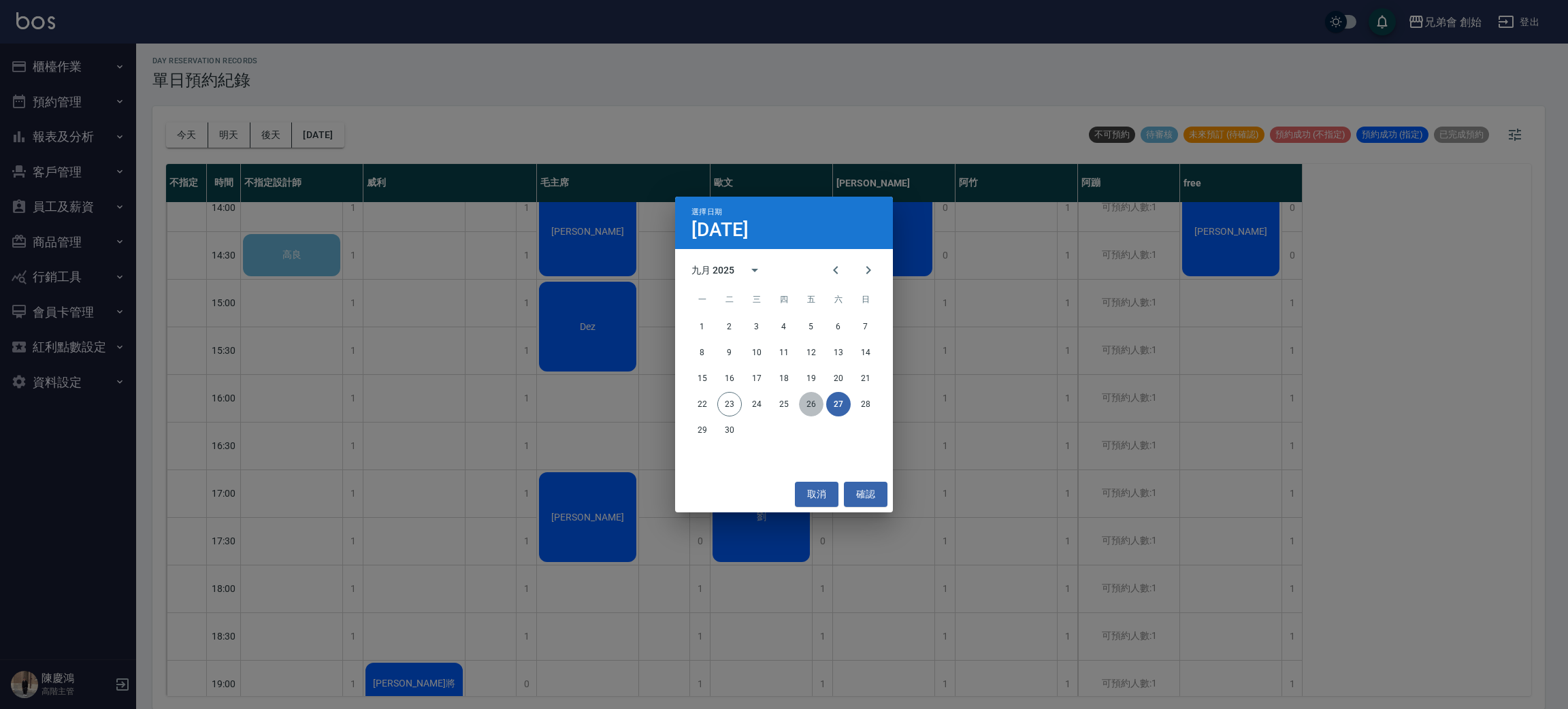
click at [812, 414] on button "26" at bounding box center [811, 404] width 25 height 25
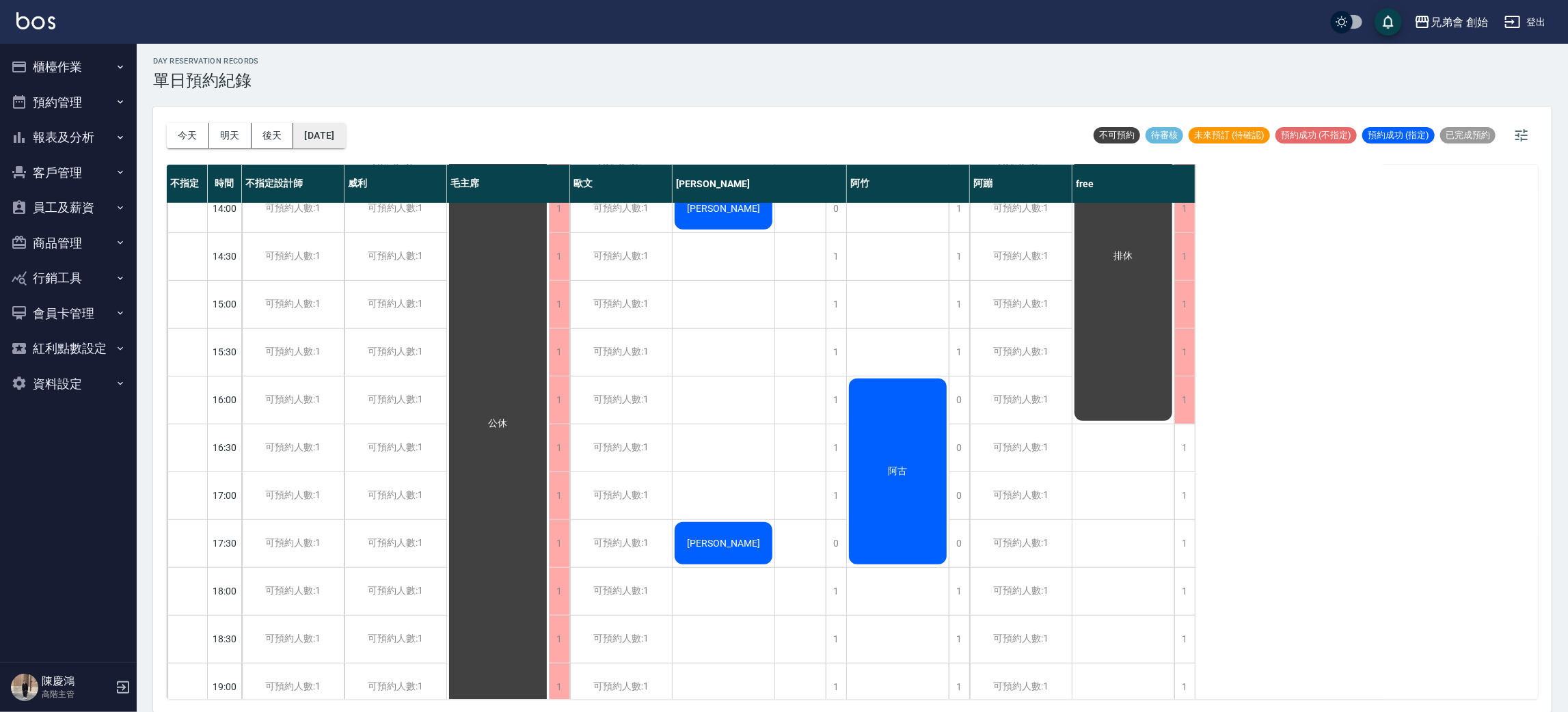
click at [297, 130] on button "2025/09/26" at bounding box center [319, 136] width 52 height 26
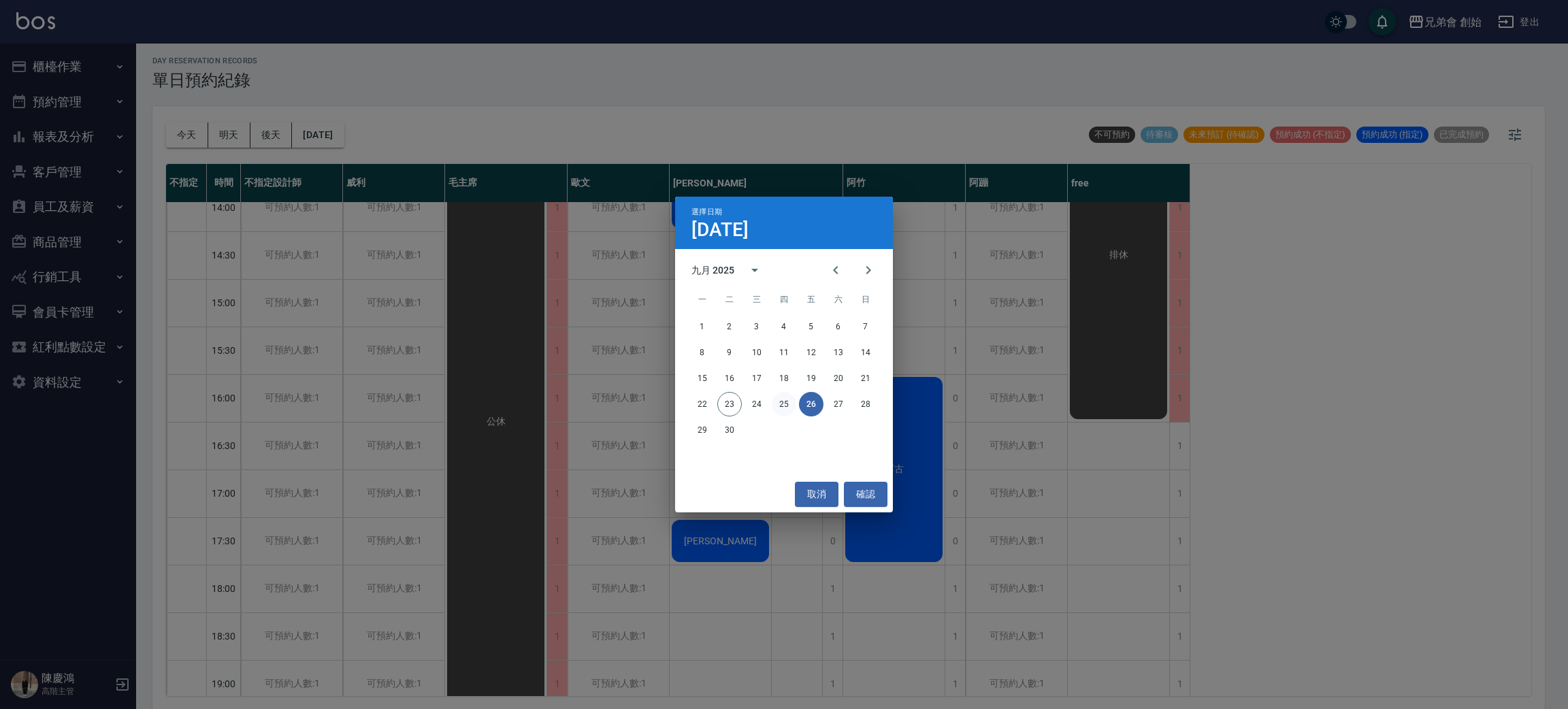
click at [773, 399] on button "25" at bounding box center [784, 404] width 25 height 25
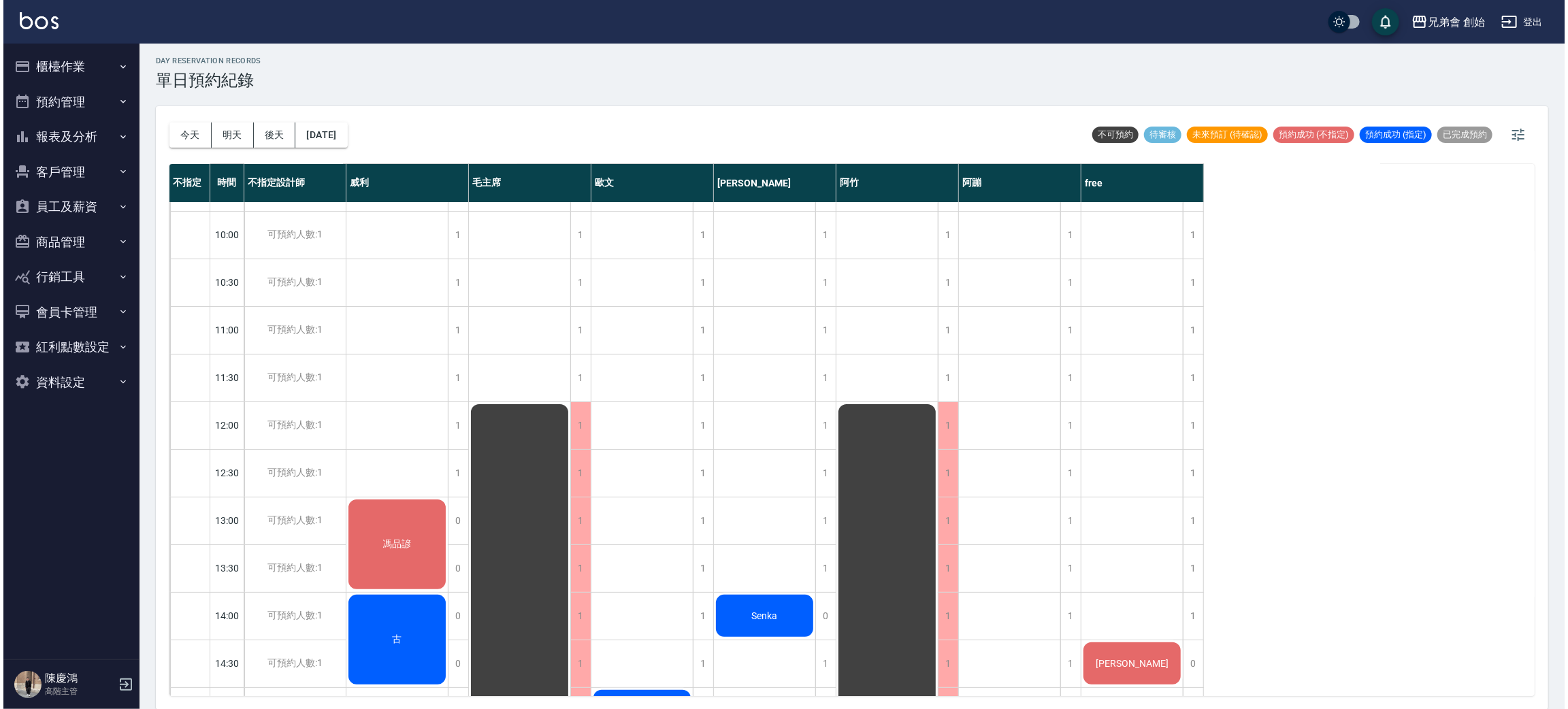
scroll to position [495, 0]
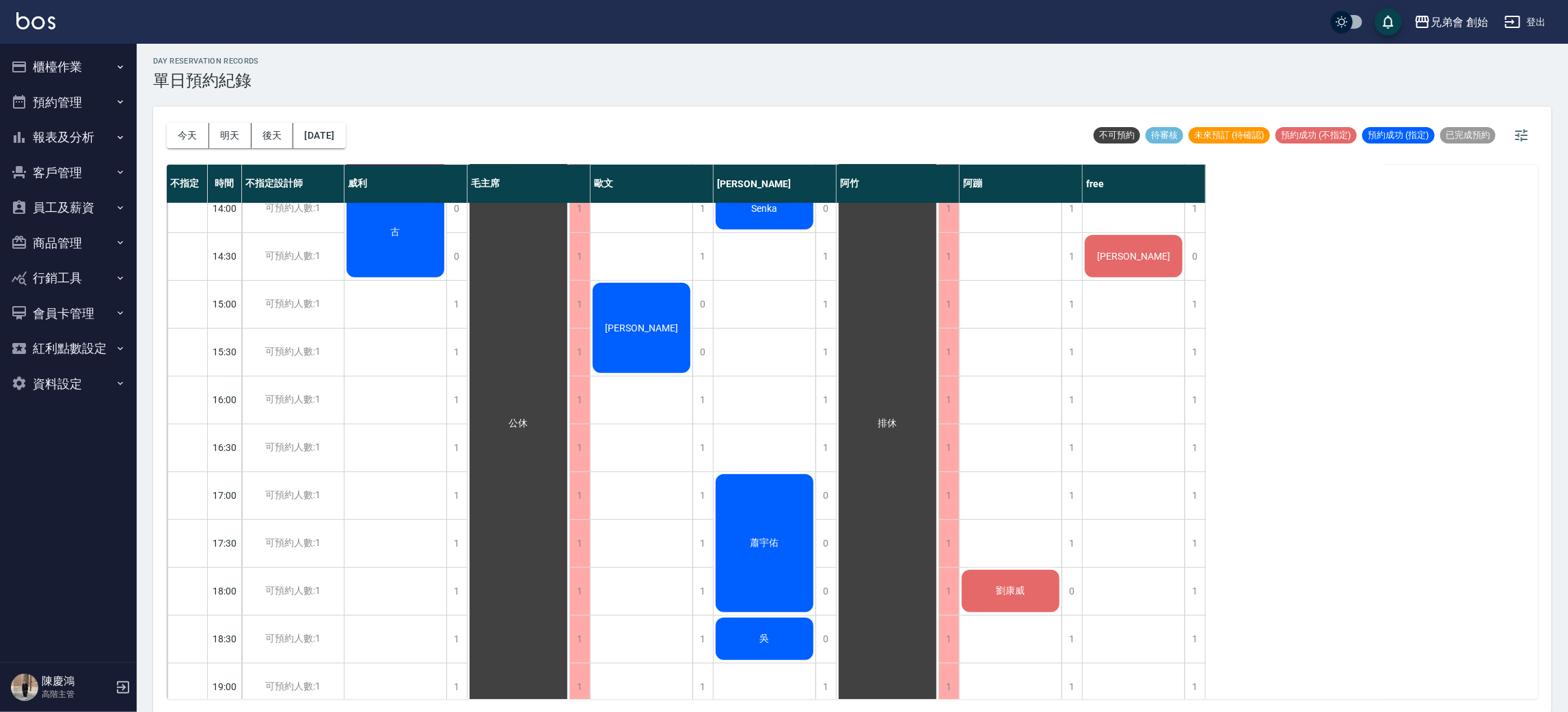
click at [1030, 573] on div "劉康威" at bounding box center [1010, 591] width 102 height 46
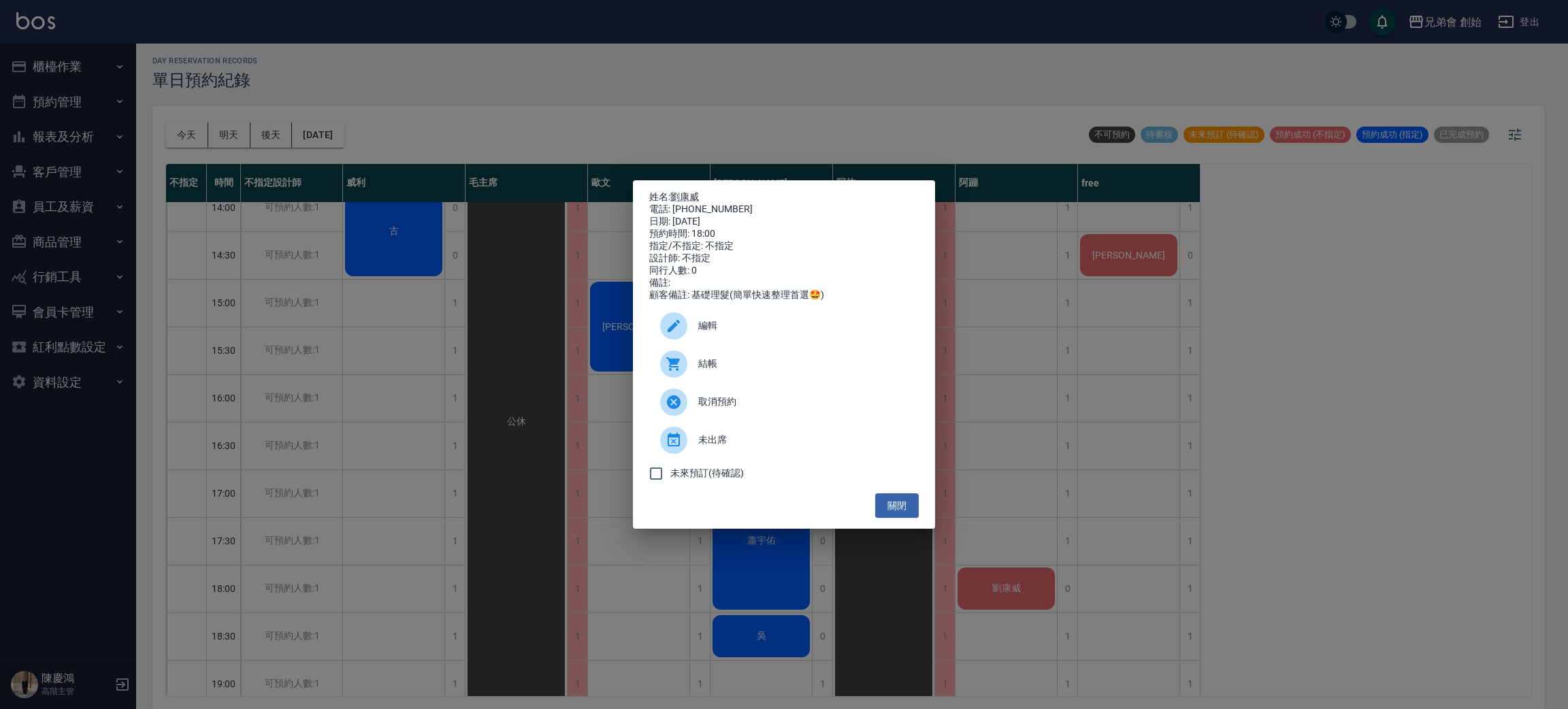
drag, startPoint x: 1247, startPoint y: 430, endPoint x: 1211, endPoint y: 391, distance: 53.1
click at [1240, 411] on div "姓名: 劉康威 電話: 0933587637 日期: 2025/09/25 預約時間: 18:00 指定/不指定: 不指定 設計師: 不指定 同行人數: 0 …" at bounding box center [784, 354] width 1568 height 709
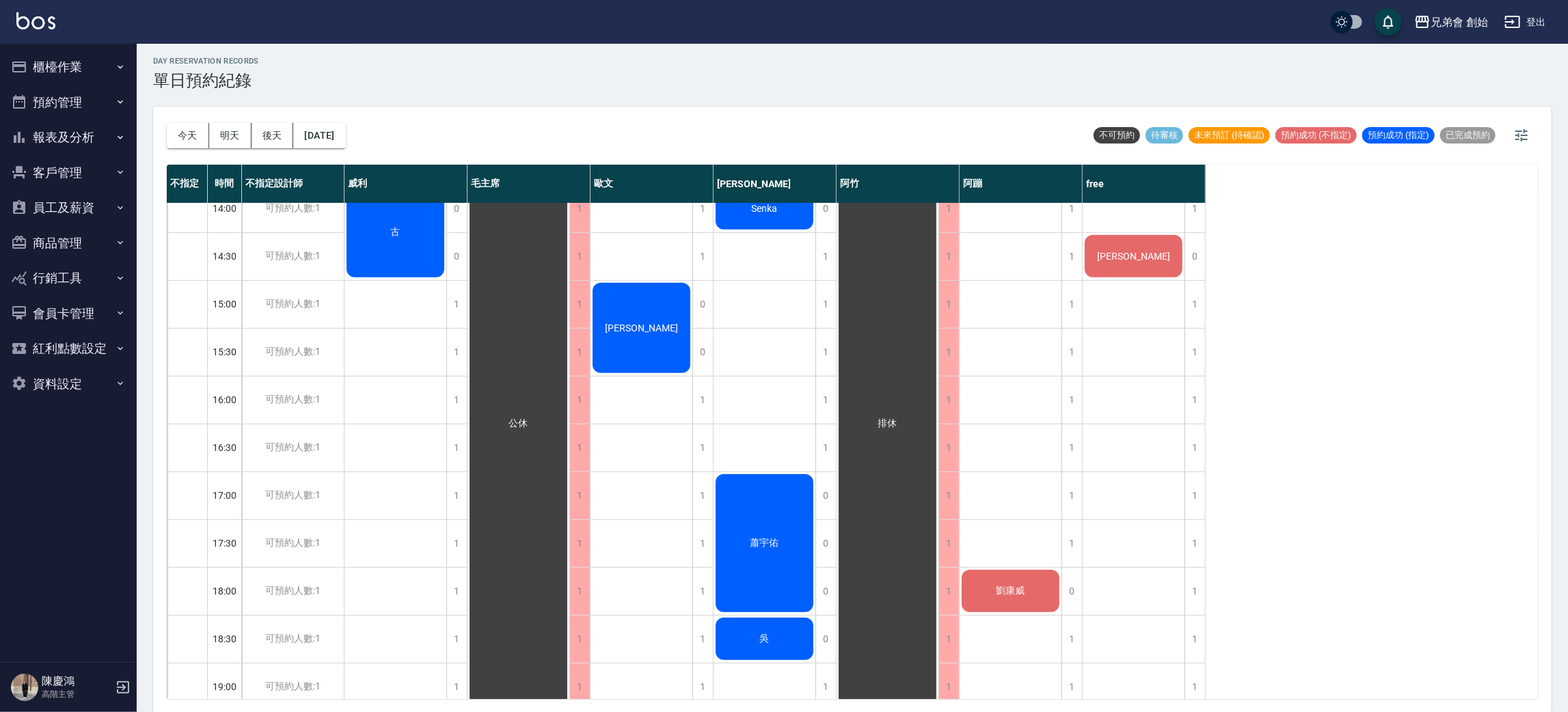
click at [1151, 266] on div "林光榮" at bounding box center [1133, 256] width 102 height 46
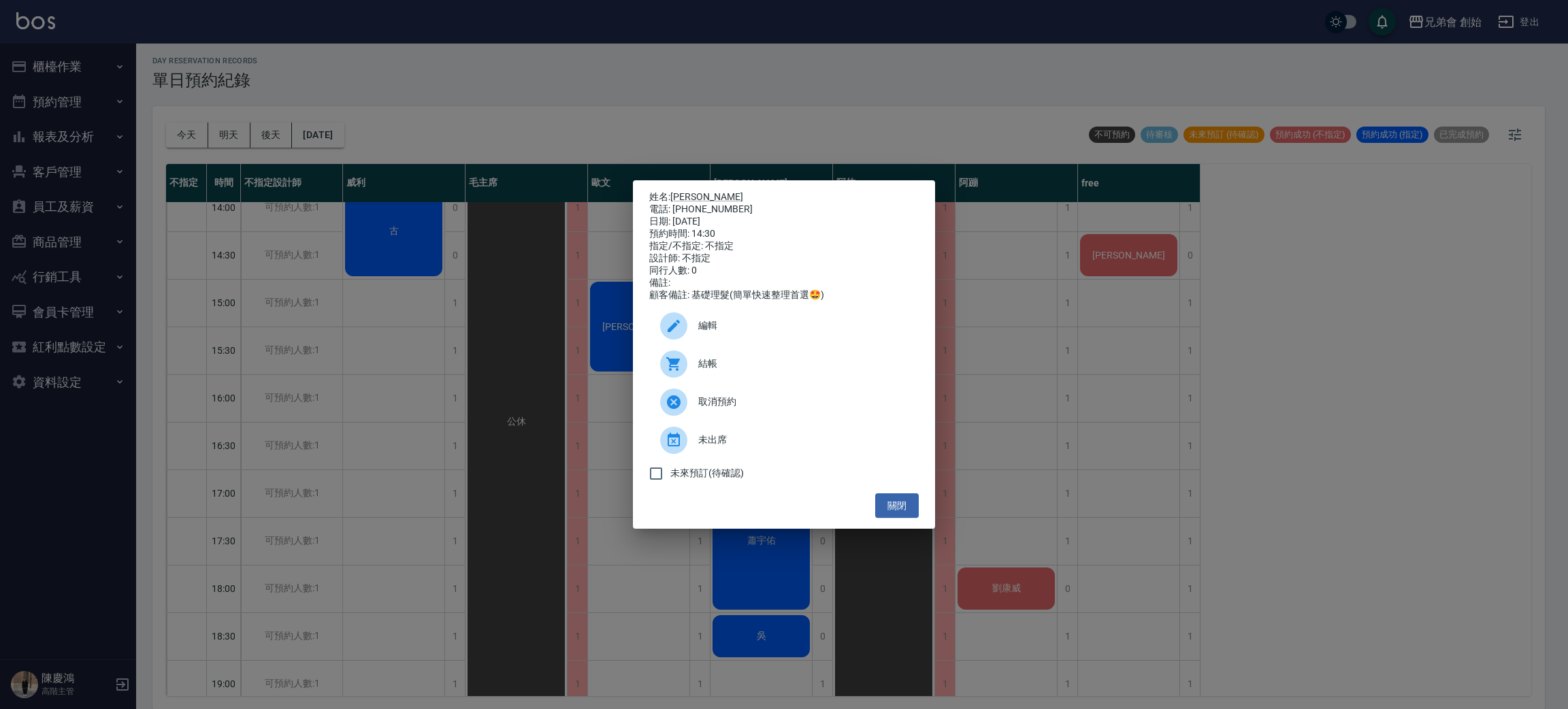
click at [687, 182] on div "姓名: 林光榮 電話: 0970308258 日期: 2025/09/25 預約時間: 14:30 指定/不指定: 不指定 設計師: 不指定 同行人數: 0 …" at bounding box center [784, 354] width 302 height 349
click at [684, 191] on link "林光榮" at bounding box center [707, 196] width 73 height 11
click at [410, 61] on div "姓名: 林光榮 電話: 0970308258 日期: 2025/09/25 預約時間: 14:30 指定/不指定: 不指定 設計師: 不指定 同行人數: 0 …" at bounding box center [784, 354] width 1568 height 709
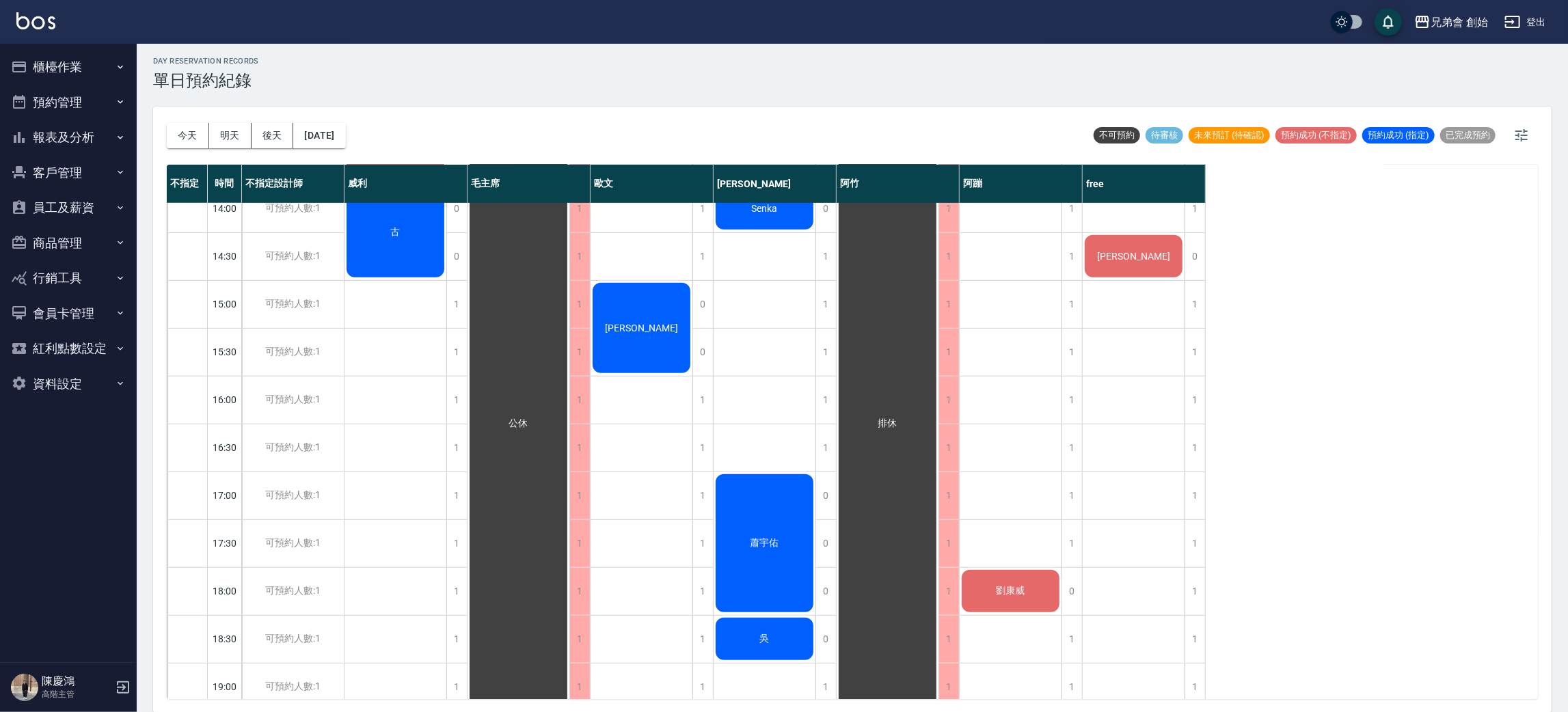
click at [1003, 590] on span "劉康威" at bounding box center [1011, 591] width 34 height 12
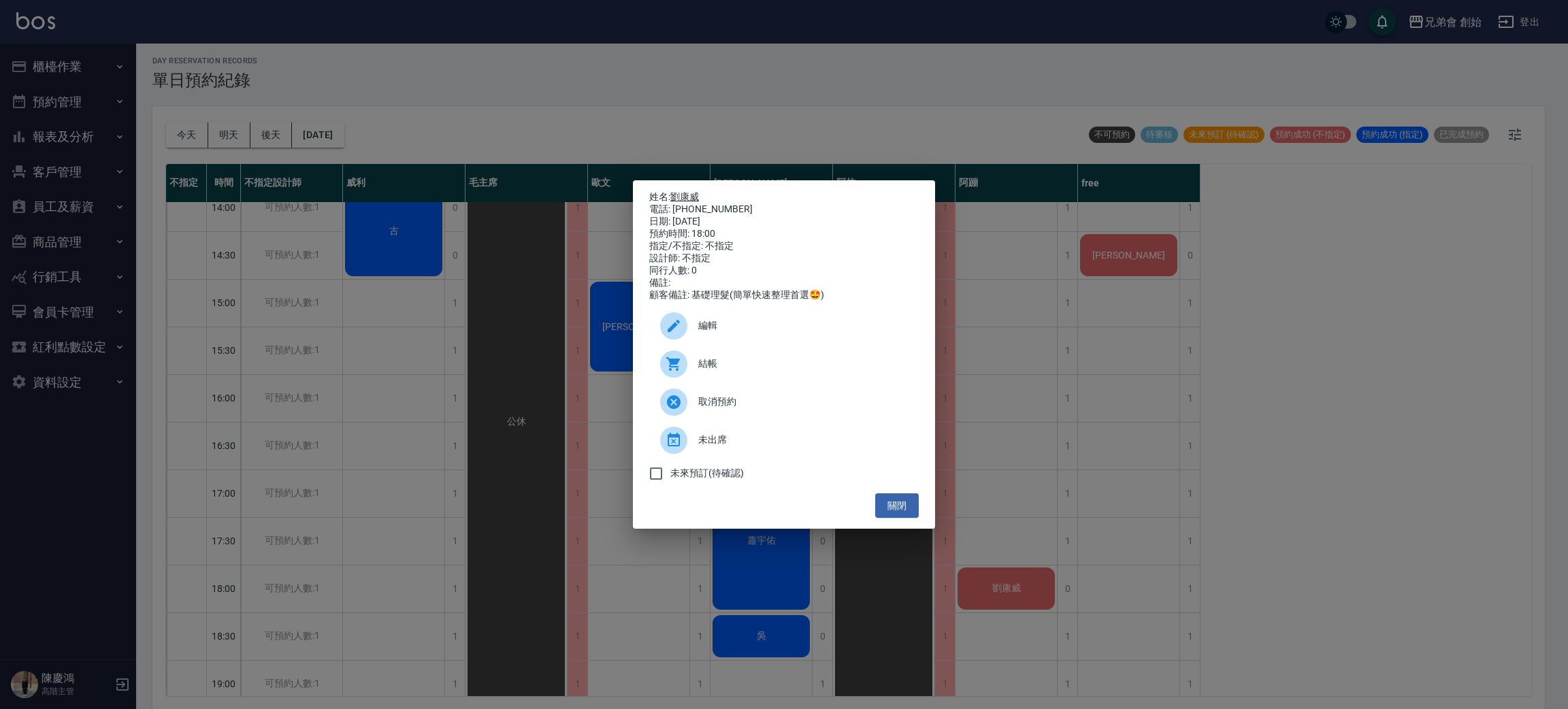
click at [690, 191] on link "劉康威" at bounding box center [685, 196] width 28 height 11
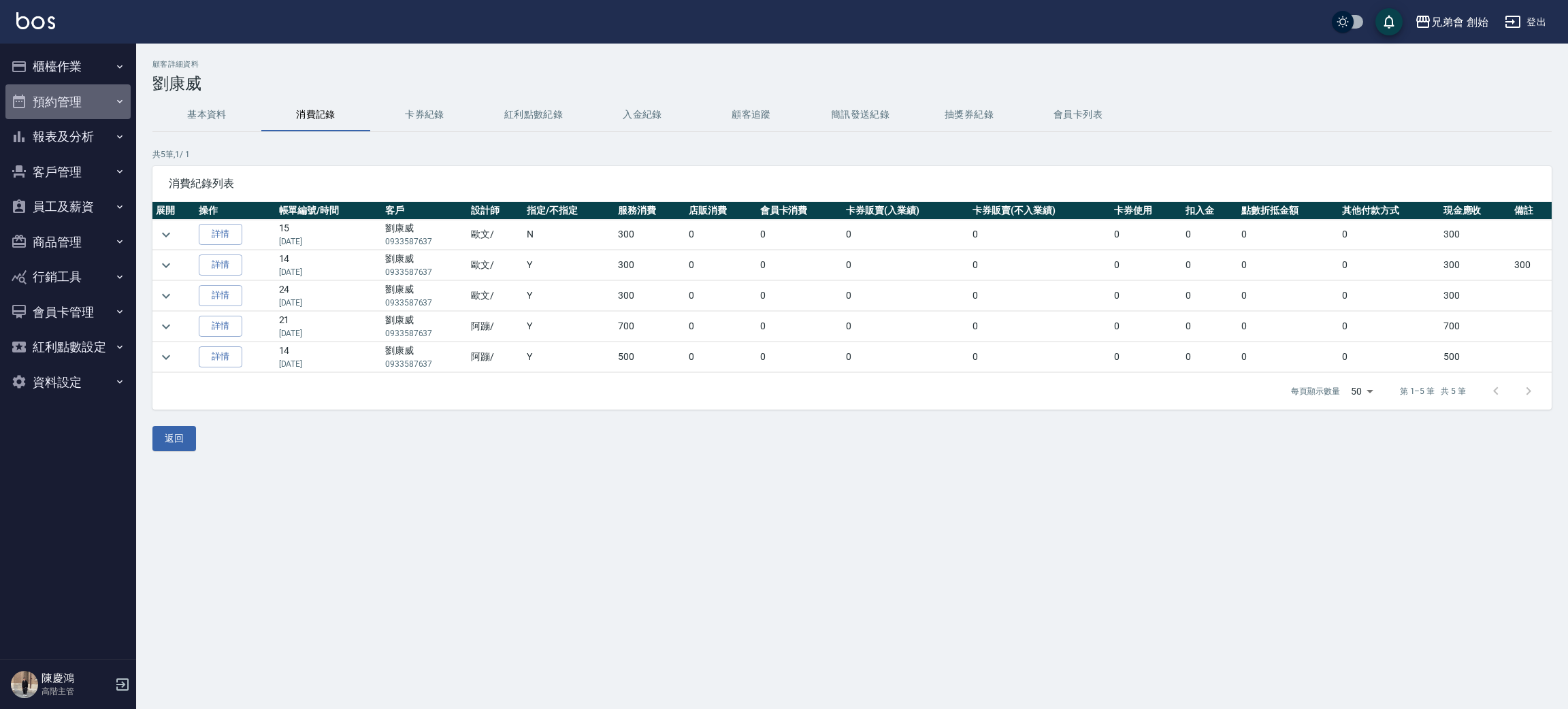
click at [95, 93] on button "預約管理" at bounding box center [68, 102] width 125 height 35
